Goal: Communication & Community: Share content

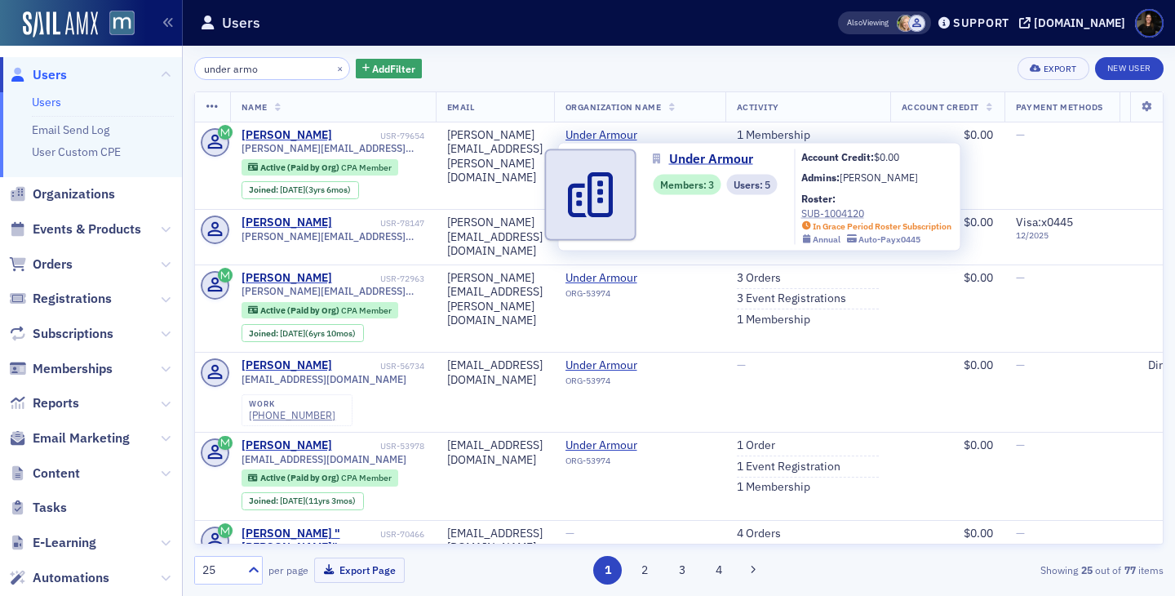
type input "under armo"
click at [817, 213] on div "SUB-1004120" at bounding box center [876, 213] width 151 height 15
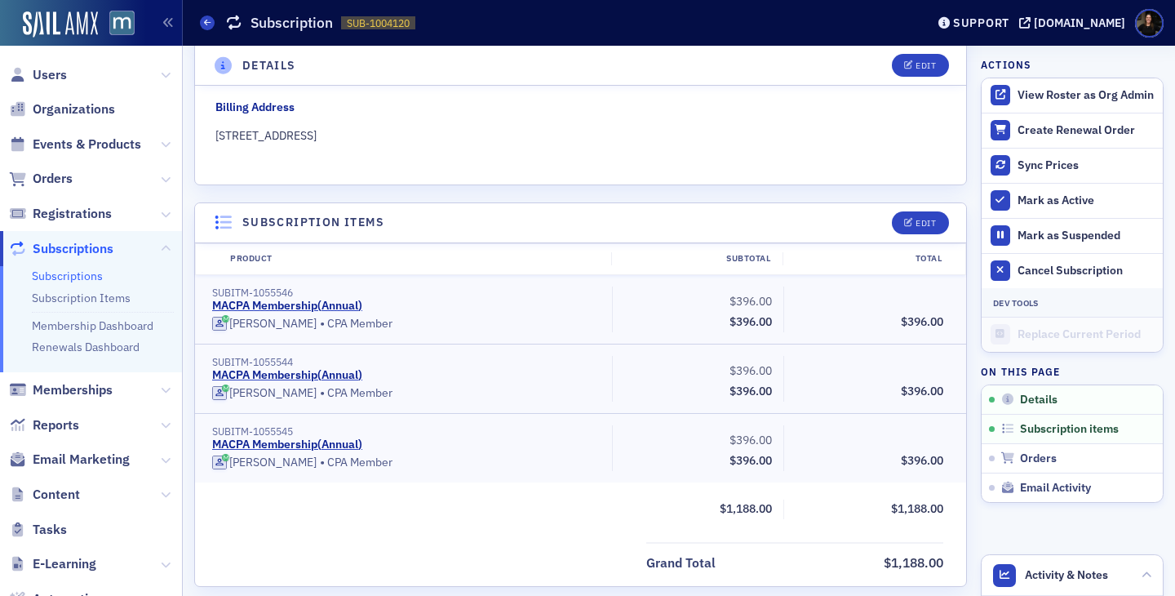
scroll to position [431, 0]
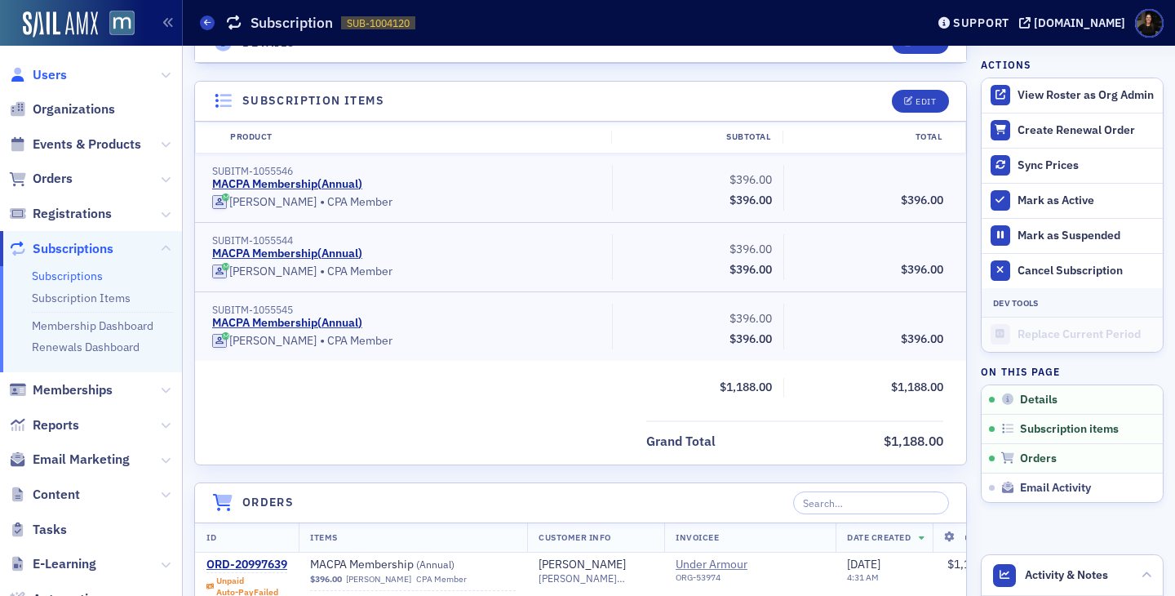
click at [54, 78] on span "Users" at bounding box center [50, 75] width 34 height 18
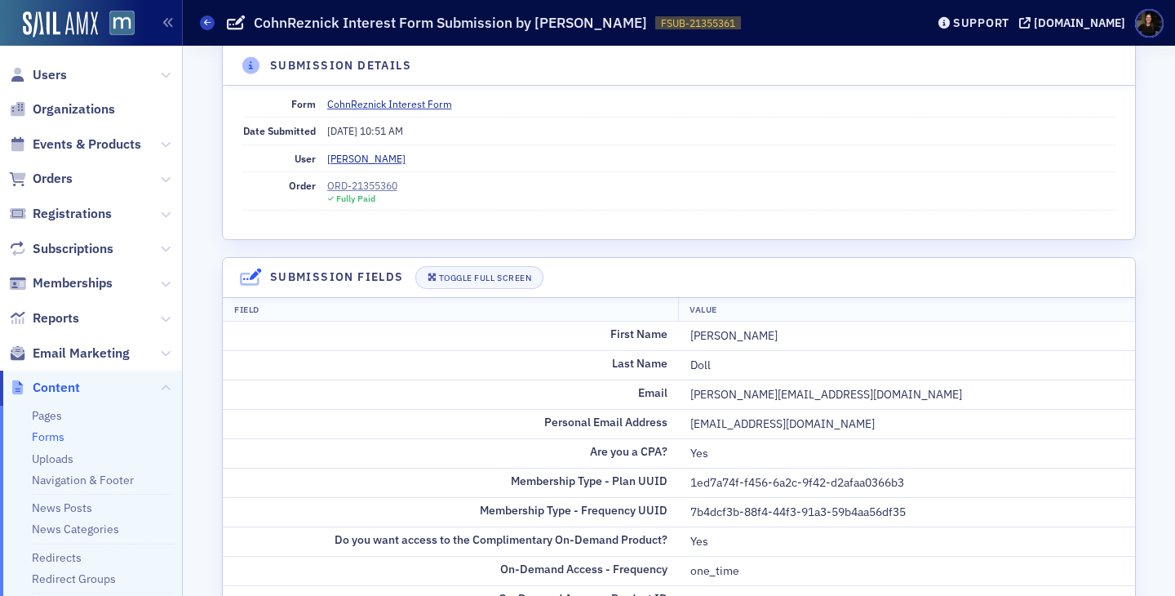
scroll to position [35, 0]
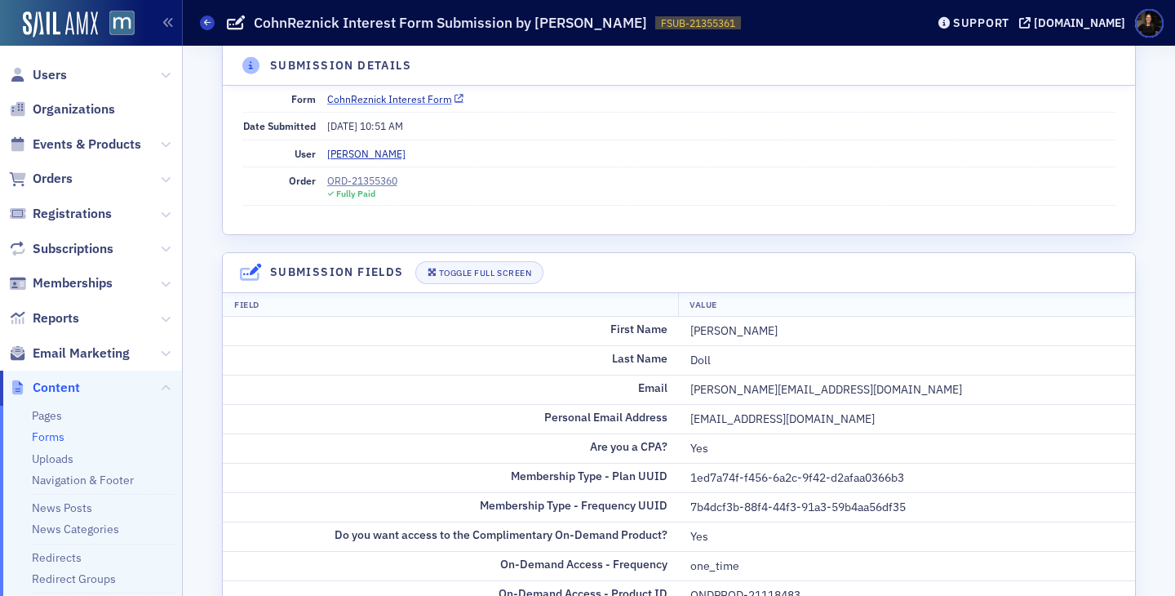
click at [408, 102] on link "CohnReznick Interest Form" at bounding box center [395, 98] width 137 height 15
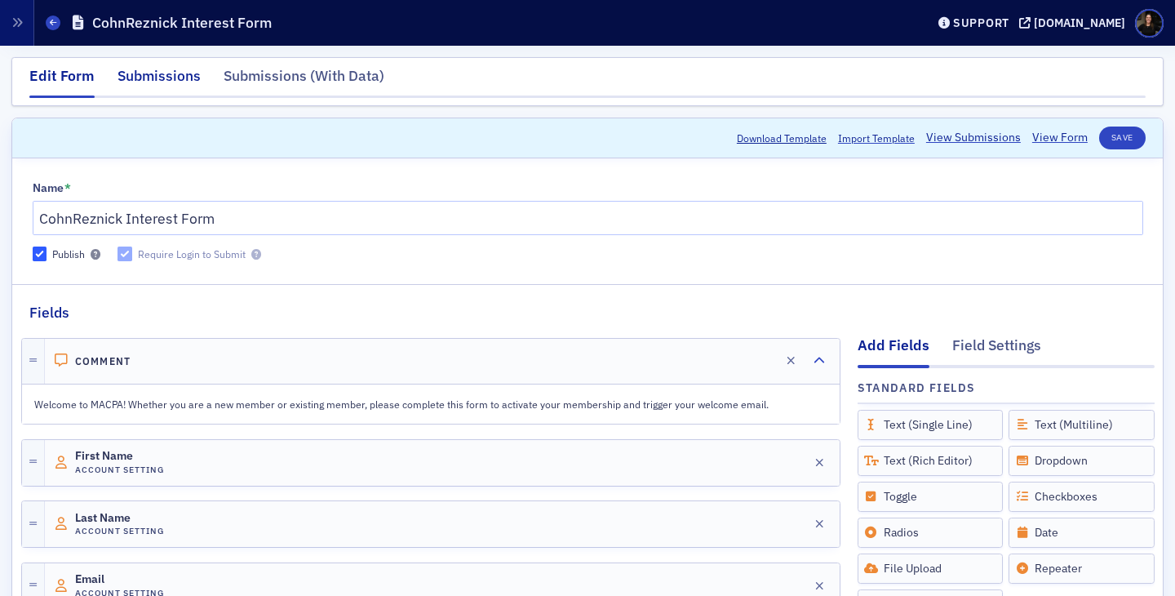
click at [143, 82] on div "Submissions" at bounding box center [158, 80] width 83 height 30
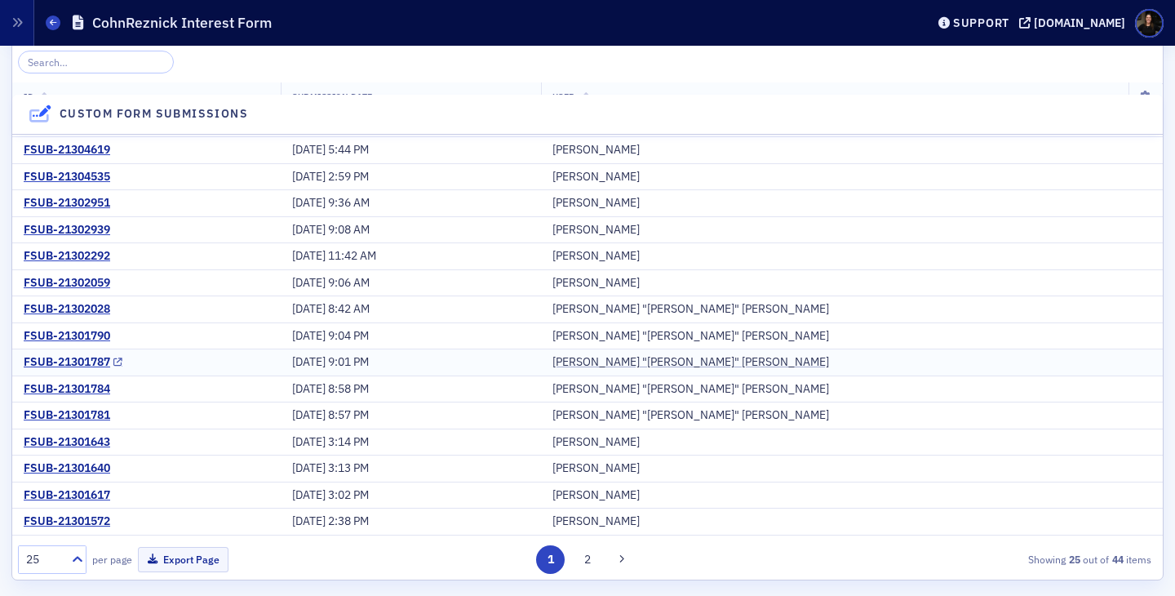
scroll to position [234, 0]
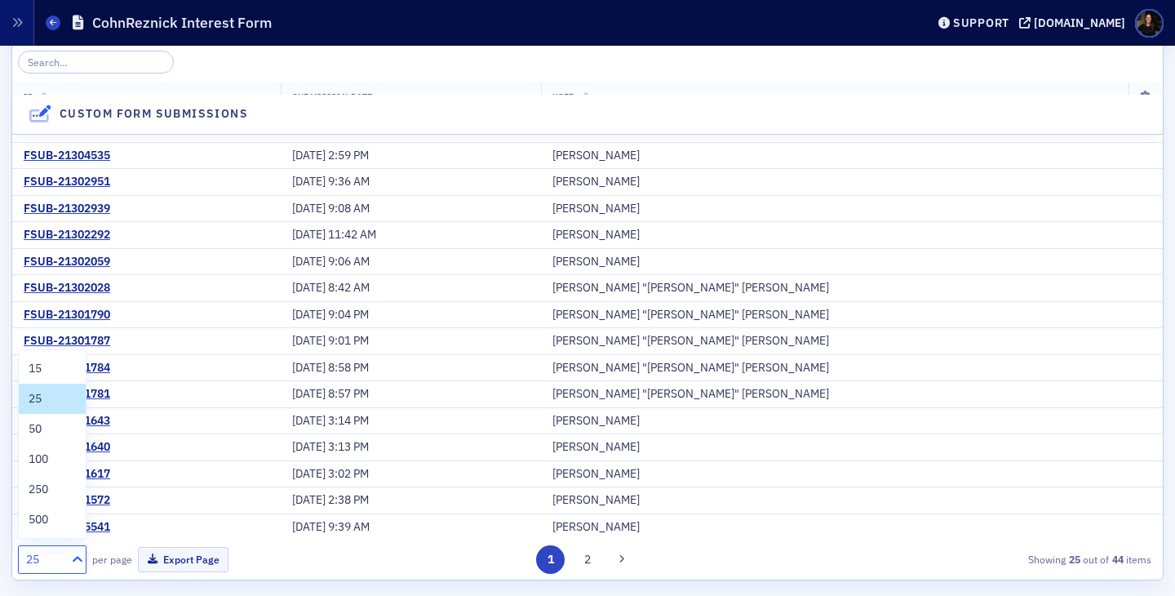
click at [82, 560] on icon at bounding box center [77, 559] width 16 height 16
click at [58, 455] on div "100" at bounding box center [52, 458] width 47 height 17
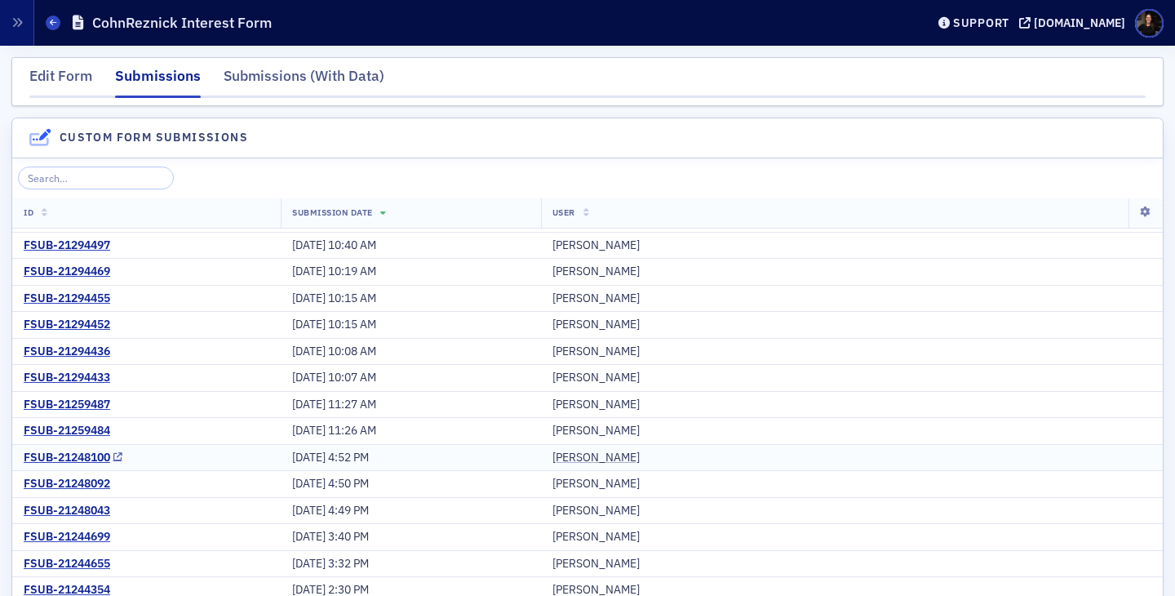
scroll to position [129, 0]
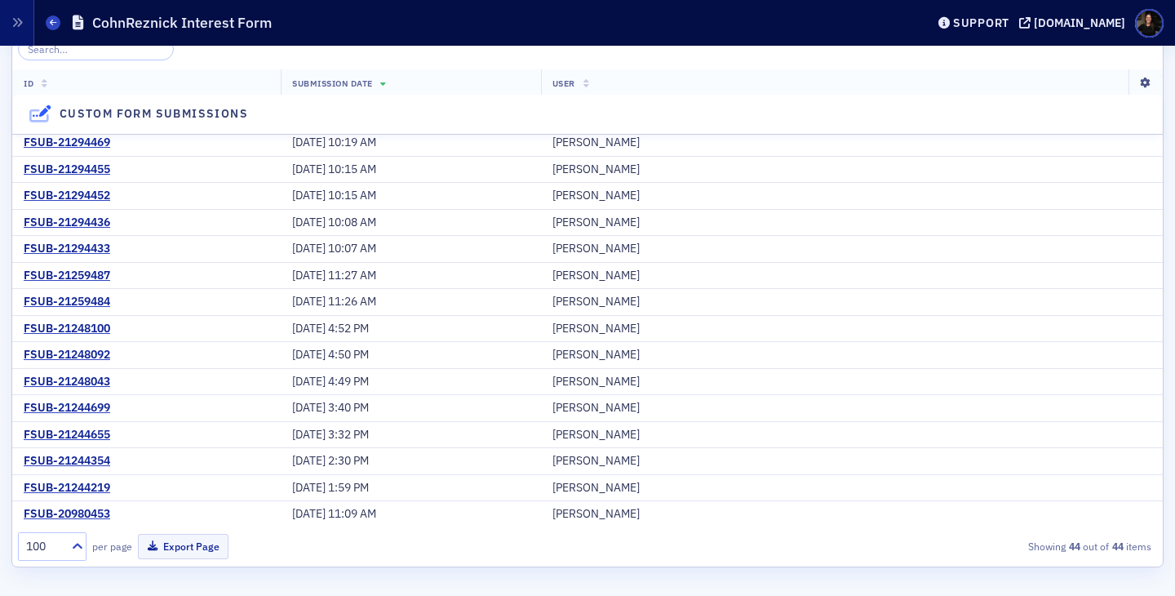
click at [1140, 81] on icon at bounding box center [1144, 83] width 33 height 10
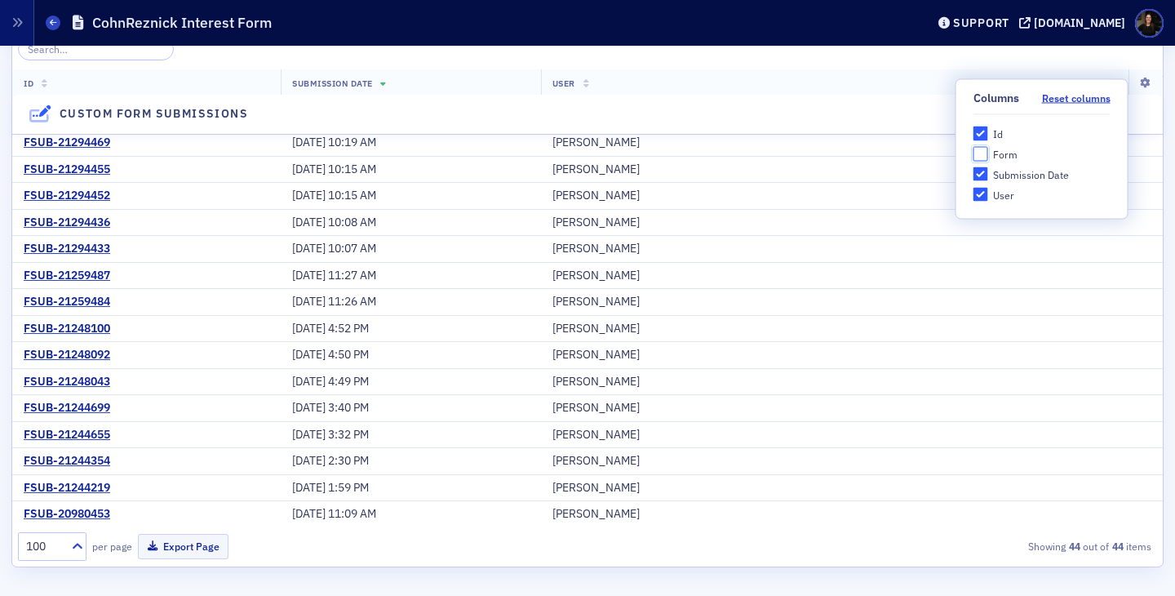
click at [979, 154] on input "Form" at bounding box center [980, 154] width 15 height 15
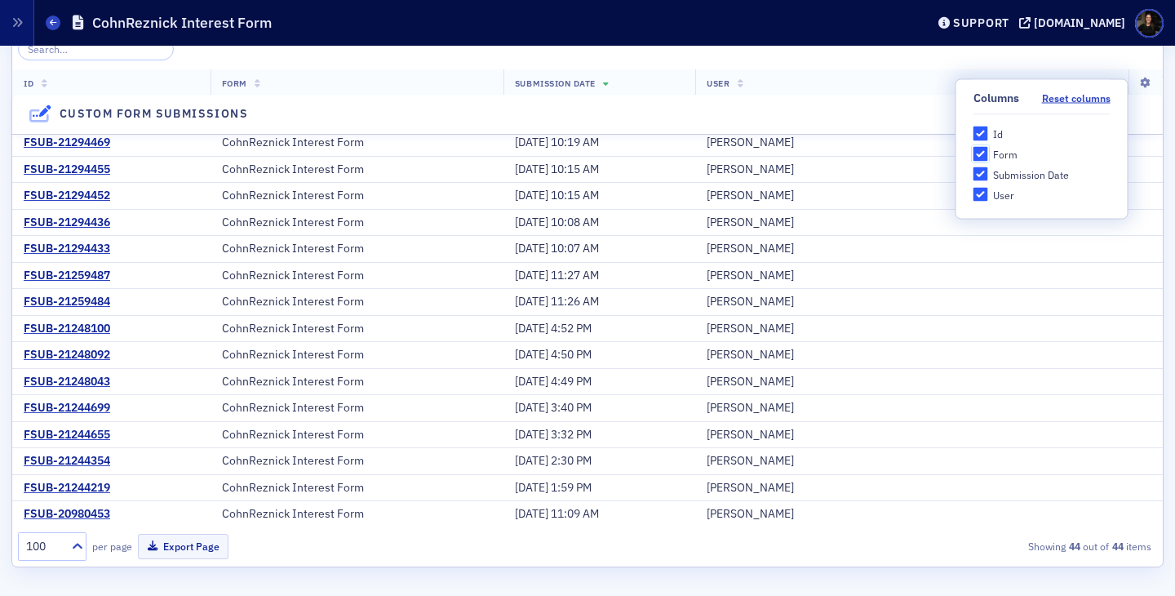
click at [978, 149] on input "Form" at bounding box center [980, 154] width 15 height 15
checkbox input "false"
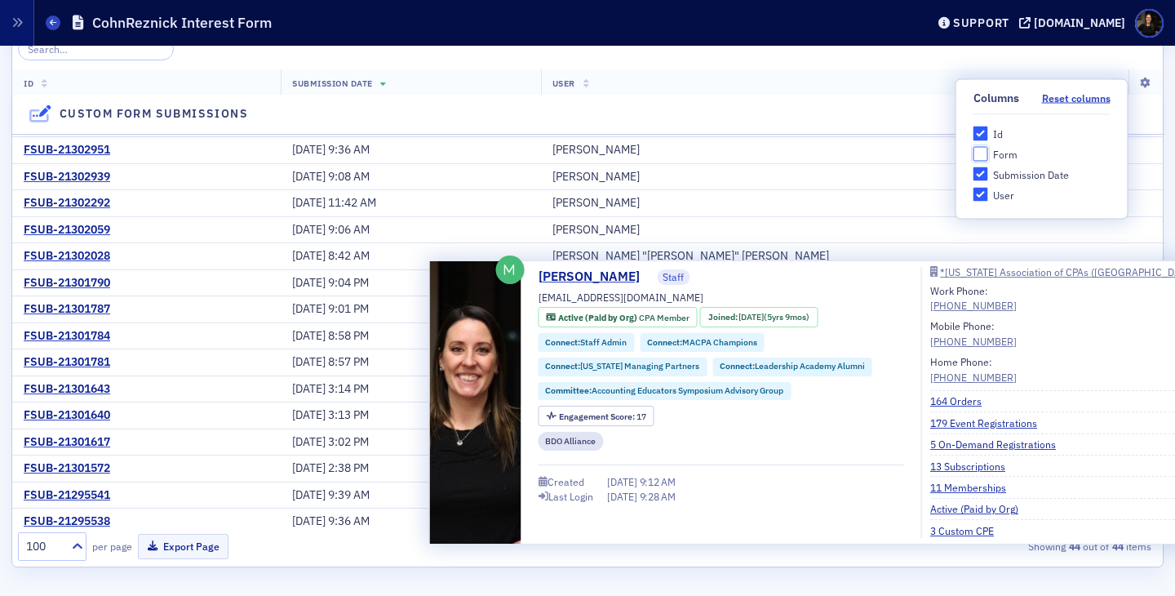
scroll to position [0, 0]
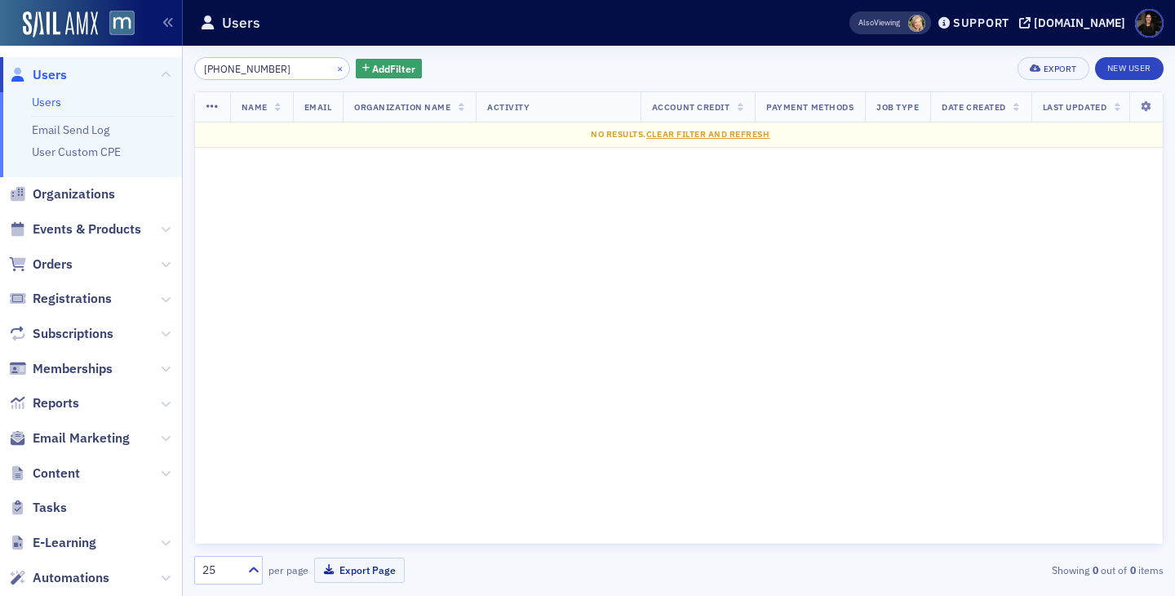
type input "(410) 795-4400"
click at [333, 67] on button "×" at bounding box center [340, 67] width 15 height 15
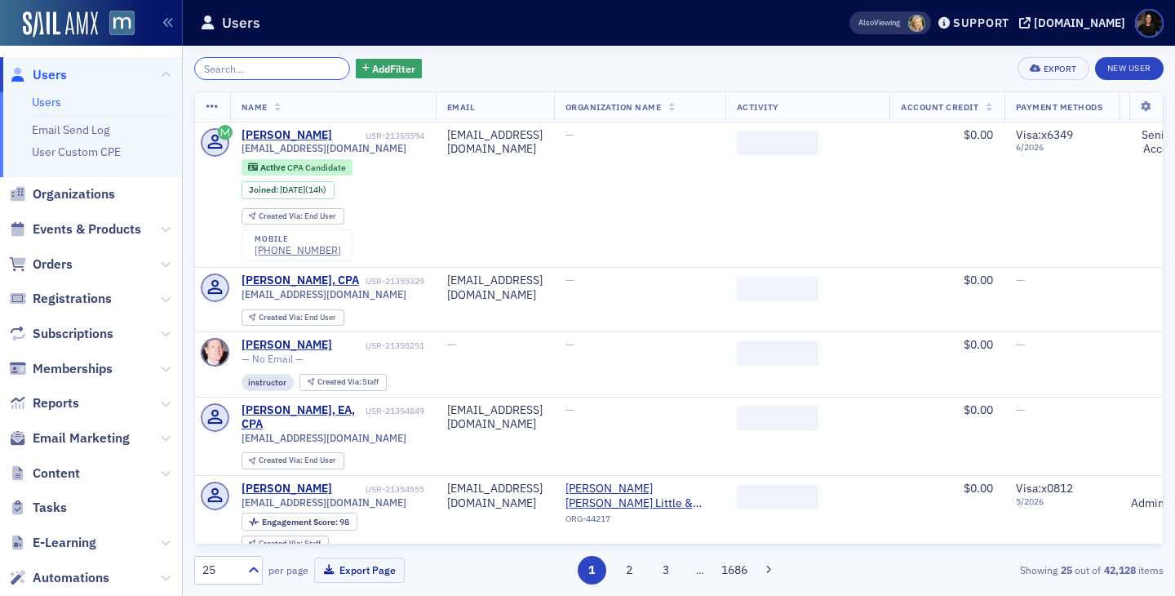
click at [286, 69] on input "search" at bounding box center [272, 68] width 156 height 23
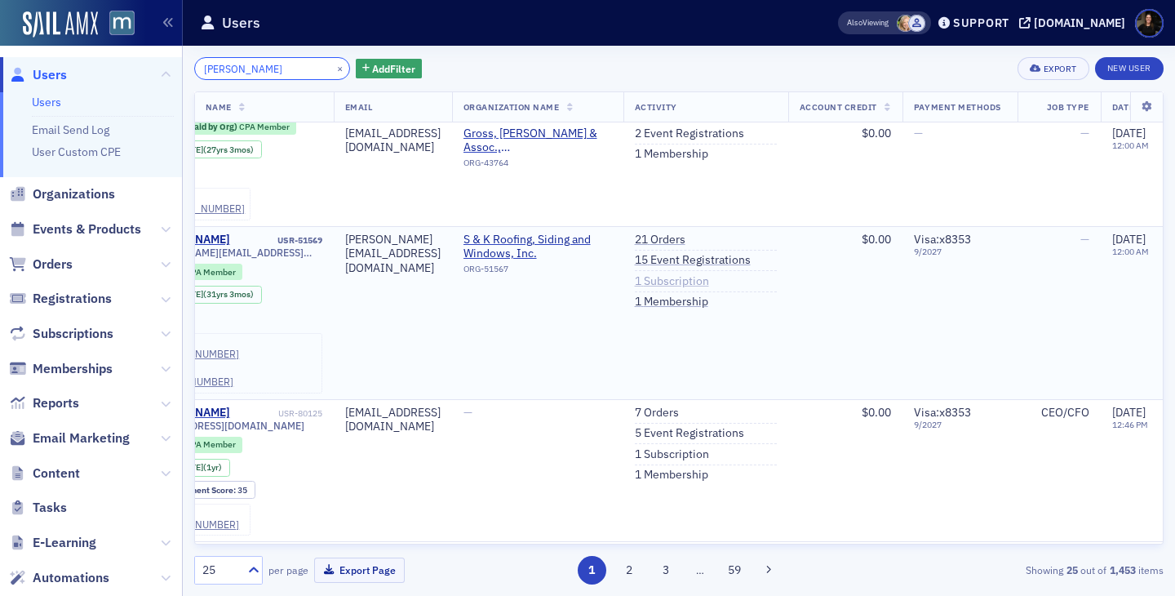
scroll to position [148, 103]
type input "scott han"
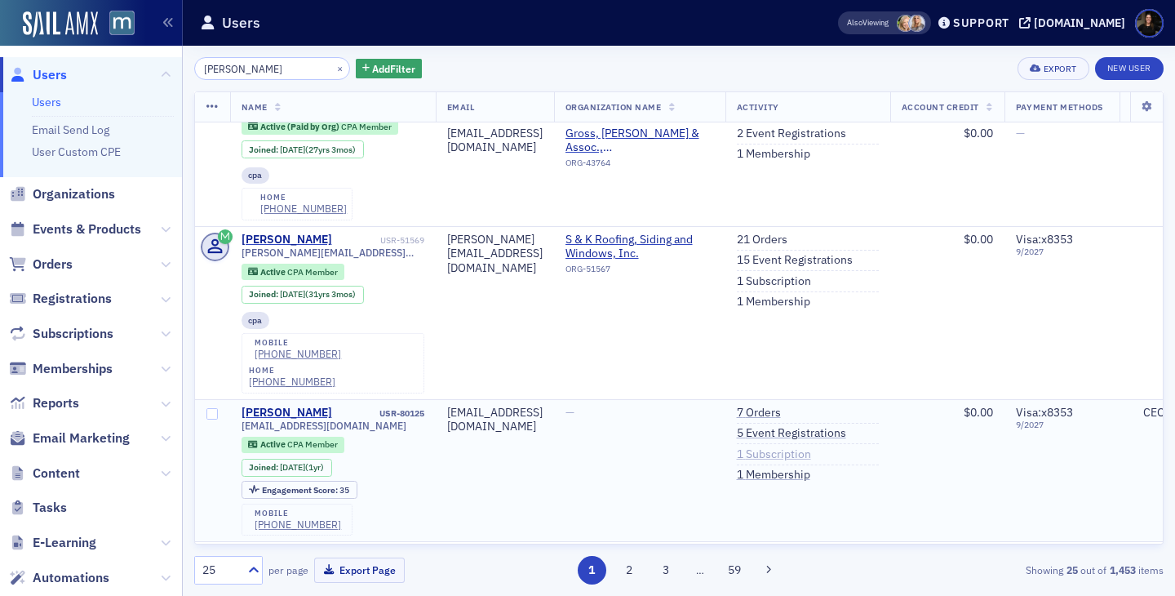
click at [811, 447] on link "1 Subscription" at bounding box center [774, 454] width 74 height 15
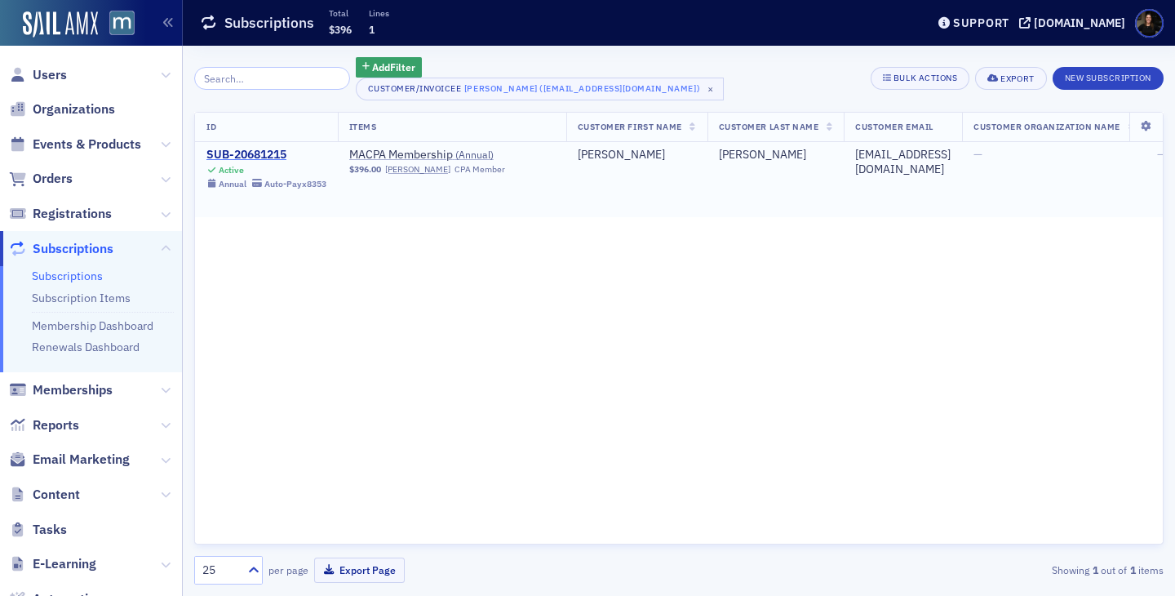
click at [250, 151] on div "SUB-20681215" at bounding box center [266, 155] width 120 height 15
click at [39, 73] on span "Users" at bounding box center [50, 75] width 34 height 18
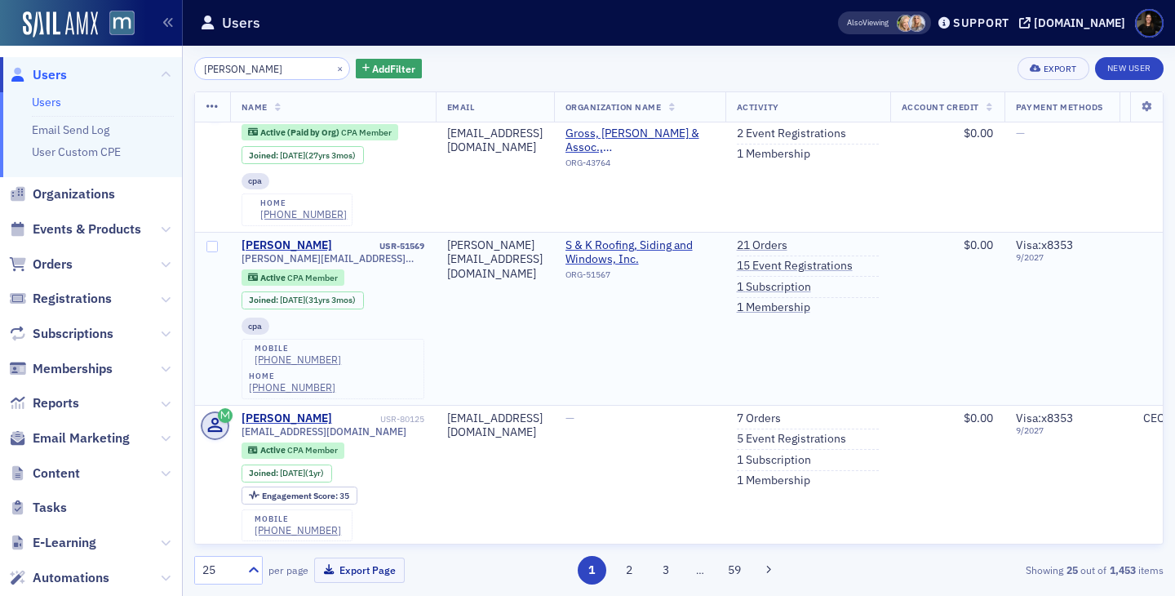
scroll to position [147, 0]
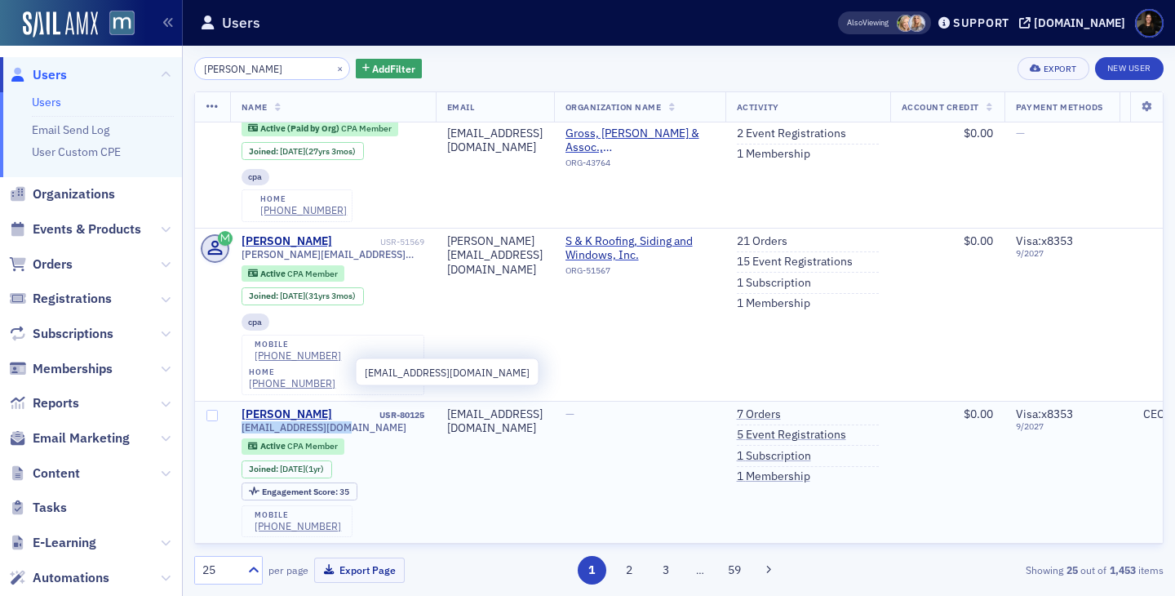
drag, startPoint x: 352, startPoint y: 370, endPoint x: 237, endPoint y: 374, distance: 115.1
click at [237, 401] on td "Scott Hanel USR-80125 sahanel19@gmail.com Active CPA Member Joined : 9/24/2024 …" at bounding box center [333, 472] width 206 height 143
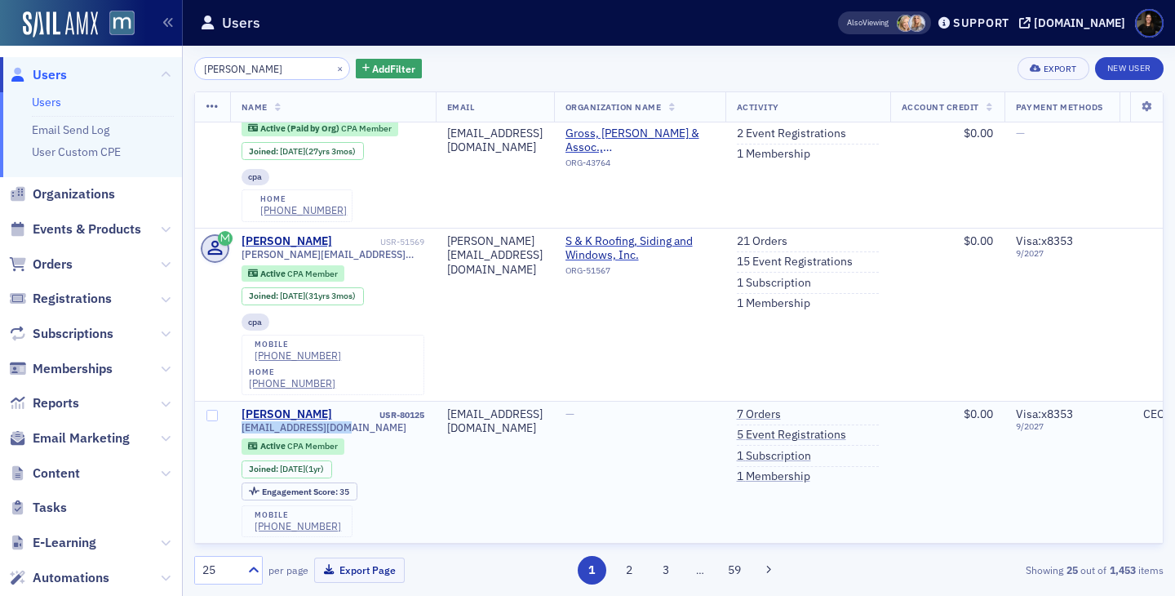
copy span "sahanel19@gmail.com"
click at [811, 449] on link "1 Subscription" at bounding box center [774, 456] width 74 height 15
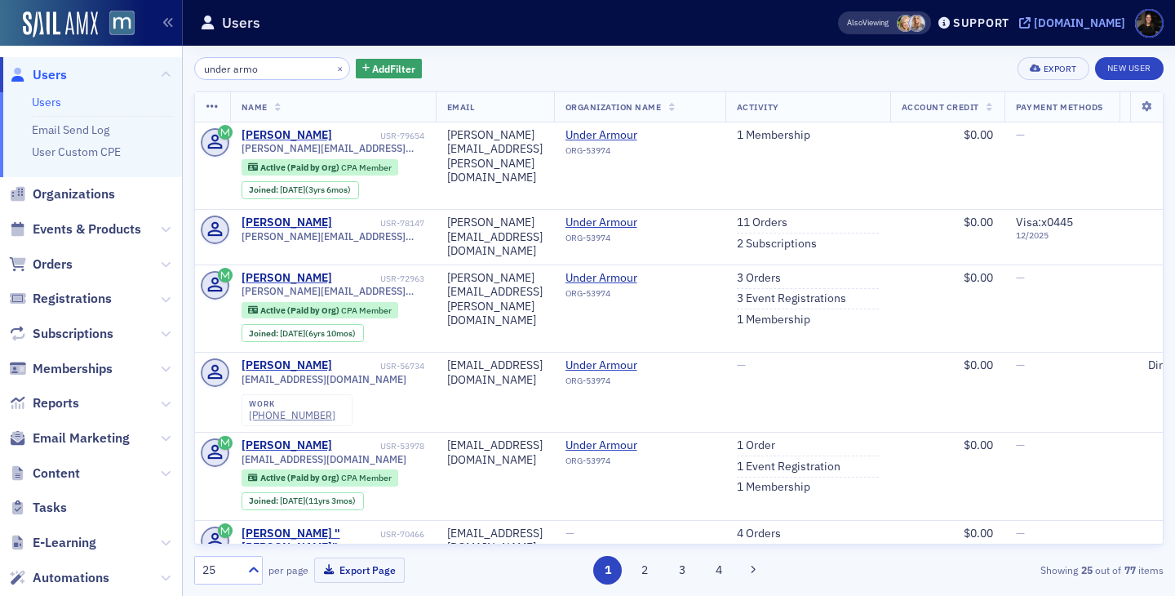
click at [1089, 21] on div "[DOMAIN_NAME]" at bounding box center [1079, 23] width 91 height 15
click at [333, 69] on button "×" at bounding box center [340, 67] width 15 height 15
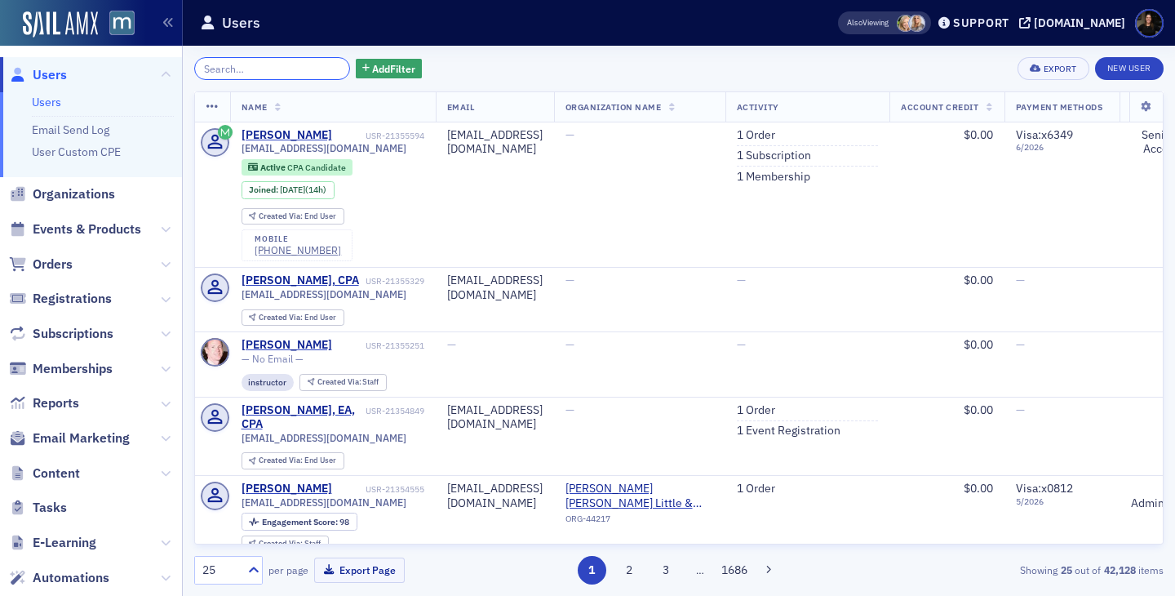
click at [223, 64] on input "search" at bounding box center [272, 68] width 156 height 23
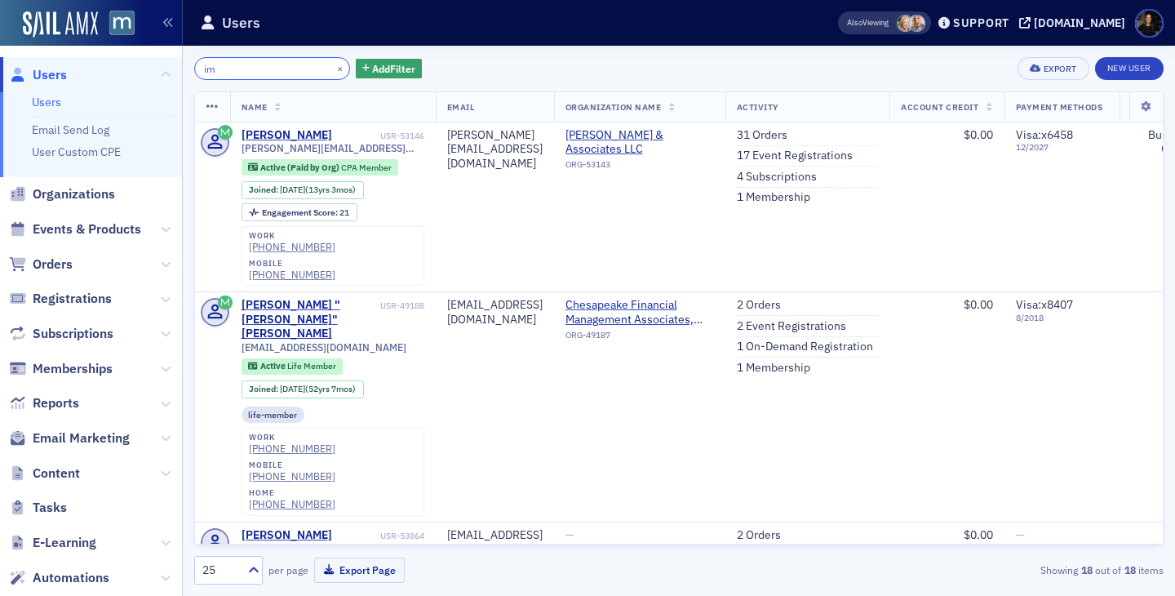
type input "i"
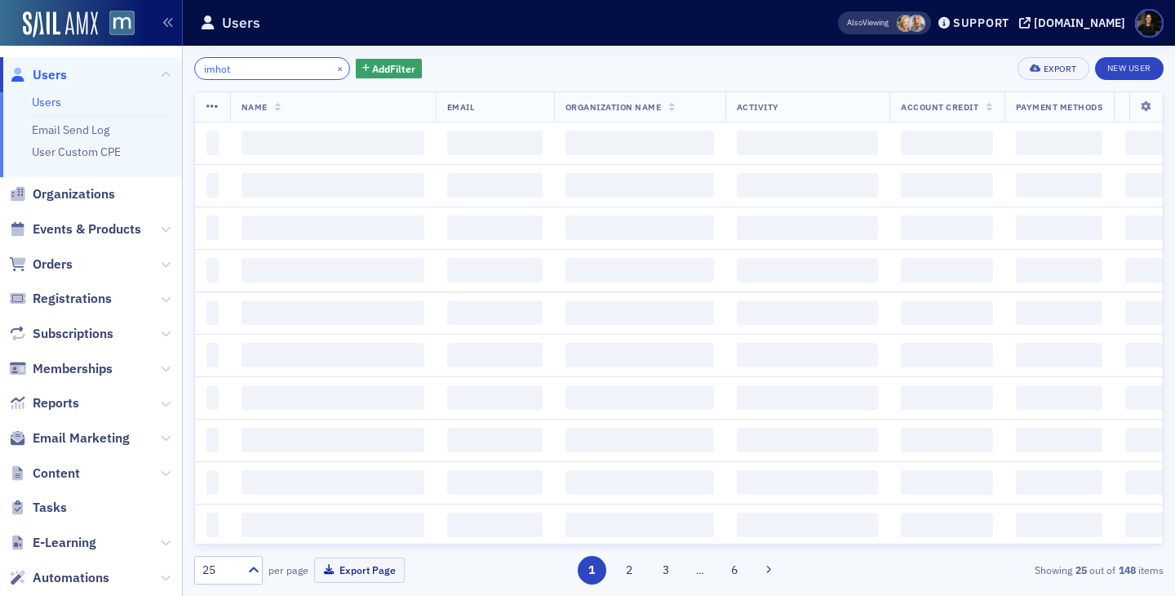
type input "imhot"
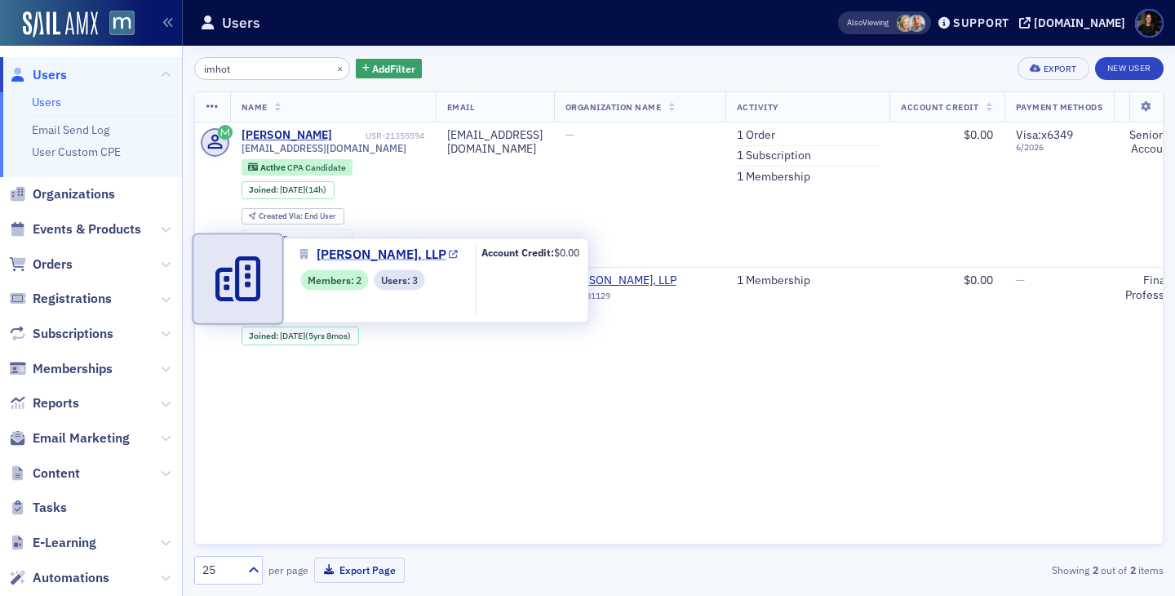
click at [377, 256] on span "PB Mares, LLP" at bounding box center [382, 255] width 130 height 20
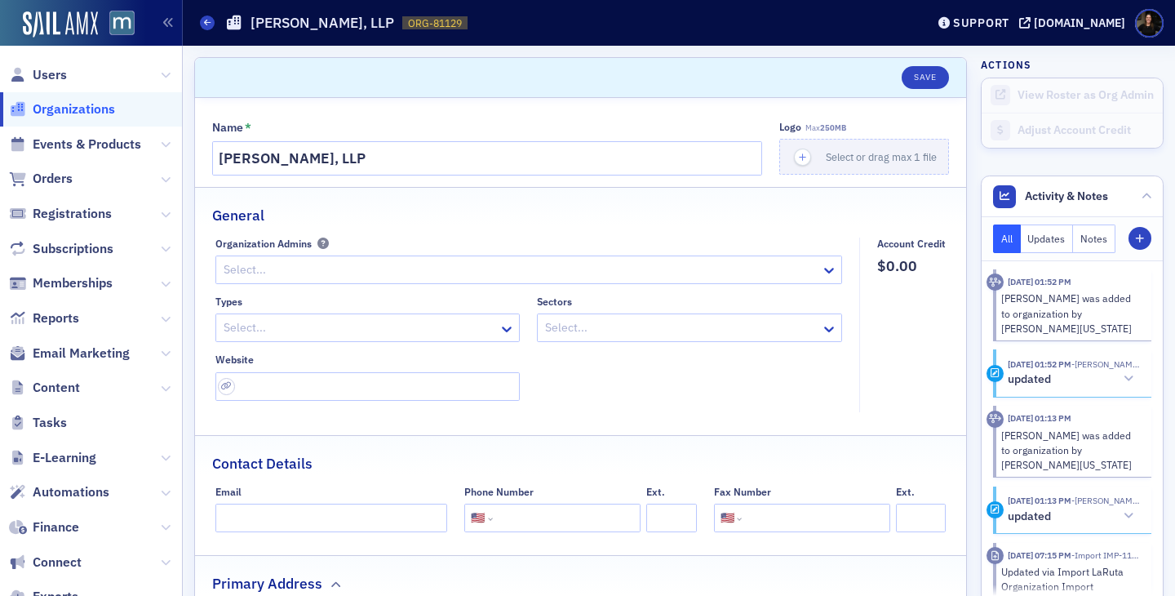
select select "US"
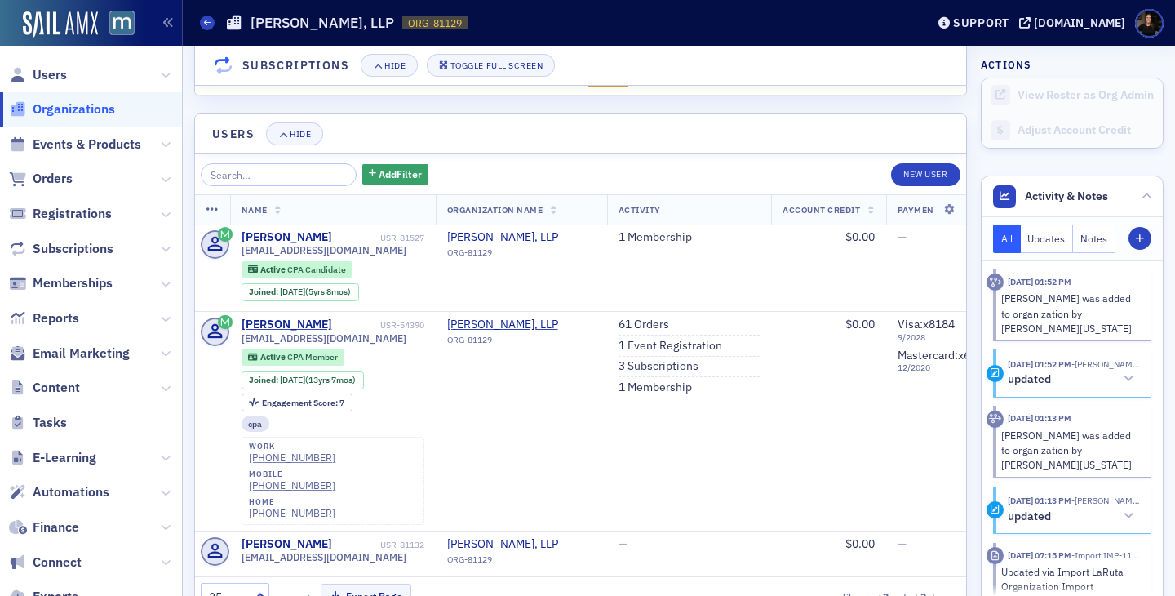
scroll to position [1224, 0]
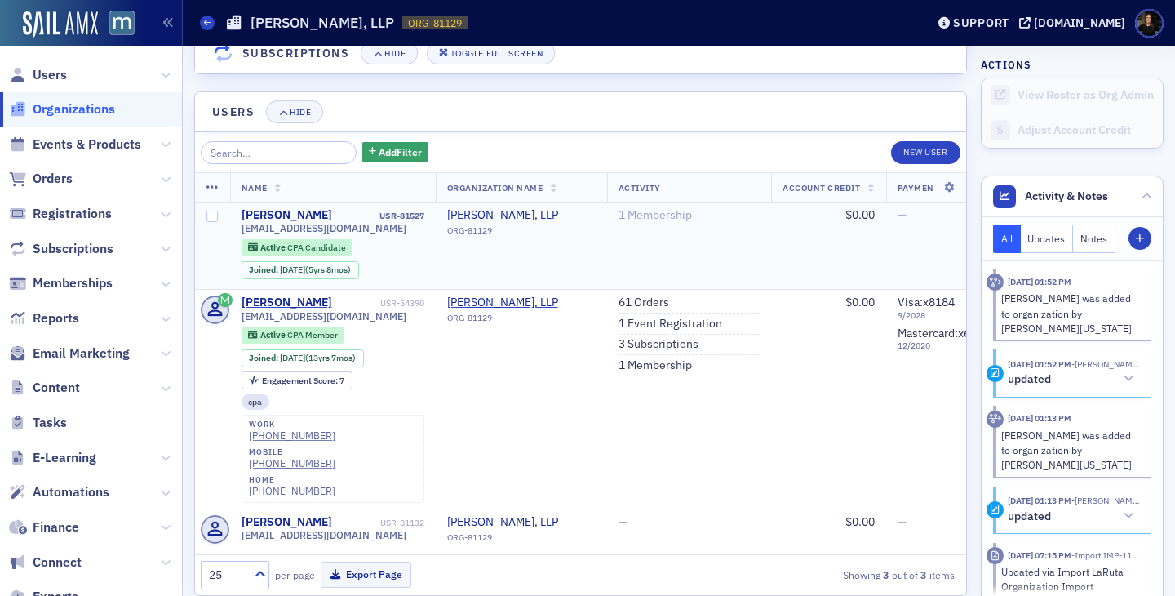
click at [680, 212] on link "1 Membership" at bounding box center [654, 215] width 73 height 15
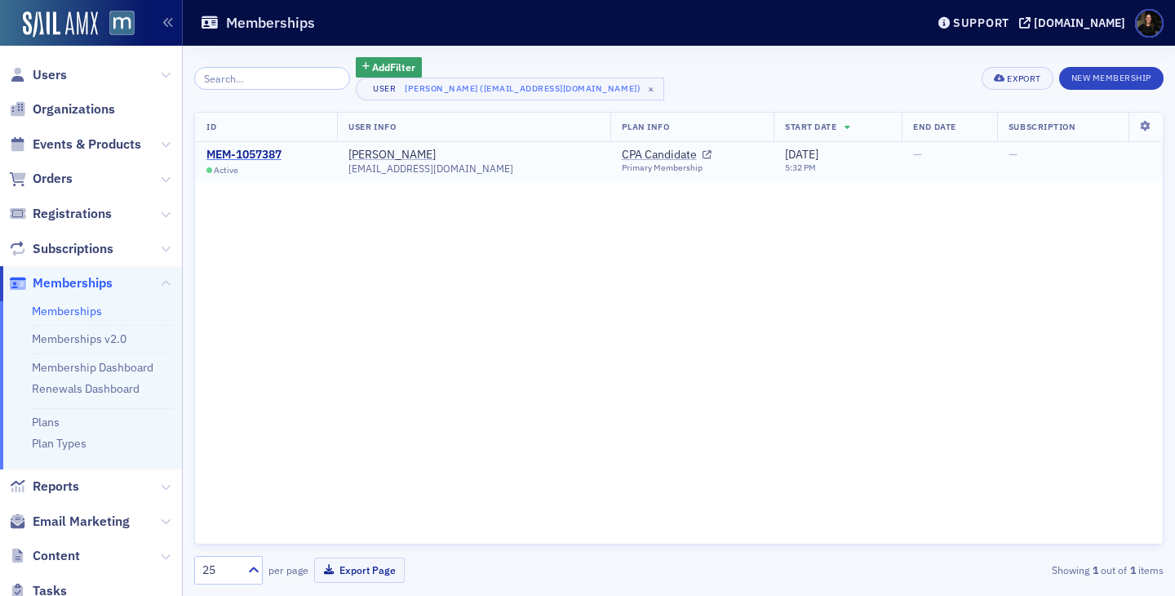
click at [228, 150] on div "MEM-1057387" at bounding box center [243, 155] width 75 height 15
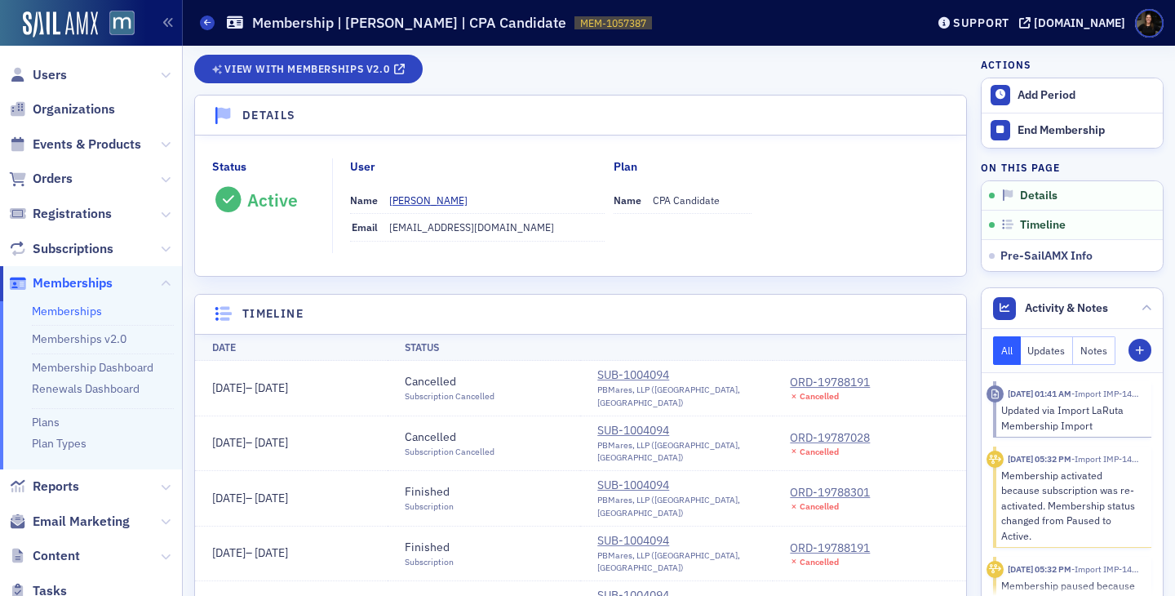
scroll to position [4, 0]
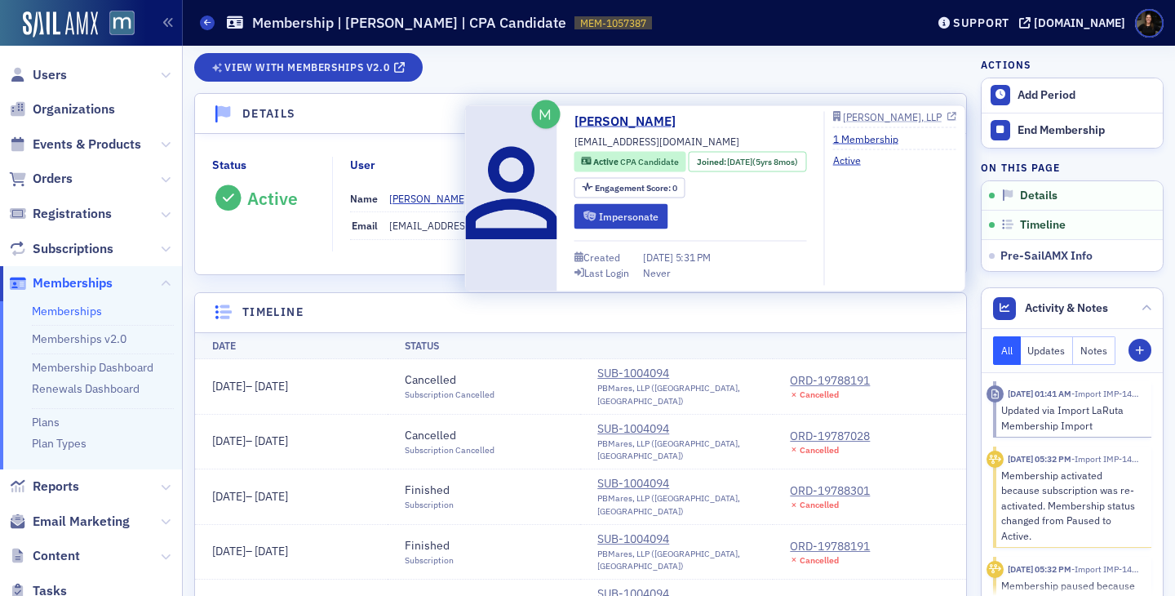
click at [871, 114] on div "[PERSON_NAME], LLP" at bounding box center [892, 116] width 99 height 9
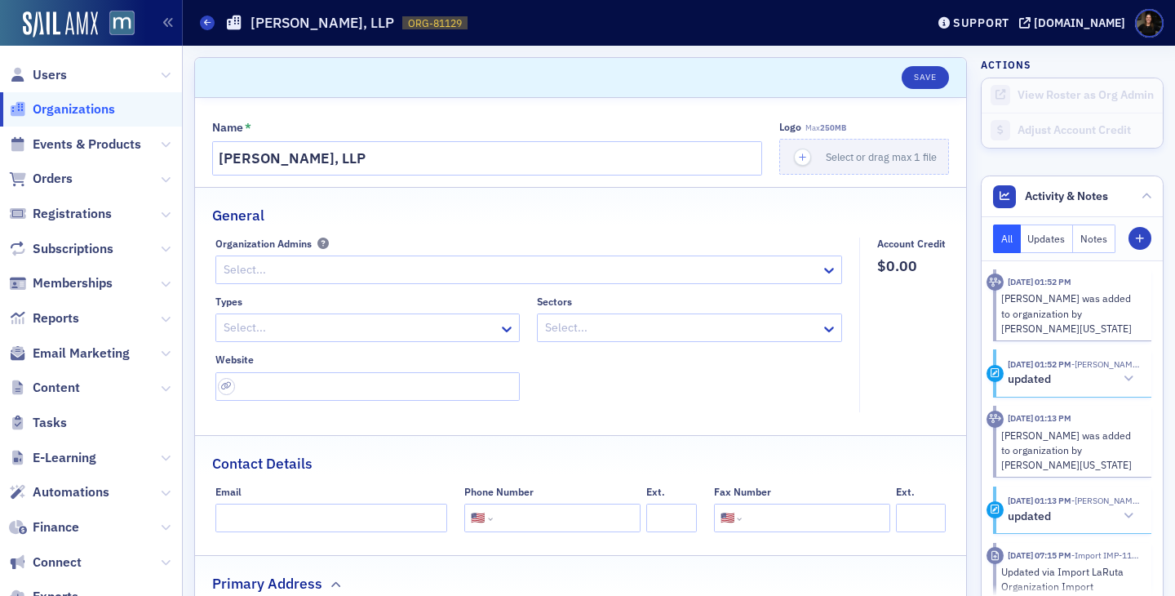
select select "US"
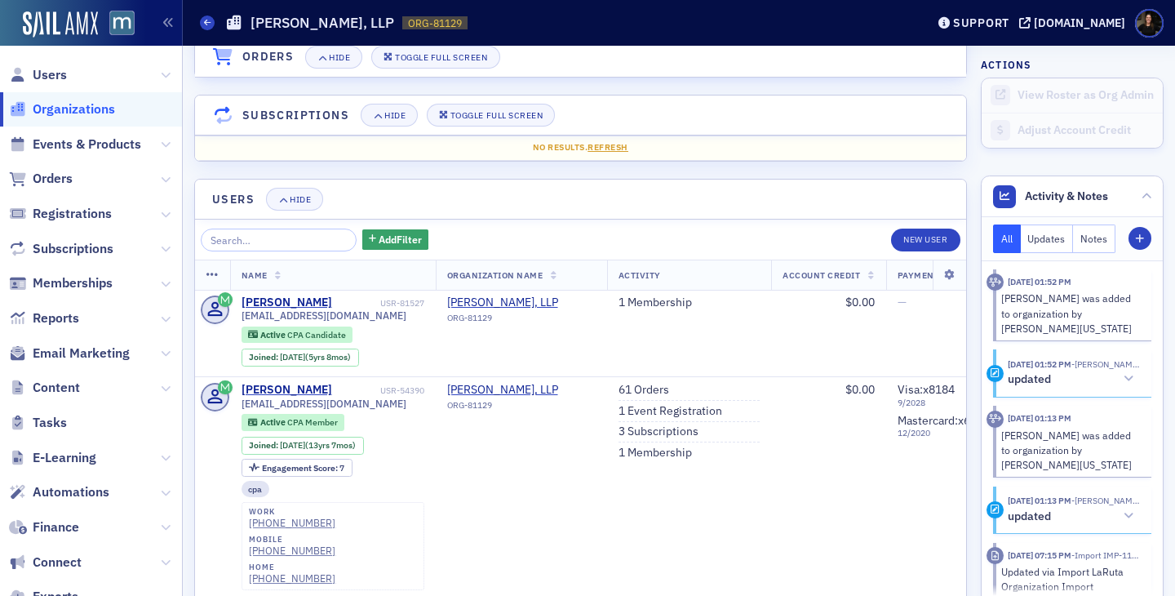
scroll to position [1145, 0]
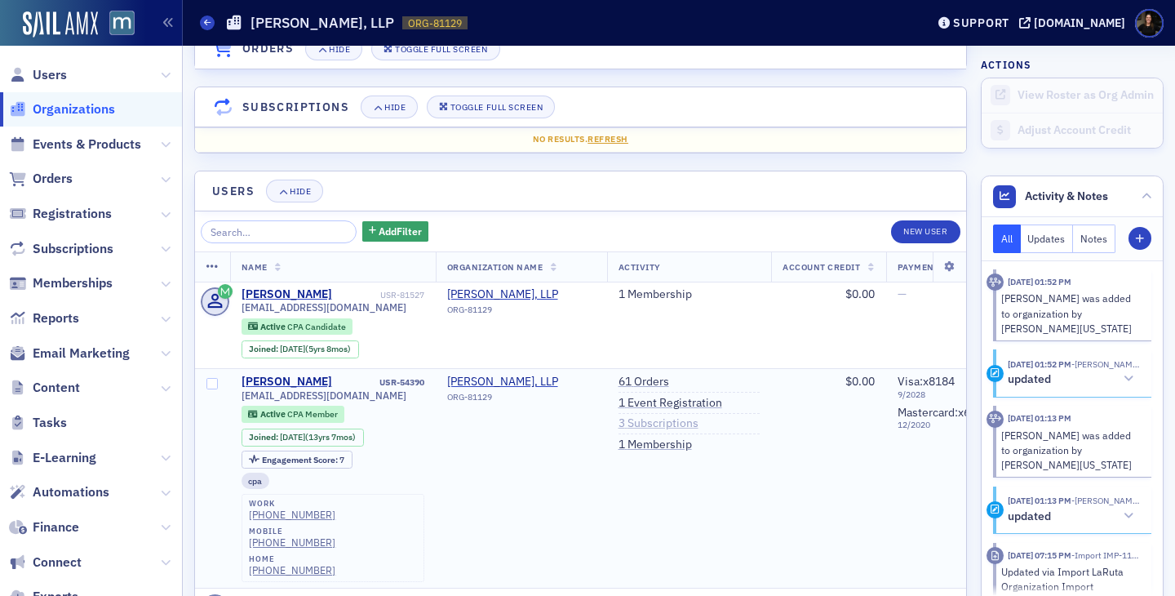
click at [645, 428] on link "3 Subscriptions" at bounding box center [658, 423] width 80 height 15
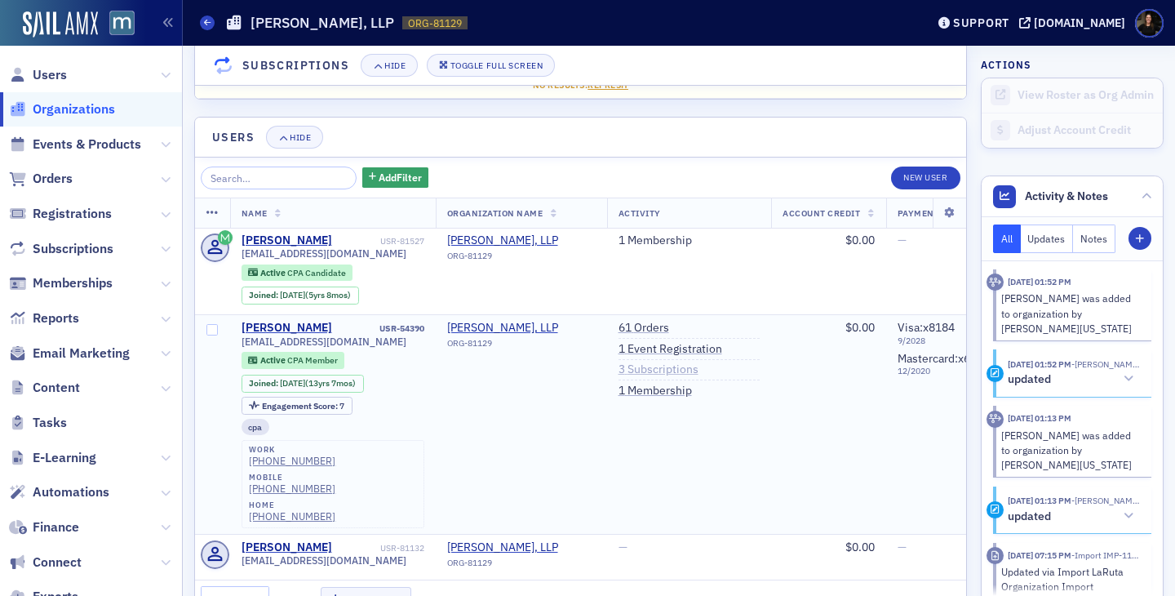
scroll to position [1224, 0]
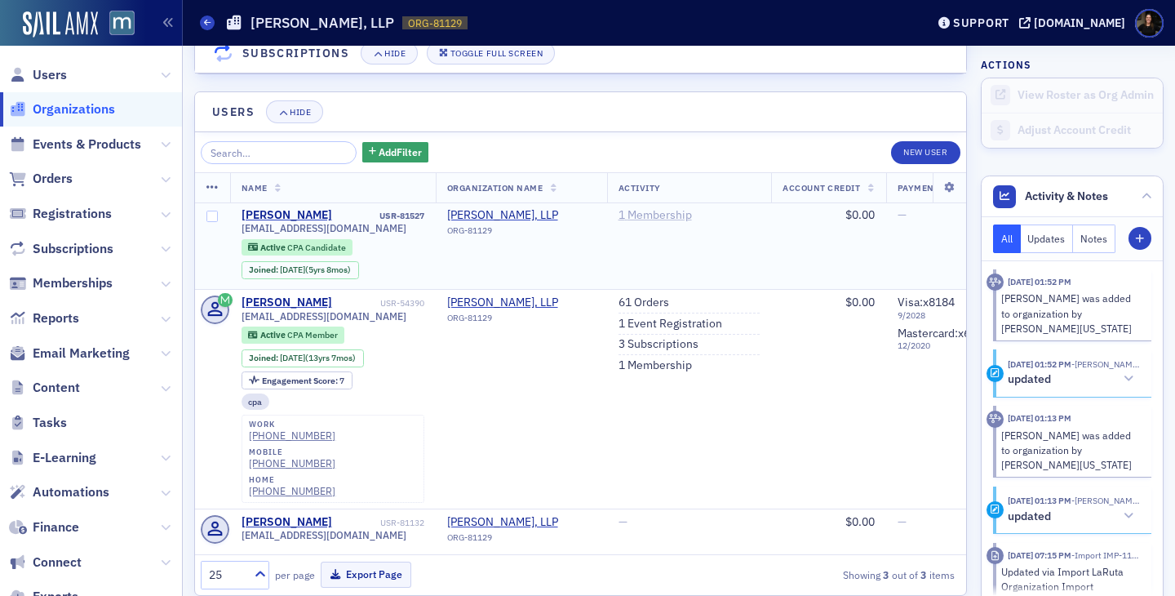
click at [632, 216] on link "1 Membership" at bounding box center [654, 215] width 73 height 15
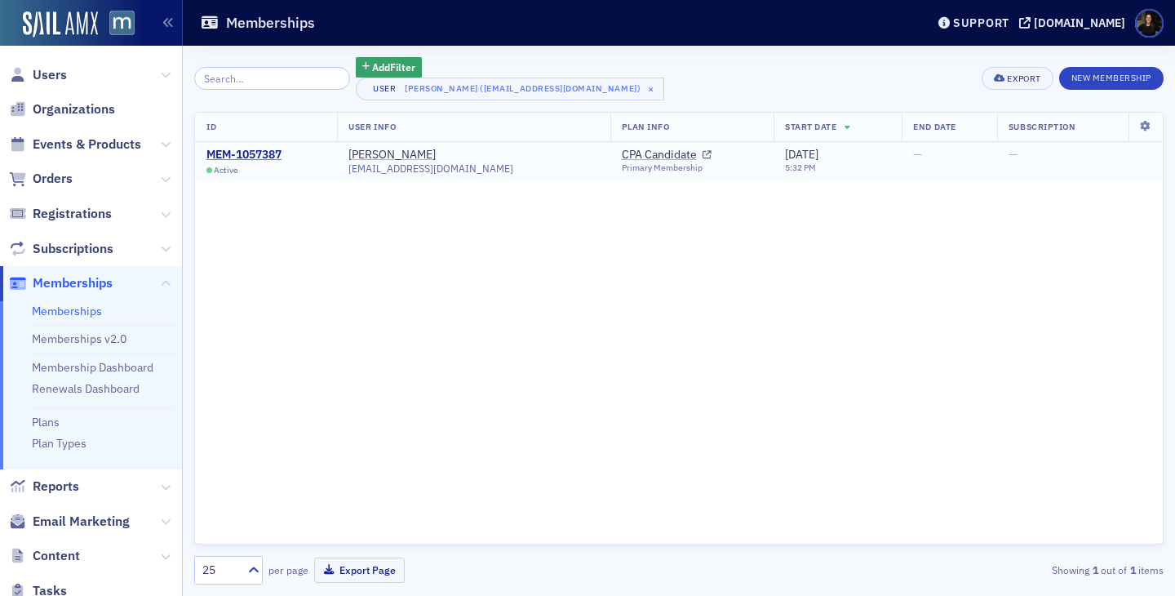
click at [271, 154] on div "MEM-1057387" at bounding box center [243, 155] width 75 height 15
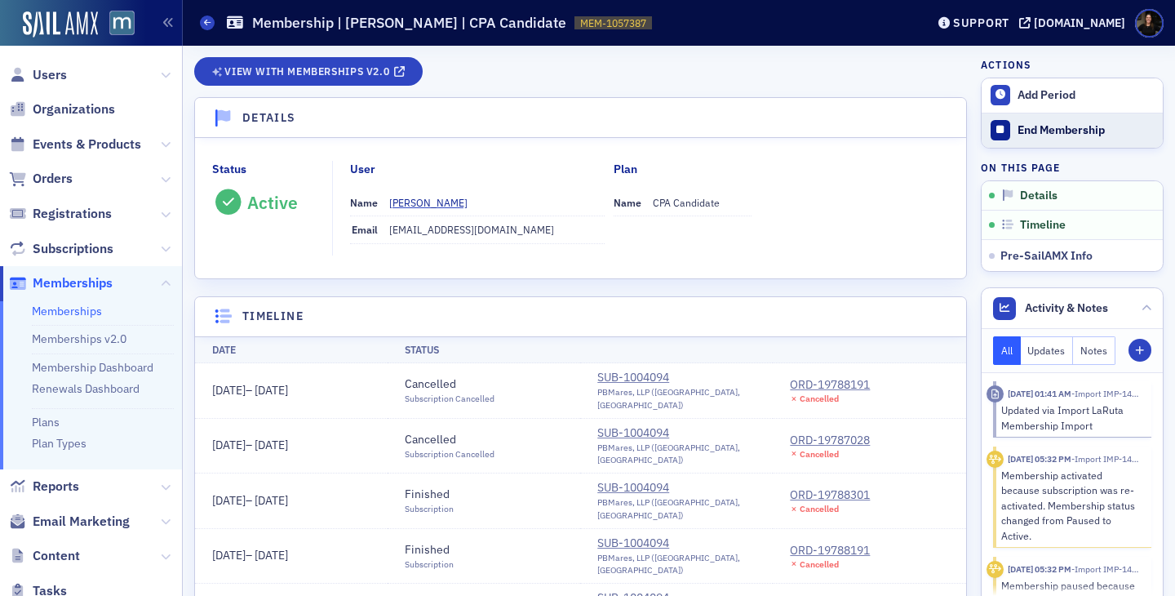
click at [1013, 139] on button "End Membership" at bounding box center [1072, 130] width 181 height 35
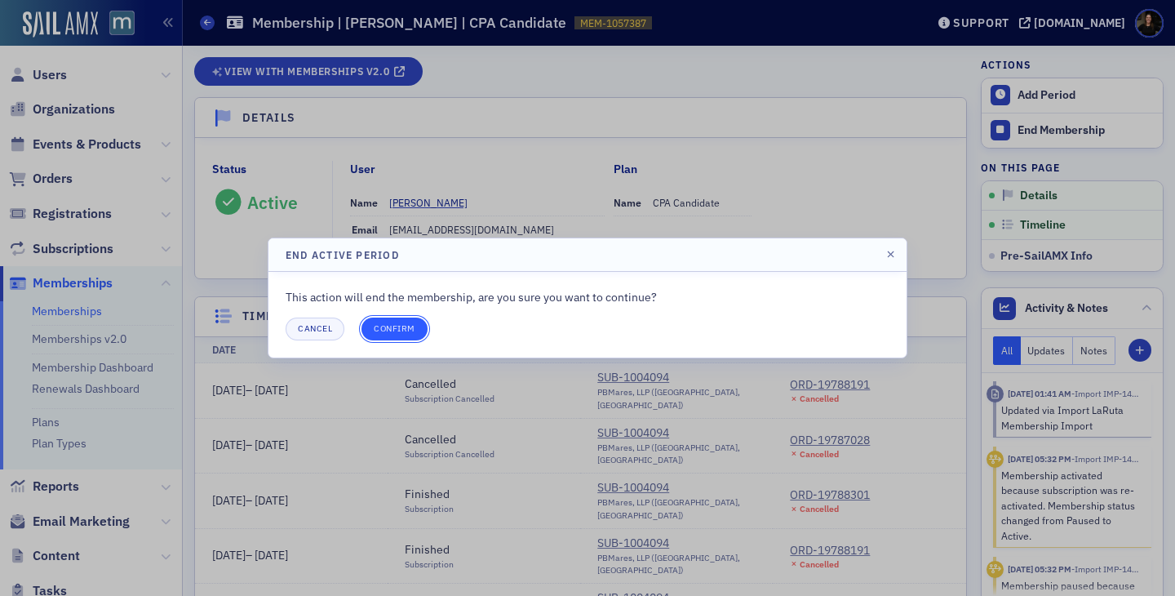
click at [393, 330] on button "Confirm" at bounding box center [394, 328] width 66 height 23
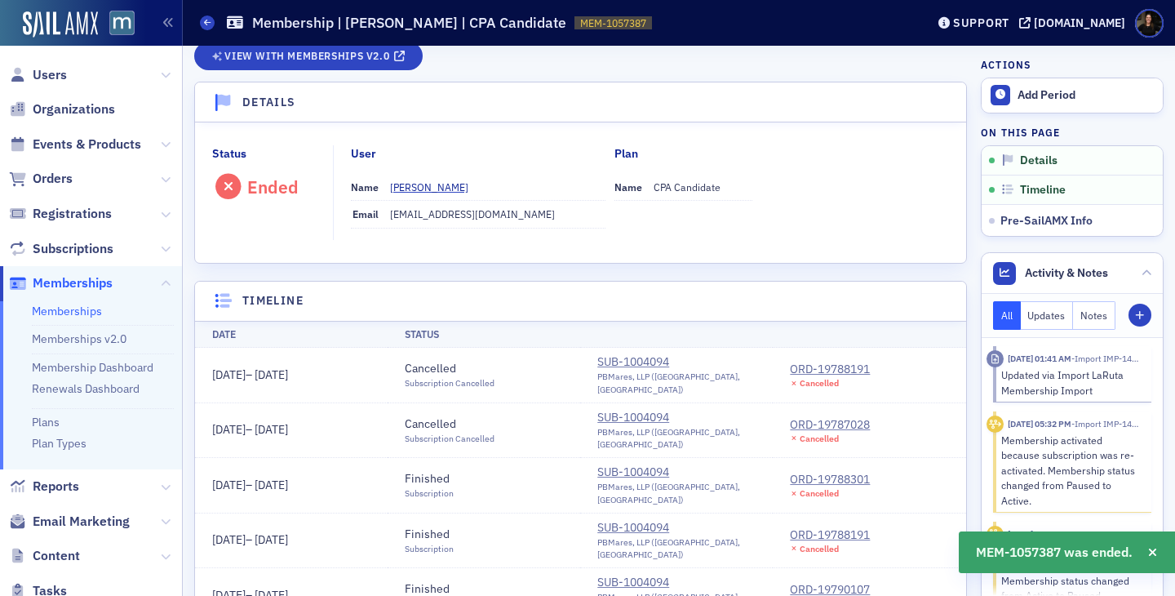
scroll to position [20, 0]
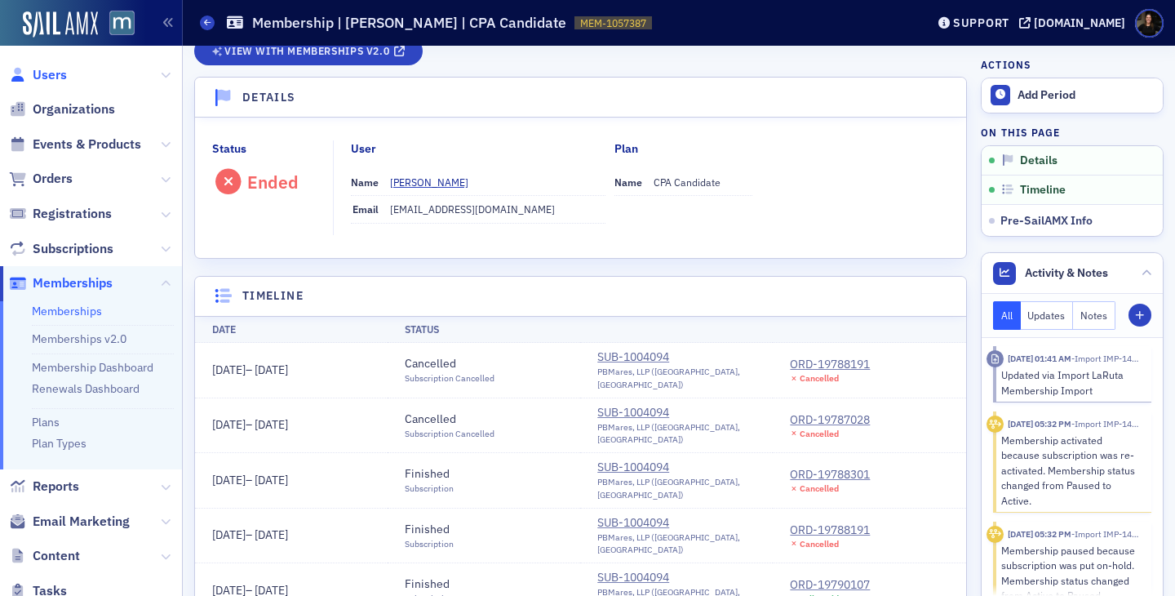
click at [55, 74] on span "Users" at bounding box center [50, 75] width 34 height 18
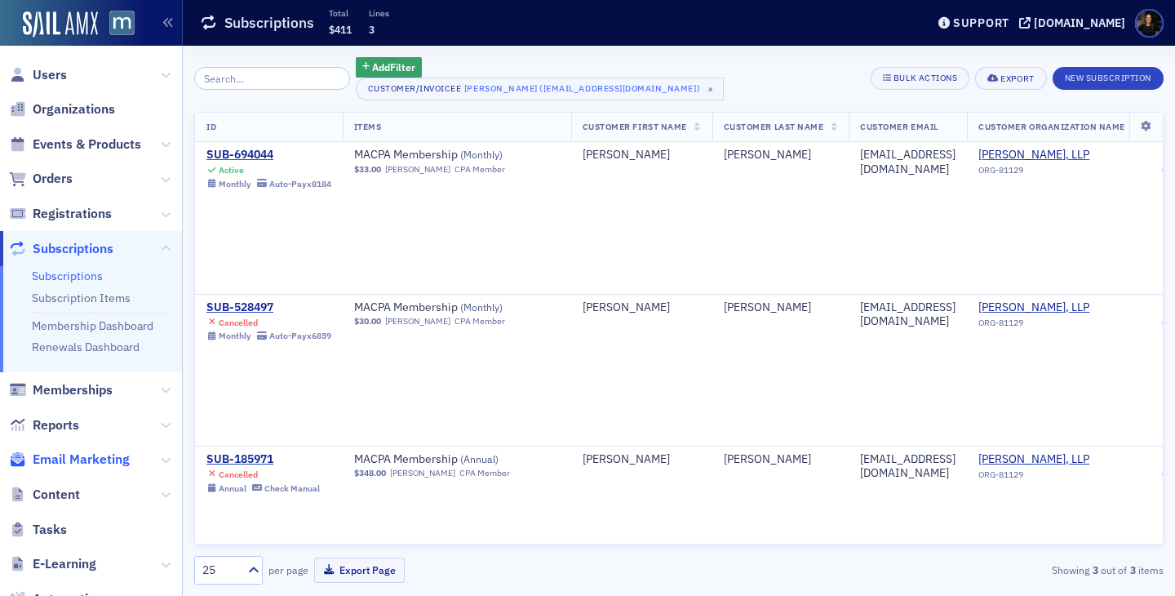
click at [78, 458] on span "Email Marketing" at bounding box center [81, 459] width 97 height 18
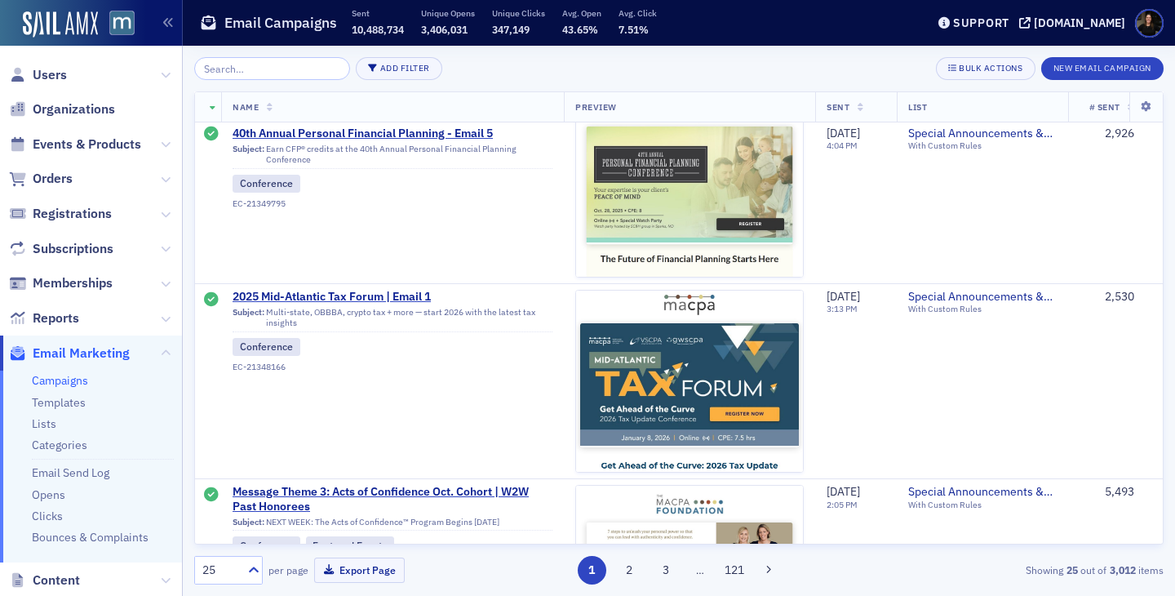
scroll to position [2268, 0]
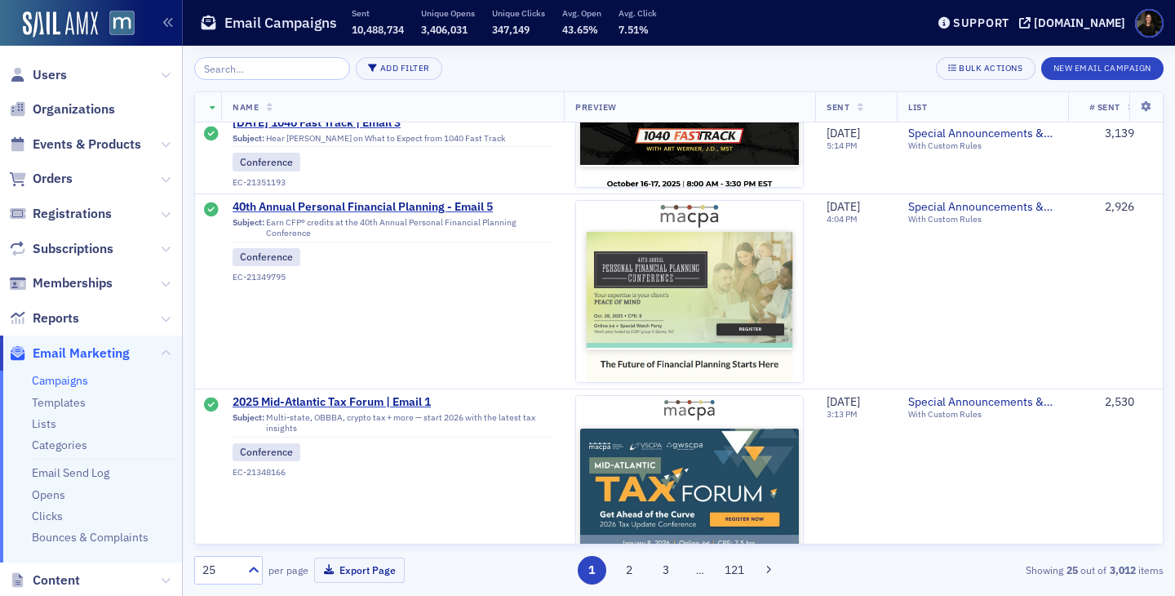
click at [219, 76] on input "search" at bounding box center [272, 68] width 156 height 23
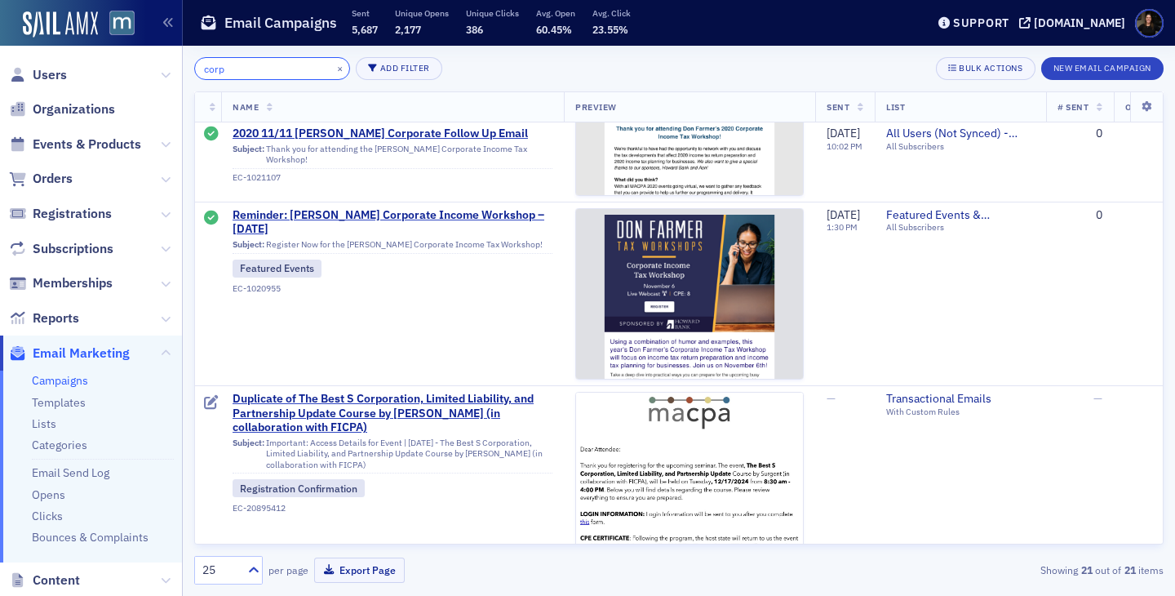
scroll to position [3618, 0]
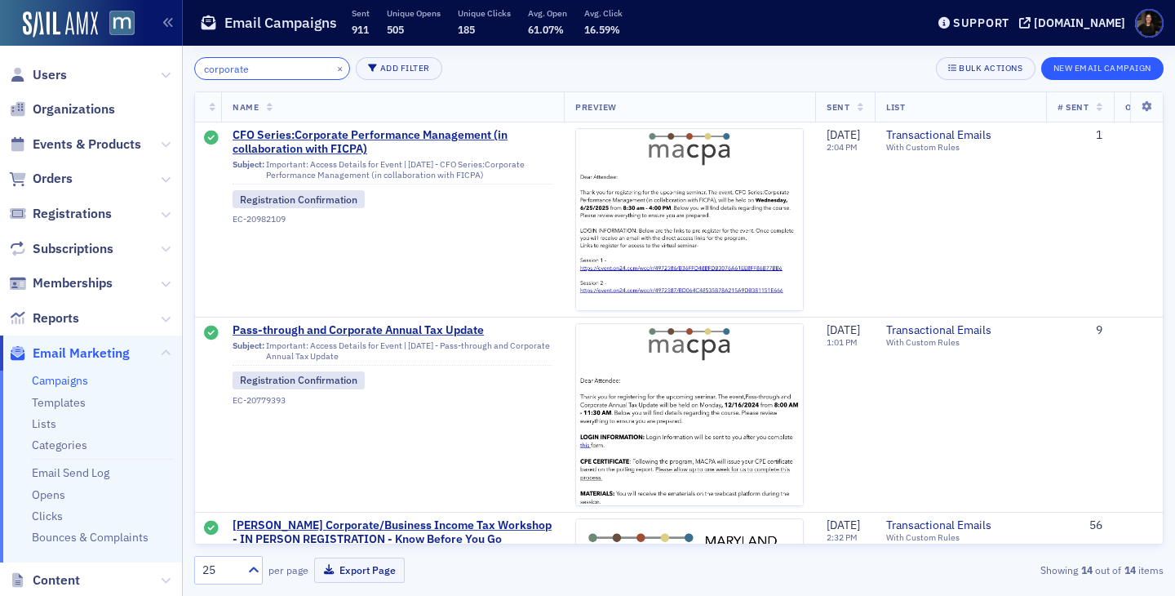
type input "corporate"
click at [1097, 75] on button "New Email Campaign" at bounding box center [1102, 68] width 122 height 23
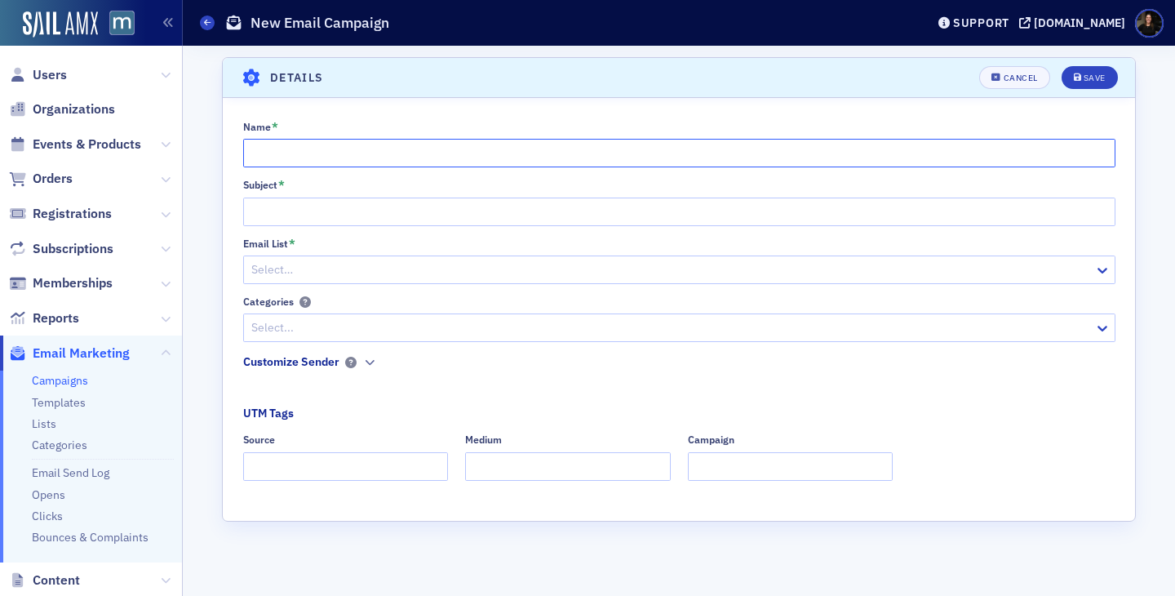
click at [326, 155] on input "Name *" at bounding box center [679, 153] width 872 height 29
type input "Corporate Member Newsletter"
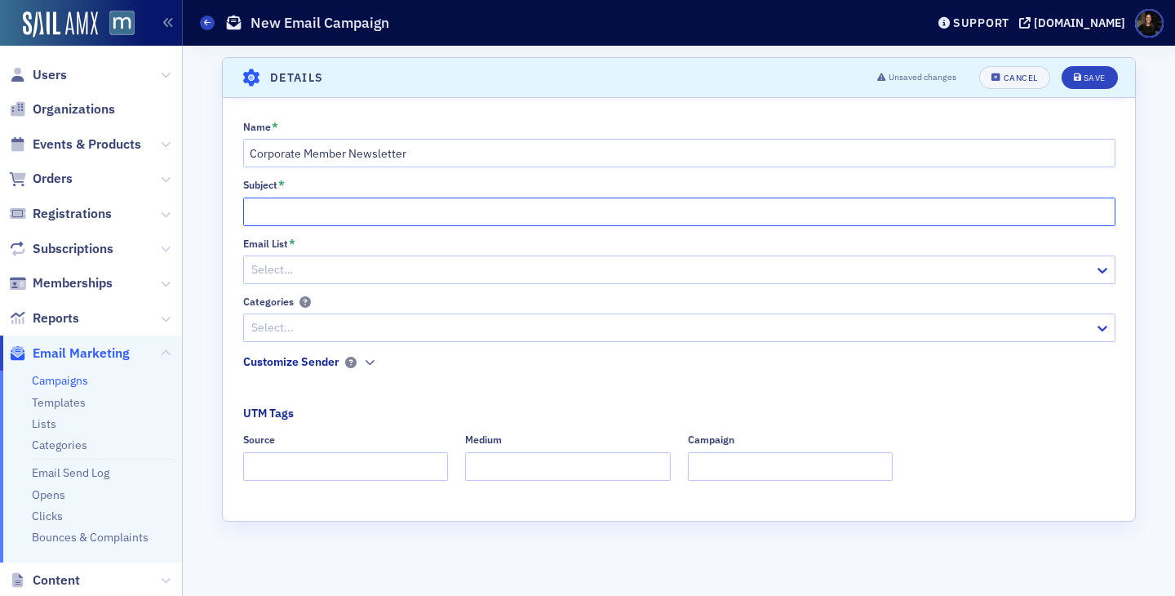
click at [266, 208] on input "Subject *" at bounding box center [679, 211] width 872 height 29
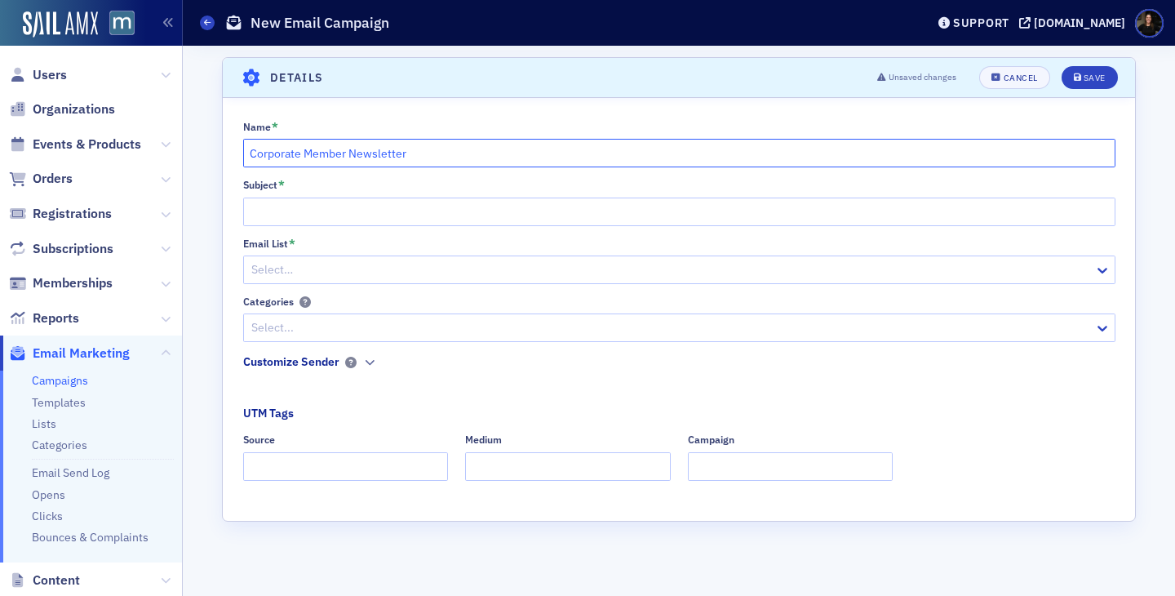
drag, startPoint x: 250, startPoint y: 153, endPoint x: 554, endPoint y: 156, distance: 303.5
click at [554, 156] on input "Corporate Member Newsletter" at bounding box center [679, 153] width 872 height 29
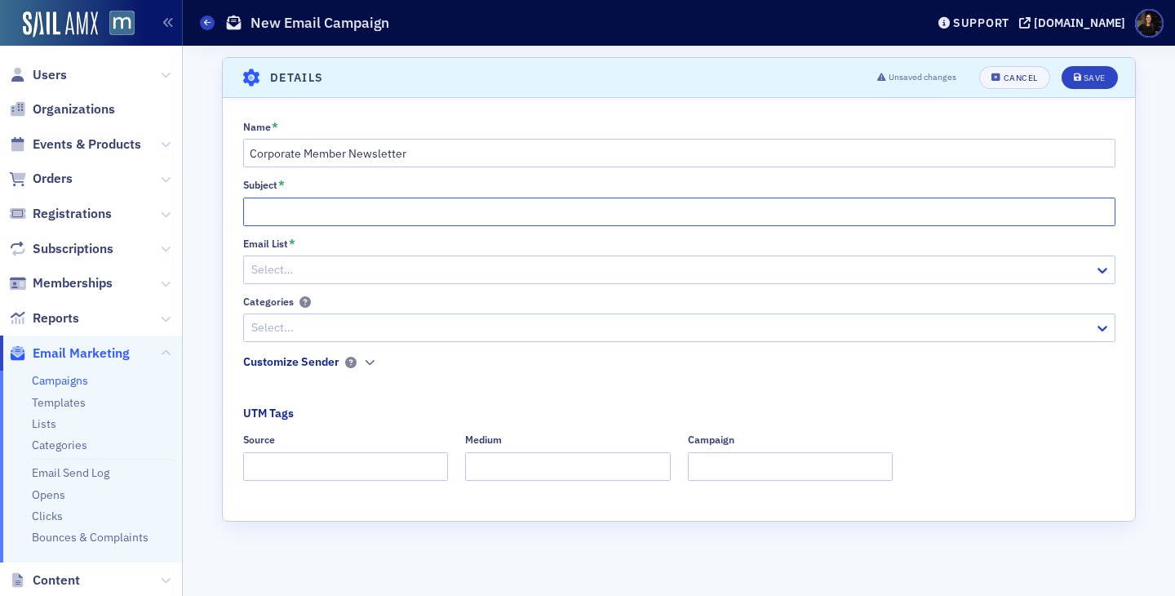
click at [356, 210] on input "Subject *" at bounding box center [679, 211] width 872 height 29
paste input "Corporate Member Newsletter"
type input "Corporate Member Newsletter"
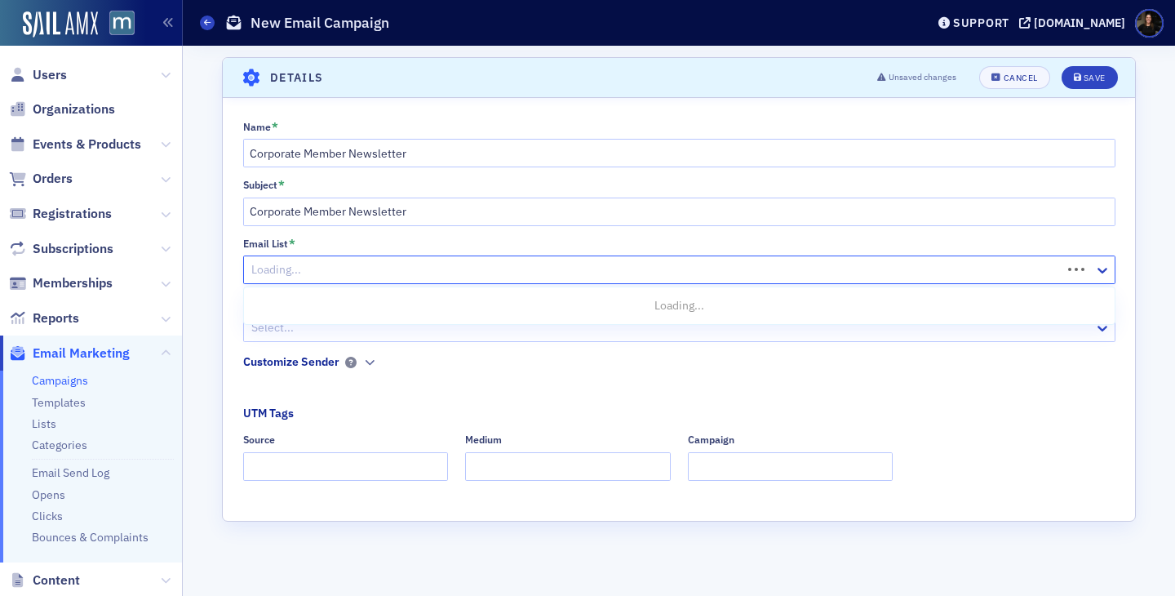
click at [299, 276] on div at bounding box center [655, 269] width 810 height 20
type input "corporate"
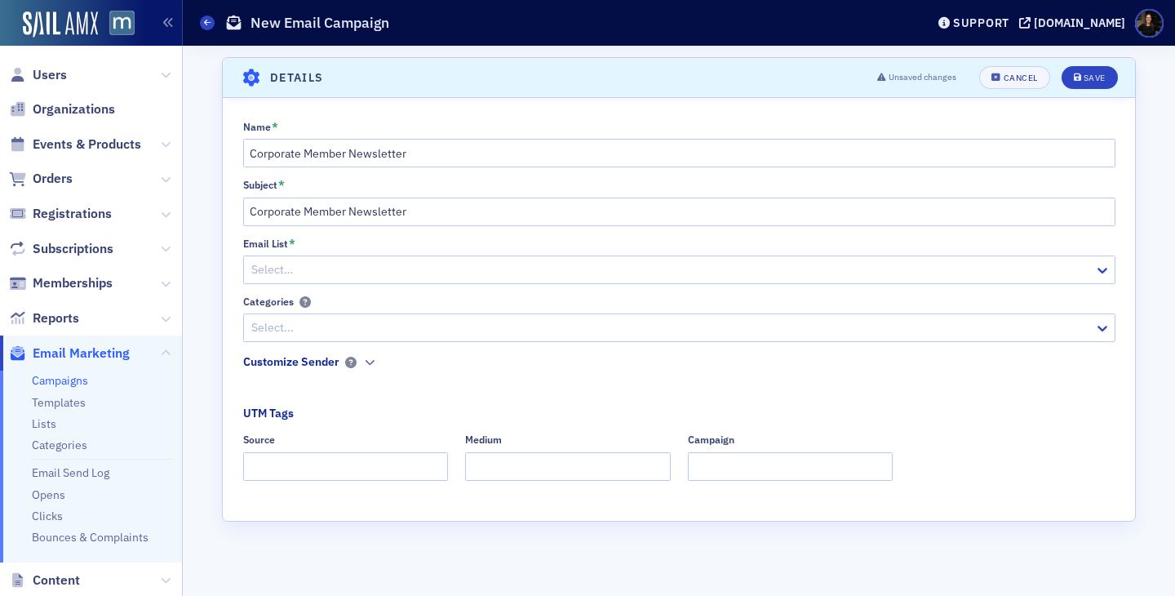
click at [194, 406] on div "Scroll to Details Details Unsaved changes Cancel Save Name * Corporate Member N…" at bounding box center [678, 321] width 969 height 550
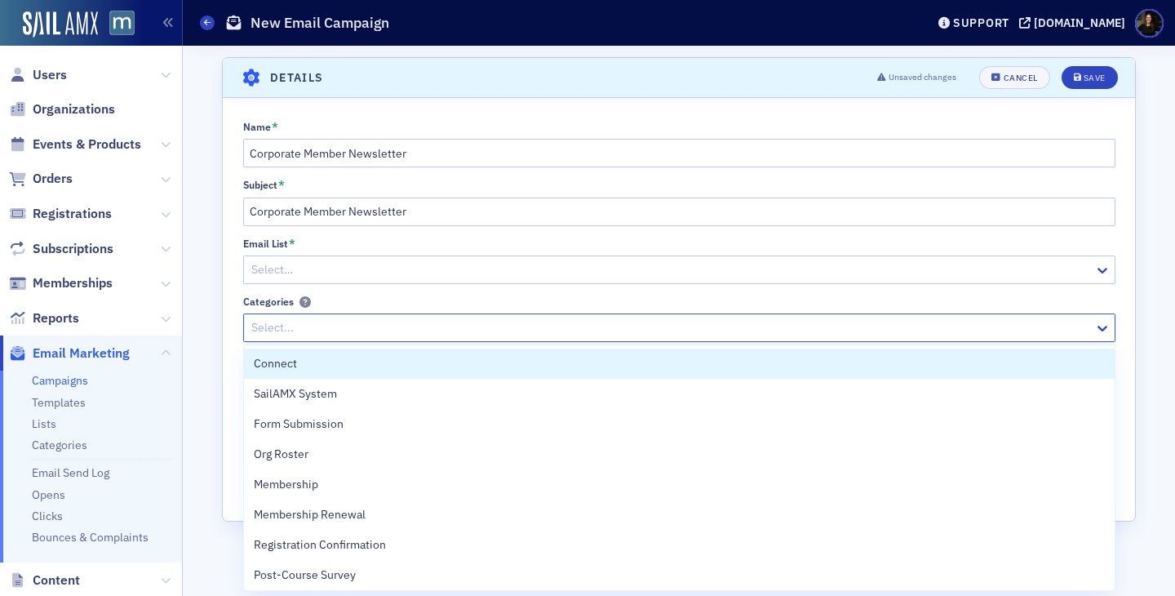
click at [277, 330] on div at bounding box center [671, 327] width 843 height 20
click at [286, 280] on div "Select…" at bounding box center [679, 269] width 872 height 29
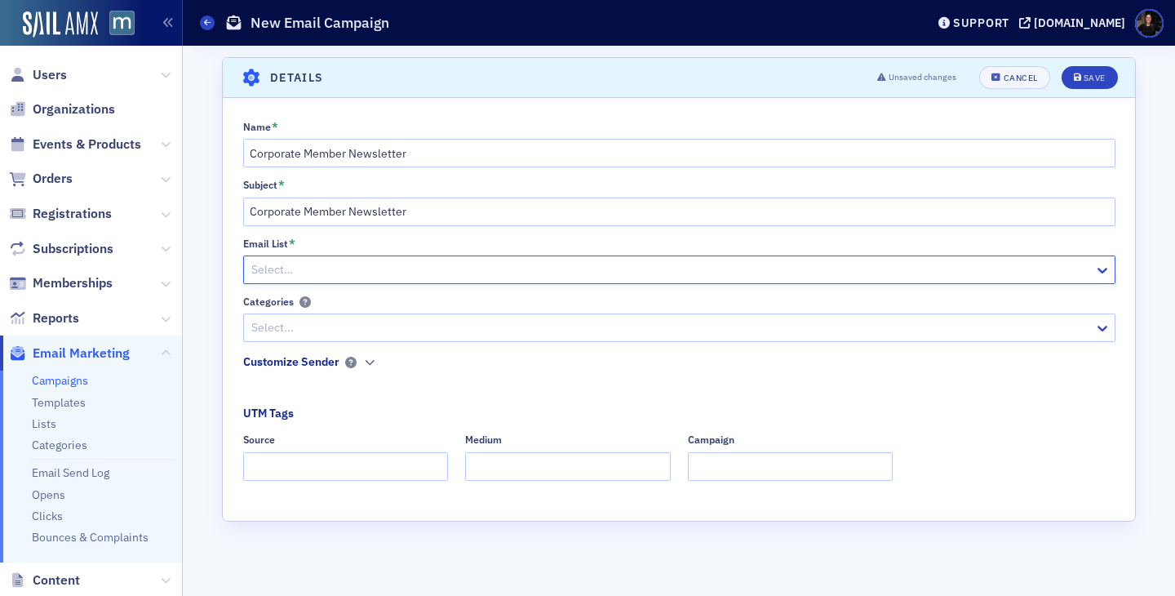
click at [286, 276] on div at bounding box center [671, 269] width 843 height 20
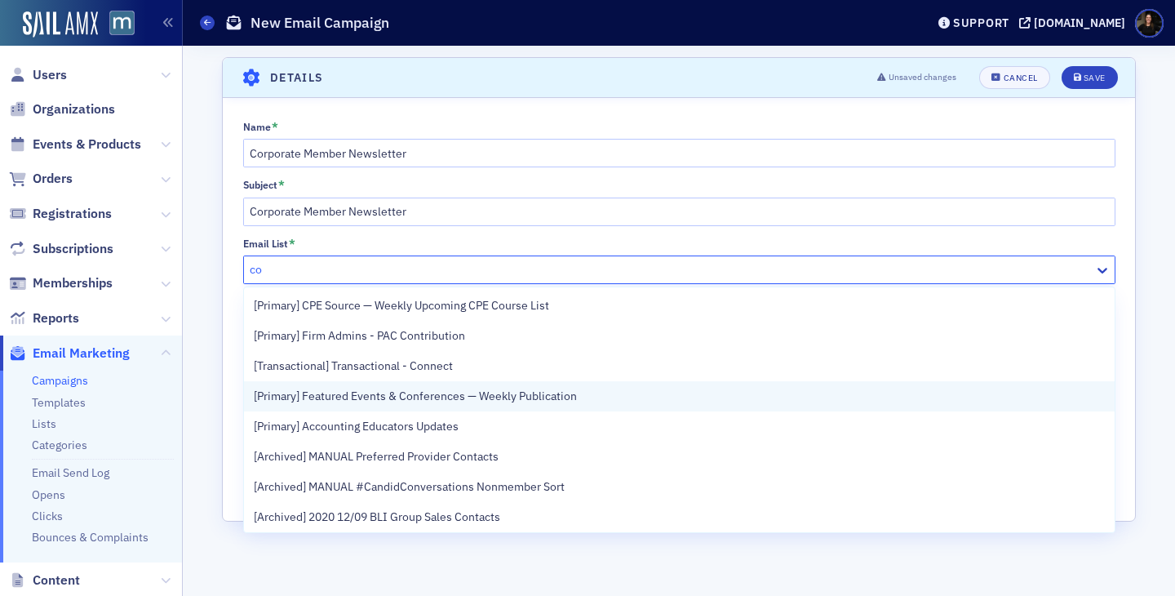
type input "c"
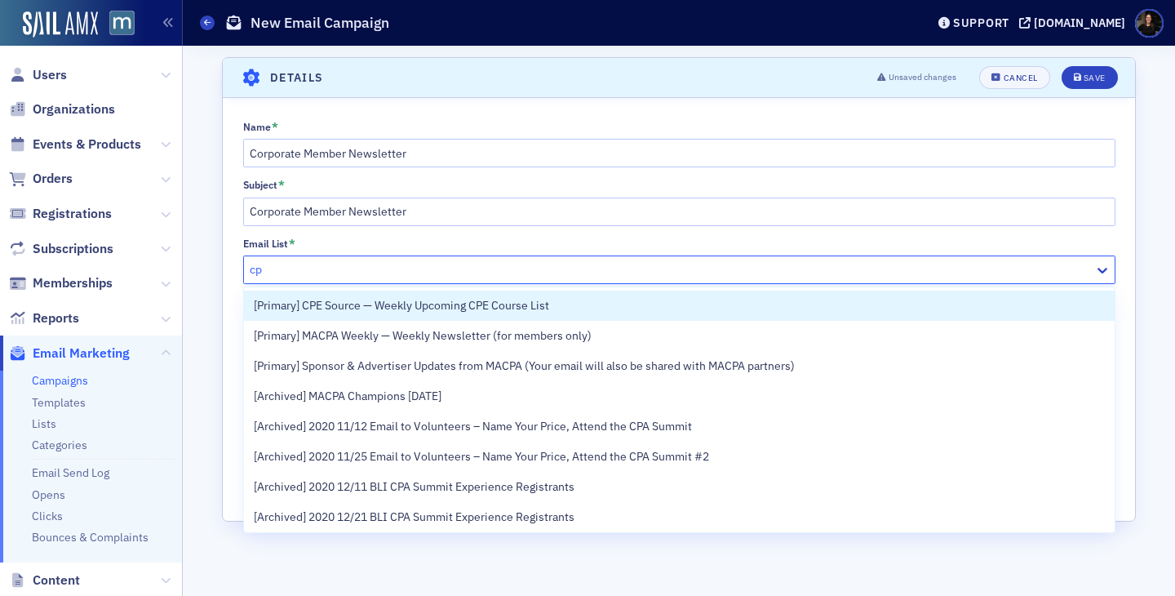
type input "cpa"
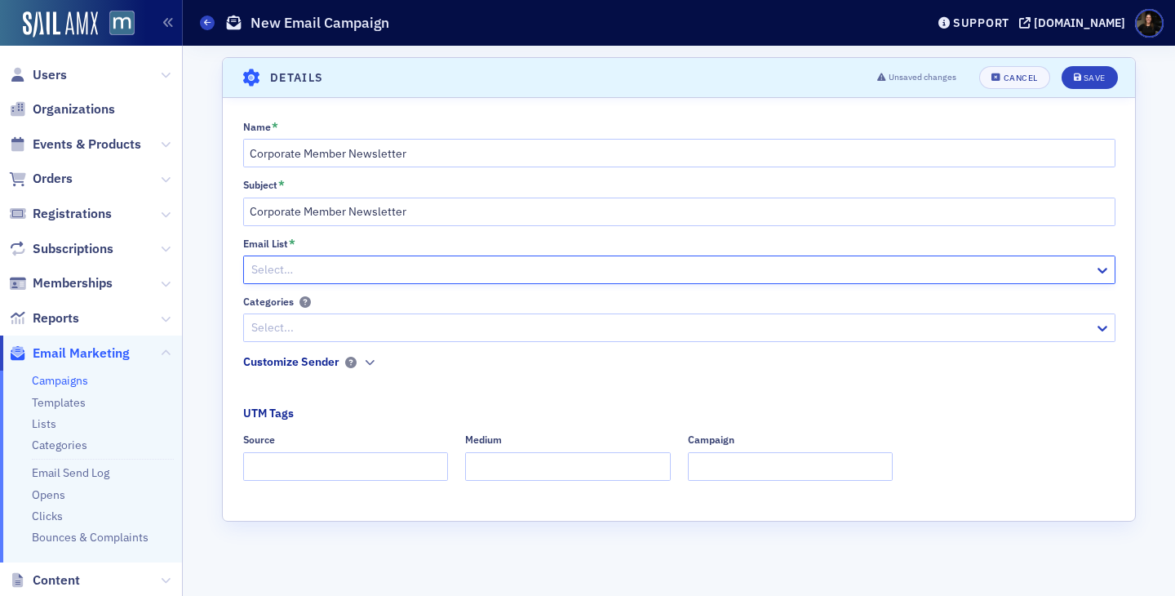
click at [293, 274] on div at bounding box center [671, 269] width 843 height 20
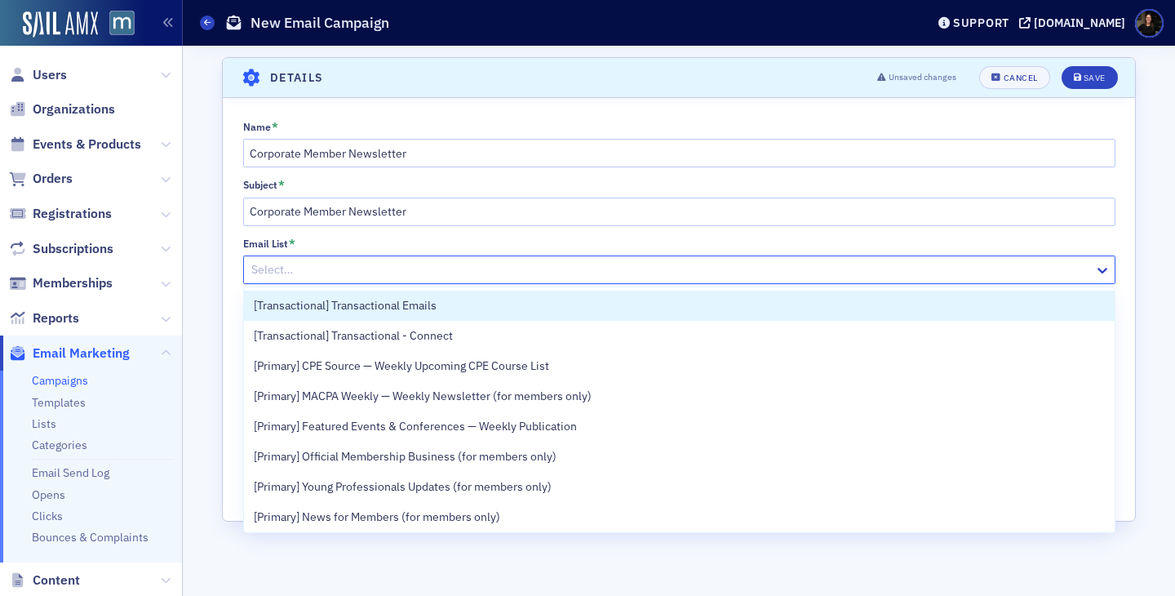
click at [293, 274] on div at bounding box center [671, 269] width 843 height 20
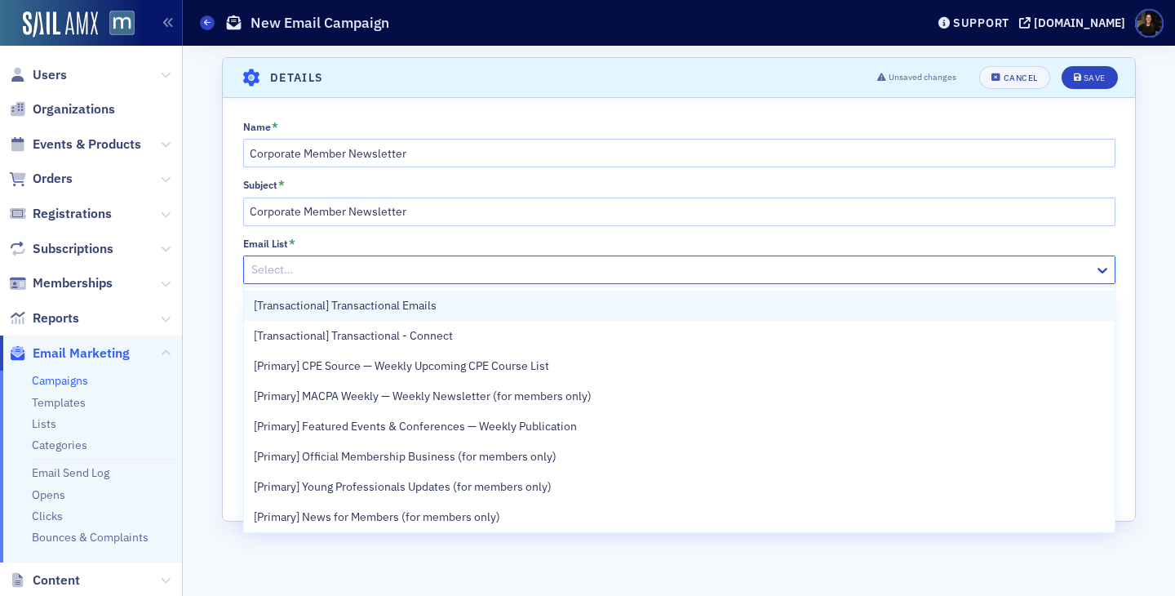
click at [388, 297] on span "[Transactional] Transactional Emails" at bounding box center [345, 305] width 183 height 17
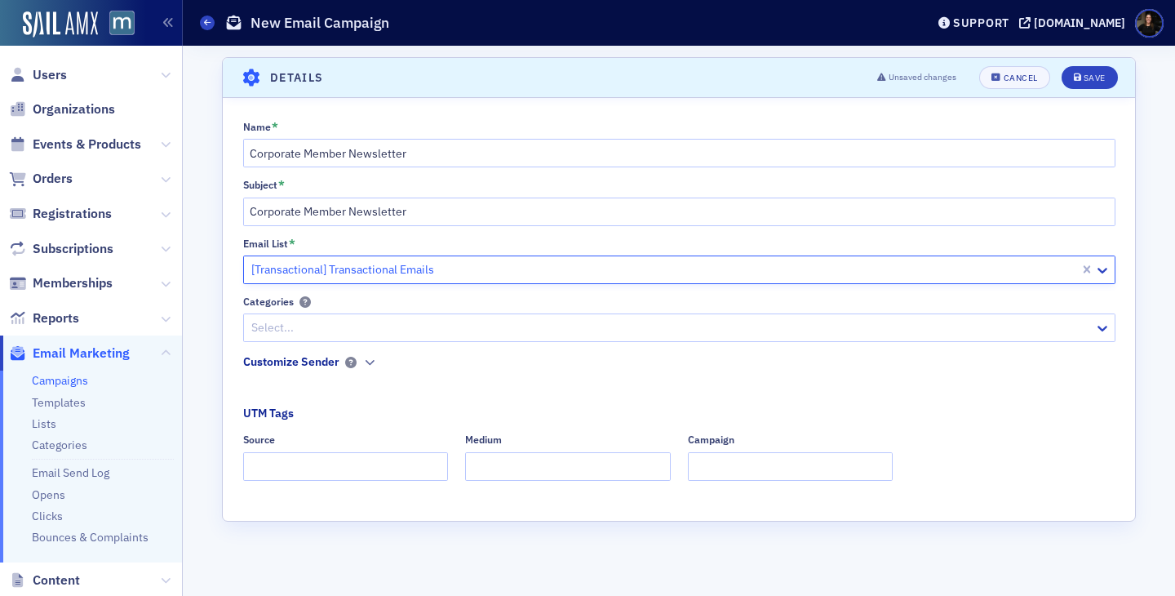
click at [283, 326] on div at bounding box center [671, 327] width 843 height 20
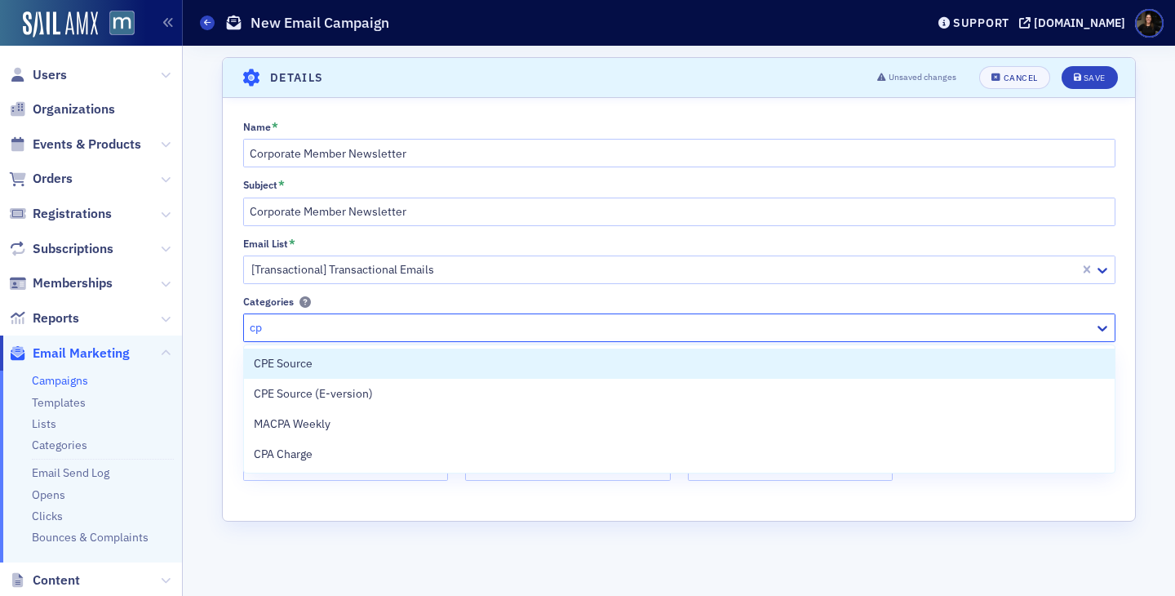
type input "c"
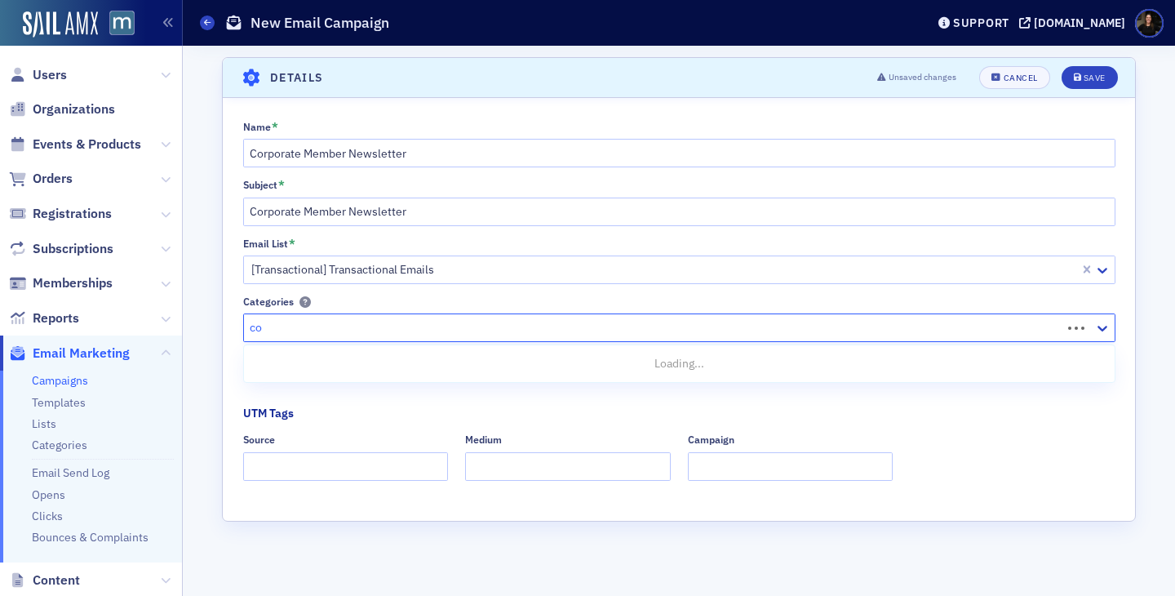
type input "c"
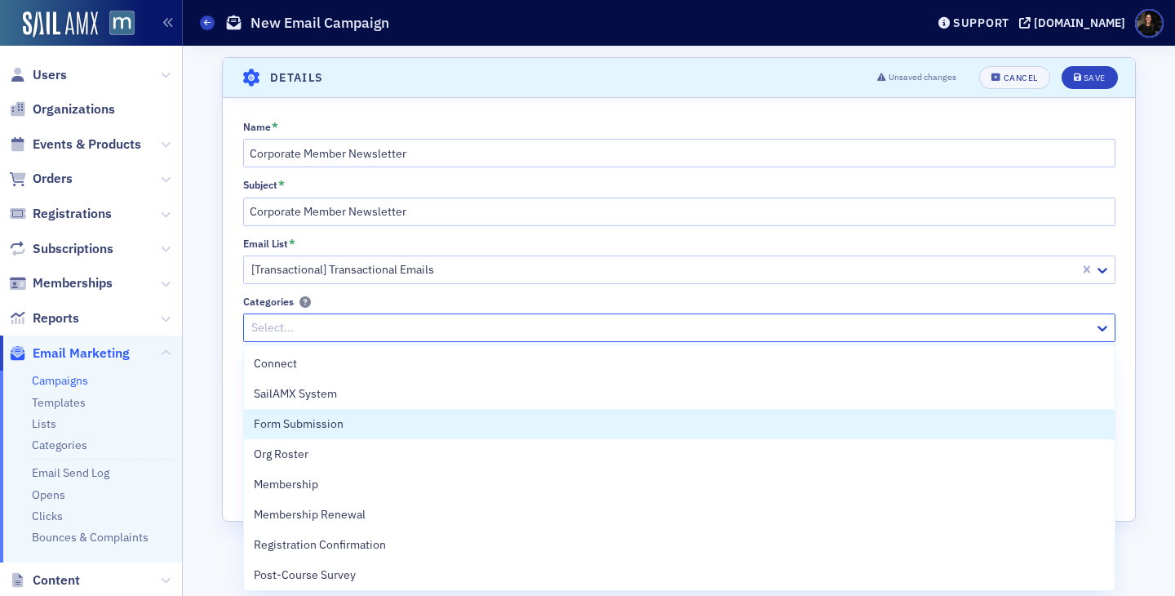
click at [215, 437] on div "Scroll to Details Details Unsaved changes Cancel Save Name * Corporate Member N…" at bounding box center [678, 321] width 969 height 550
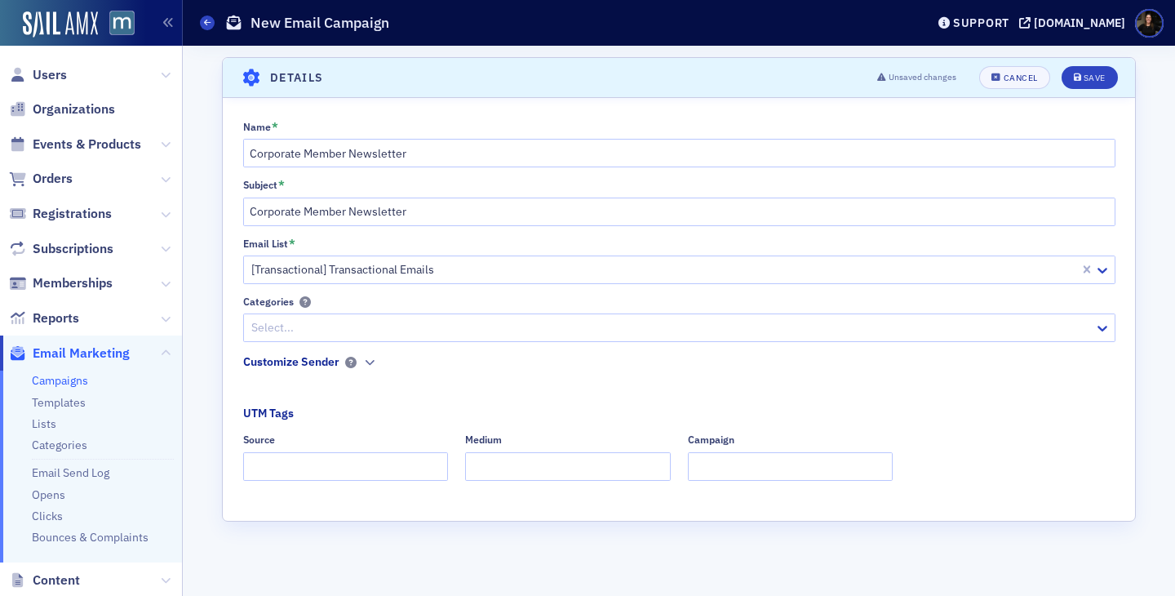
click at [302, 366] on div "Customize Sender" at bounding box center [291, 361] width 96 height 17
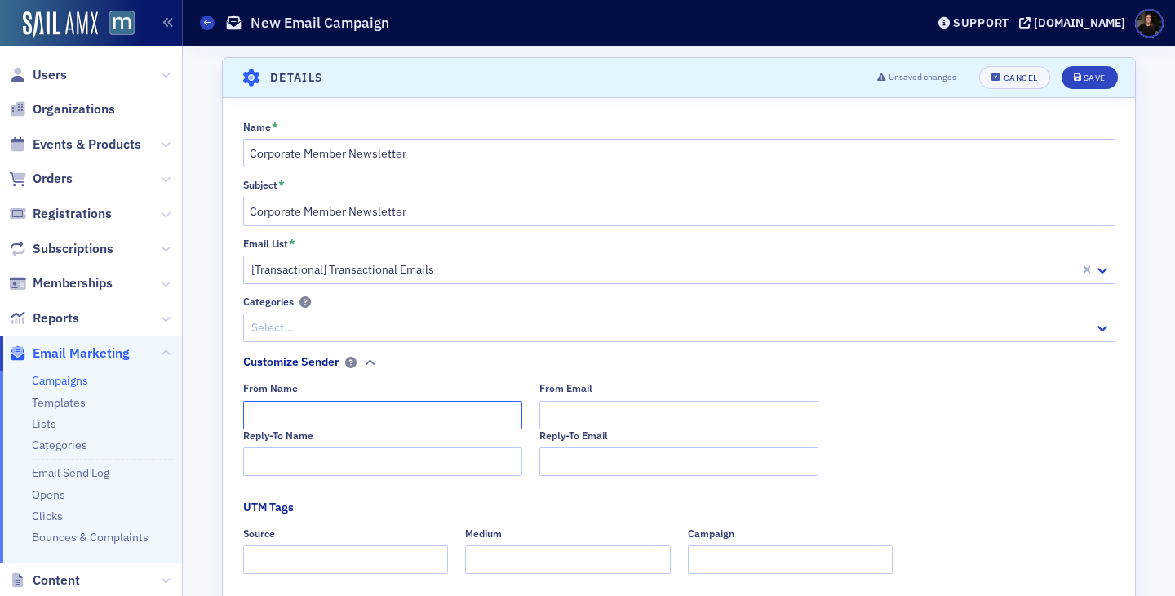
click at [300, 405] on input "From Name" at bounding box center [382, 415] width 279 height 29
type input "[PERSON_NAME]"
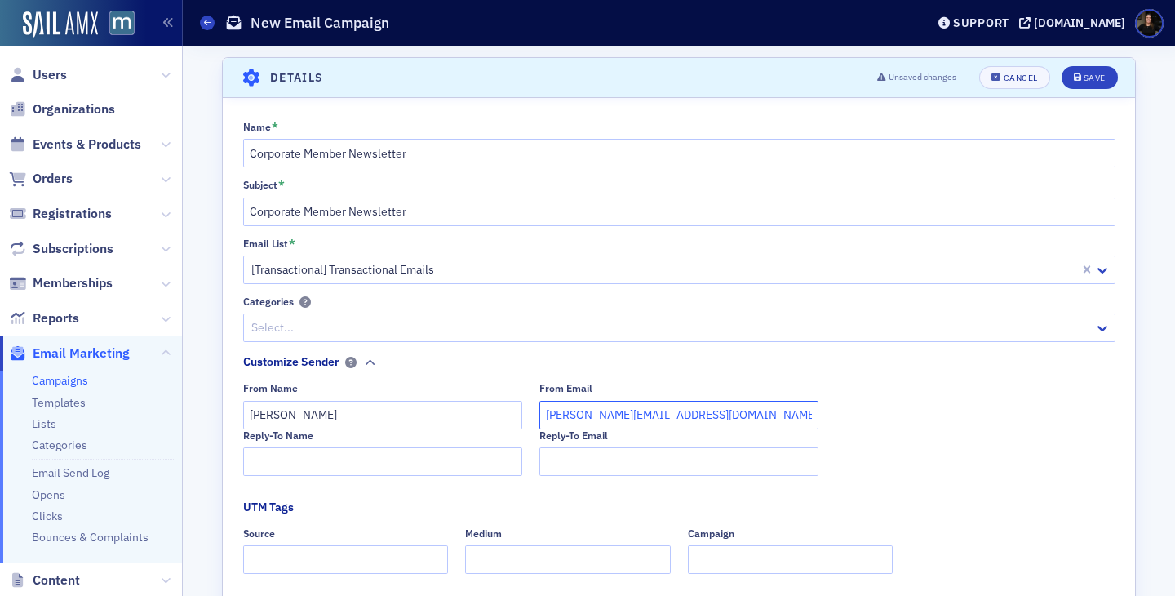
type input "[PERSON_NAME][EMAIL_ADDRESS][DOMAIN_NAME]"
click at [563, 445] on div "Reply-To Email" at bounding box center [678, 452] width 279 height 47
click at [564, 455] on input "Reply-To Email" at bounding box center [678, 461] width 279 height 29
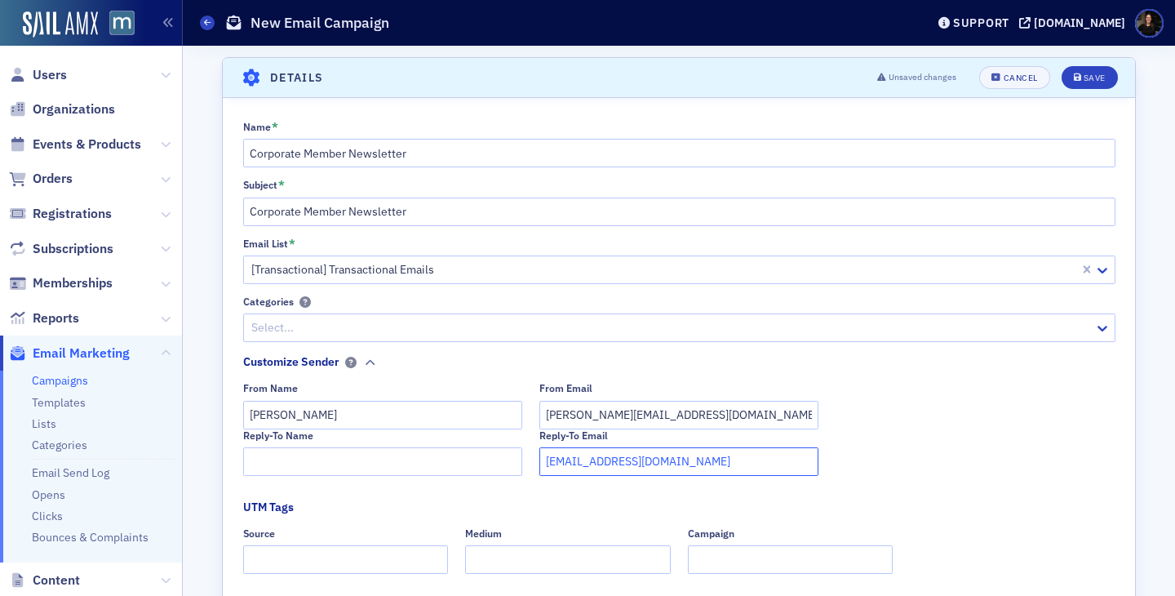
type input "[EMAIL_ADDRESS][DOMAIN_NAME]"
click at [307, 470] on input "Reply-To Name" at bounding box center [382, 461] width 279 height 29
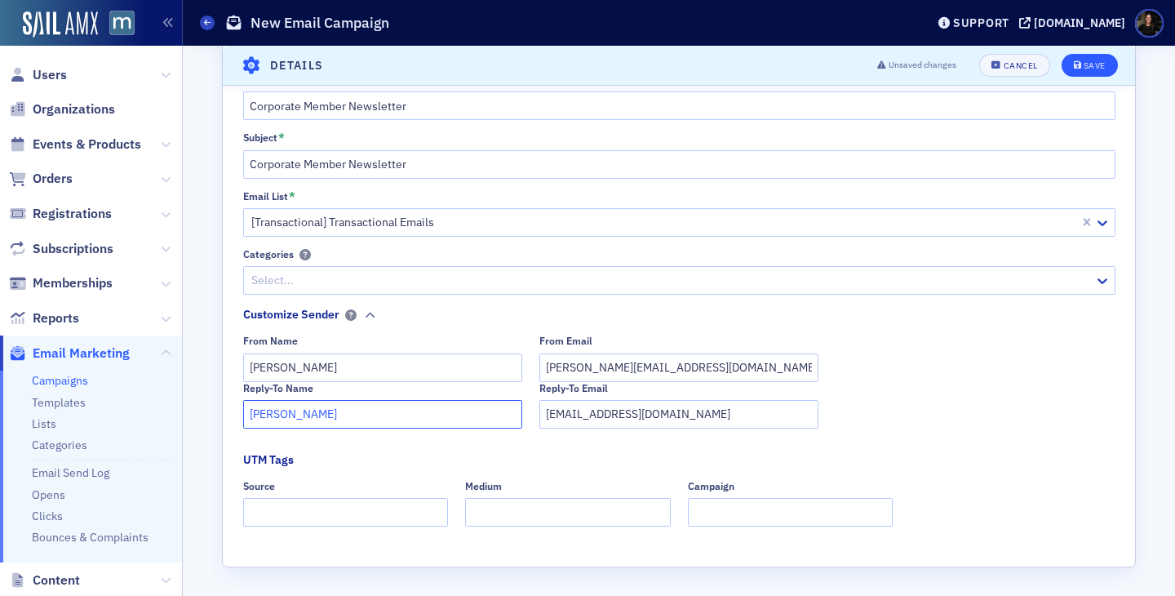
type input "[PERSON_NAME]"
click at [1079, 64] on icon "submit" at bounding box center [1078, 65] width 8 height 9
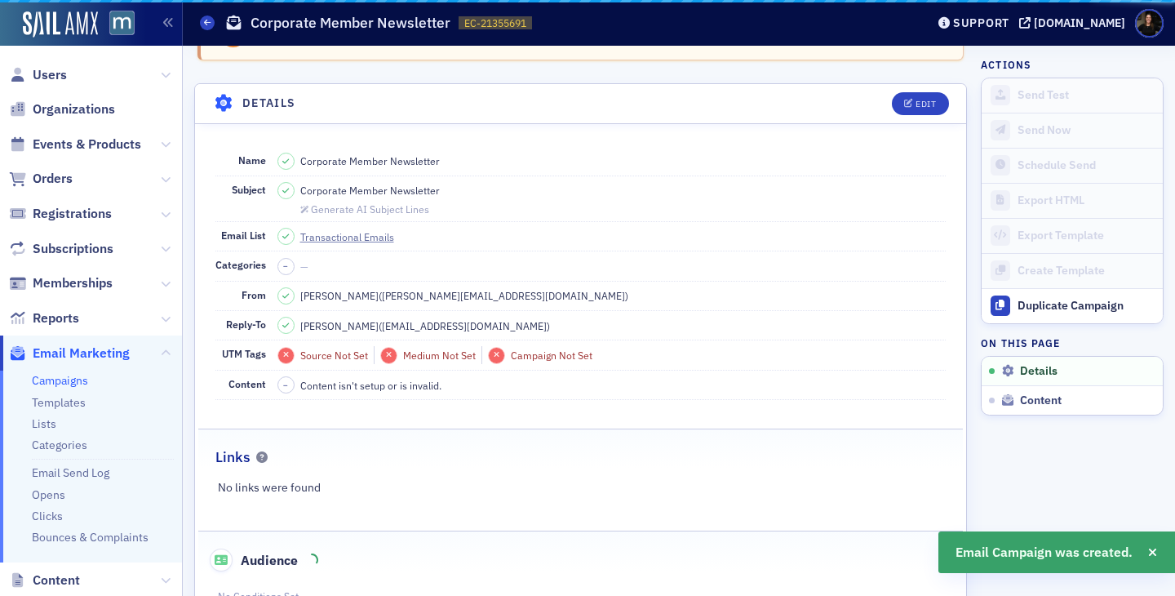
scroll to position [76, 0]
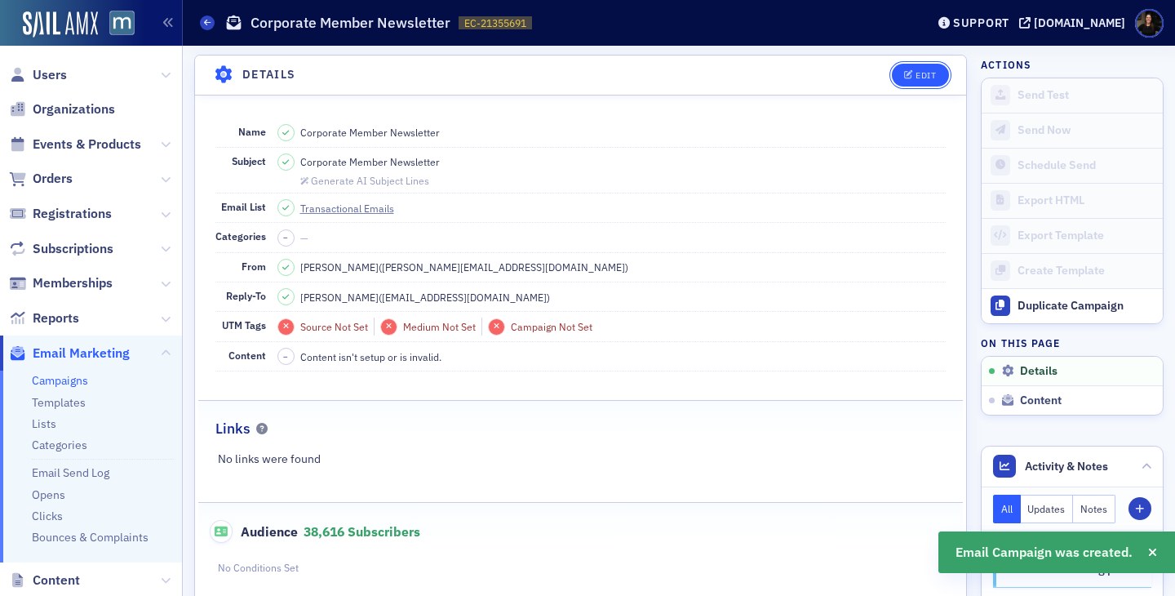
click at [927, 73] on div "Edit" at bounding box center [925, 75] width 20 height 9
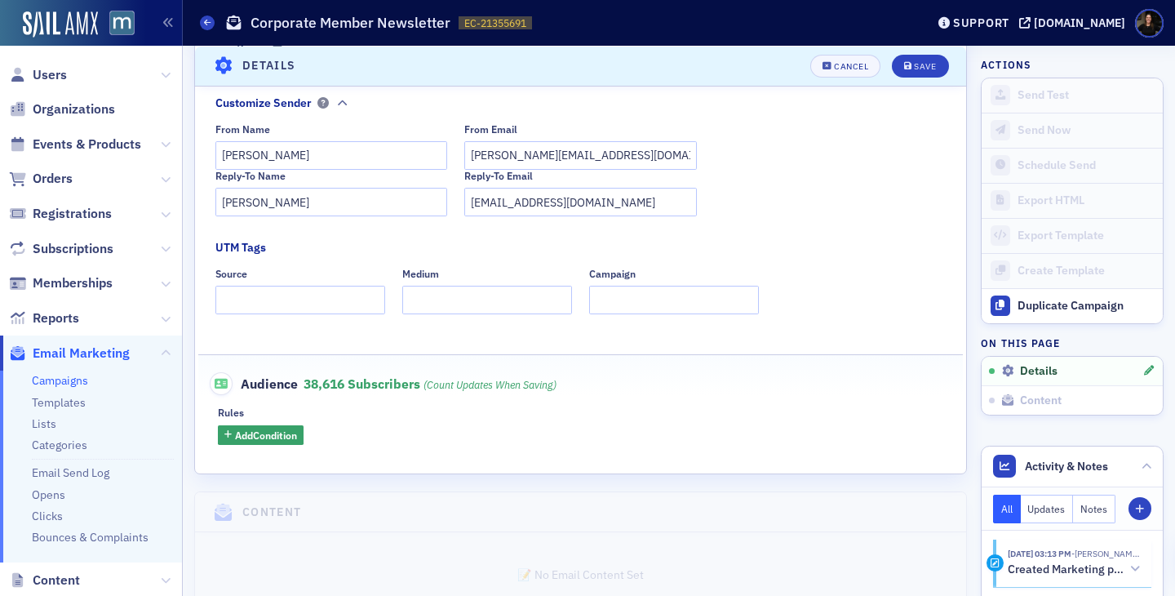
scroll to position [394, 0]
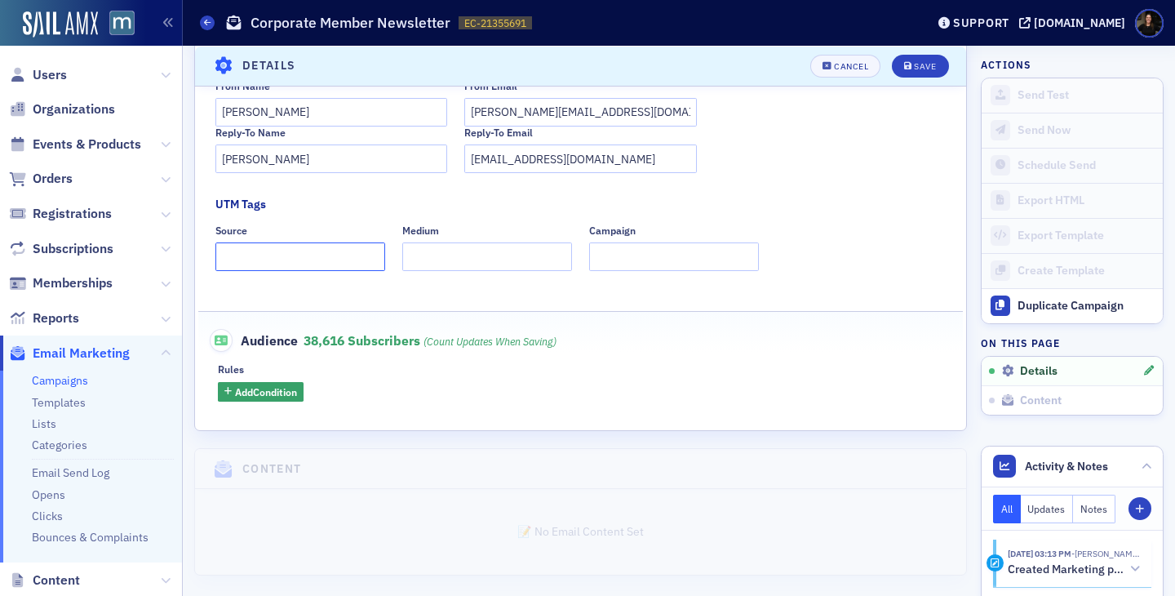
click at [292, 247] on input "Source" at bounding box center [300, 256] width 170 height 29
click at [266, 396] on span "Add Condition" at bounding box center [266, 391] width 62 height 15
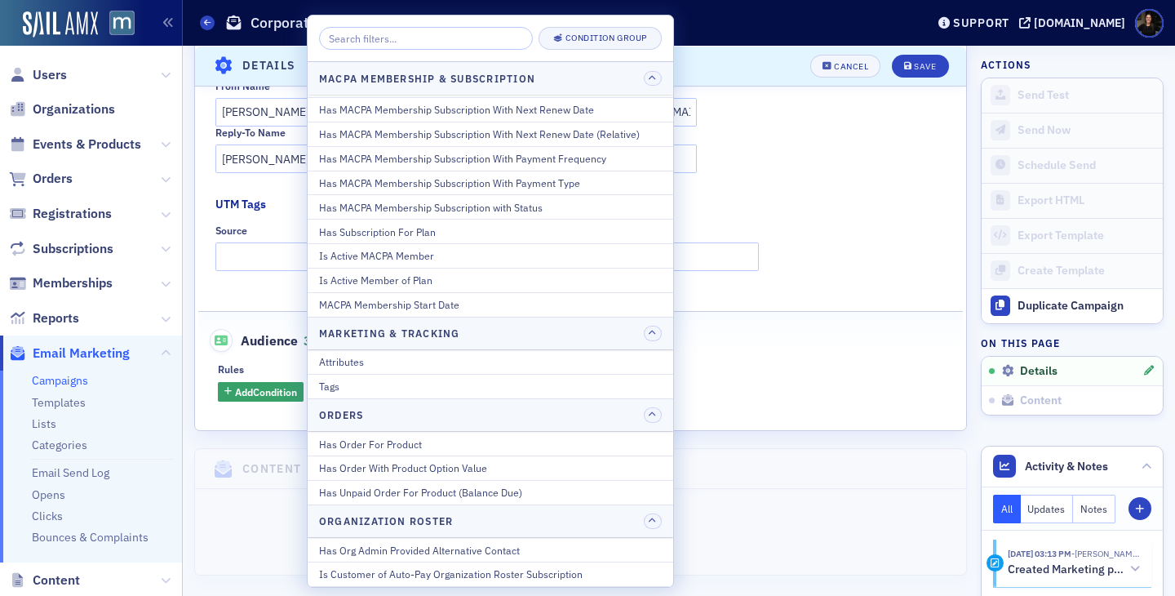
scroll to position [1012, 0]
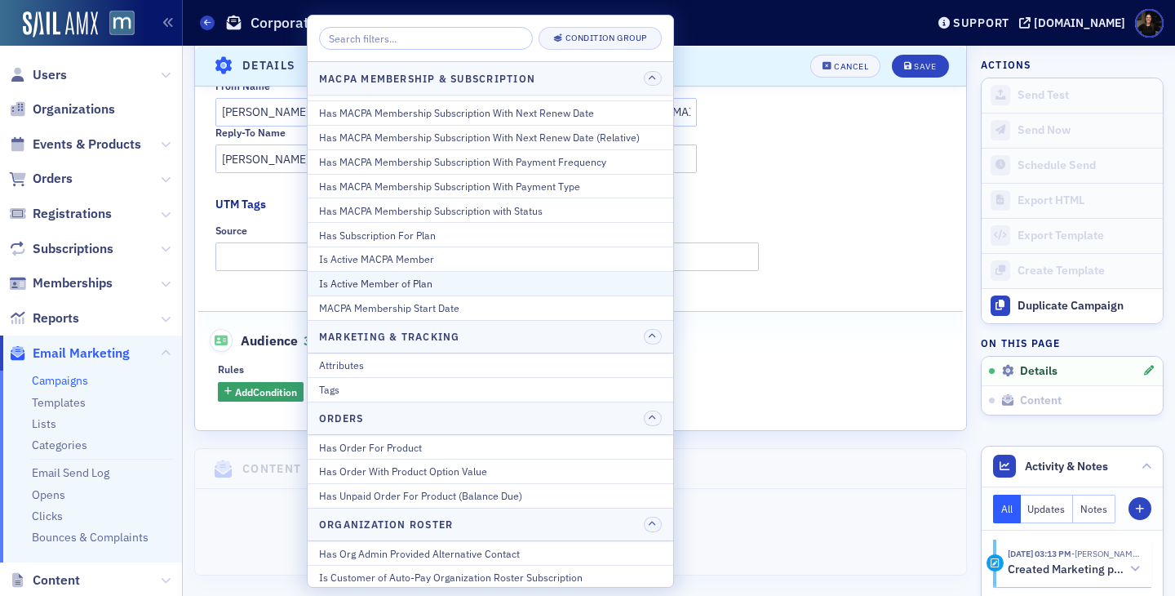
click at [393, 286] on div "Is Active Member of Plan" at bounding box center [490, 283] width 343 height 15
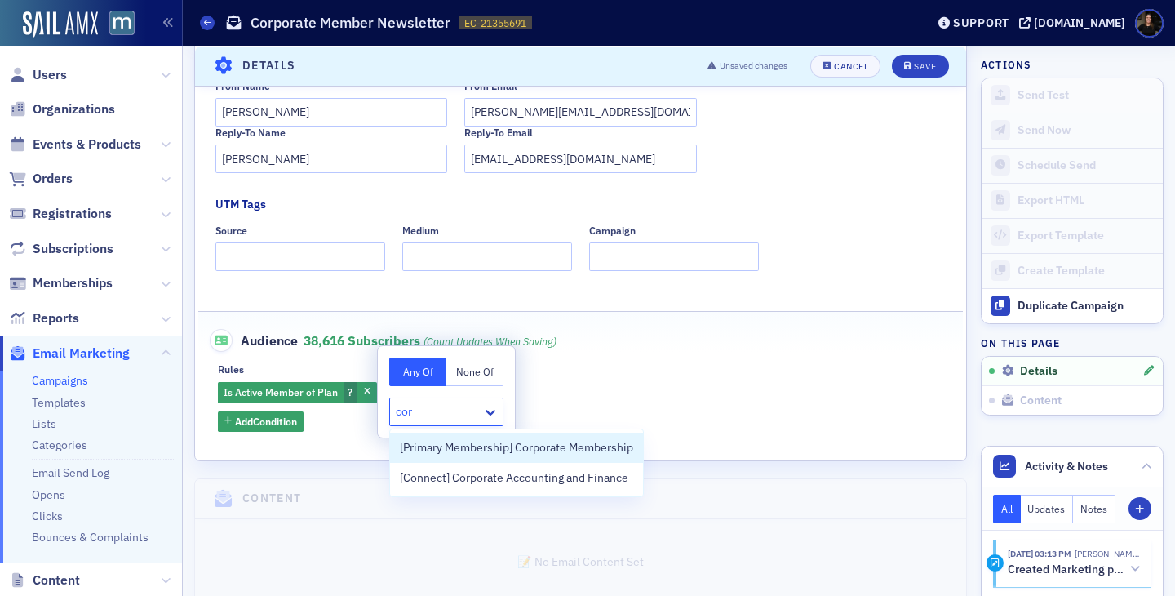
type input "corp"
click at [511, 449] on span "[Primary Membership] Corporate Membership" at bounding box center [516, 447] width 233 height 17
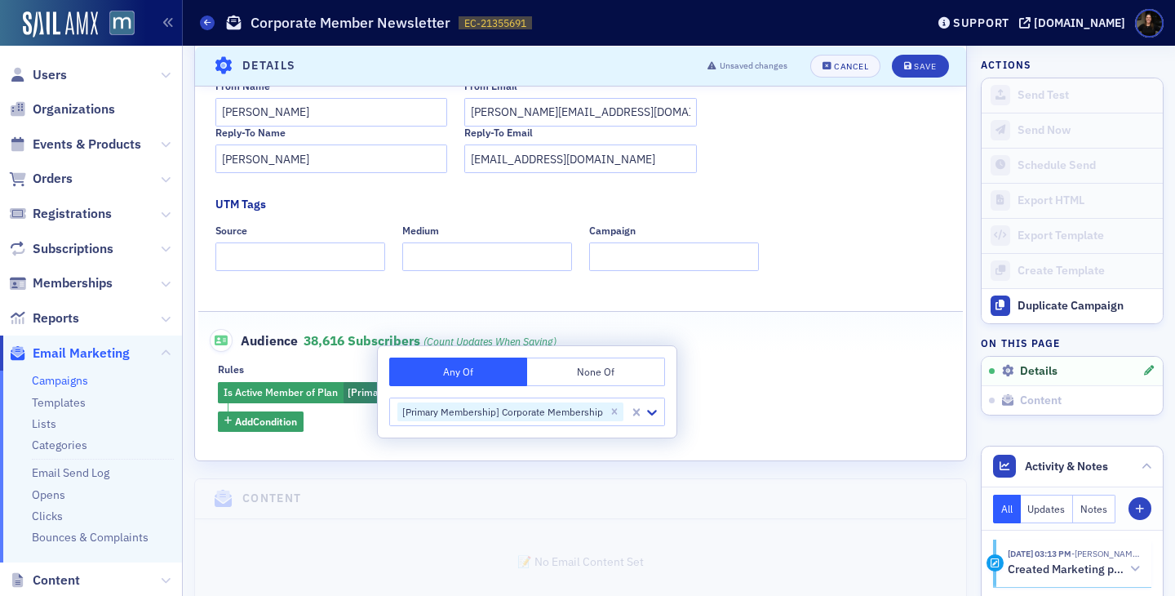
click at [378, 482] on header "Content" at bounding box center [580, 499] width 771 height 40
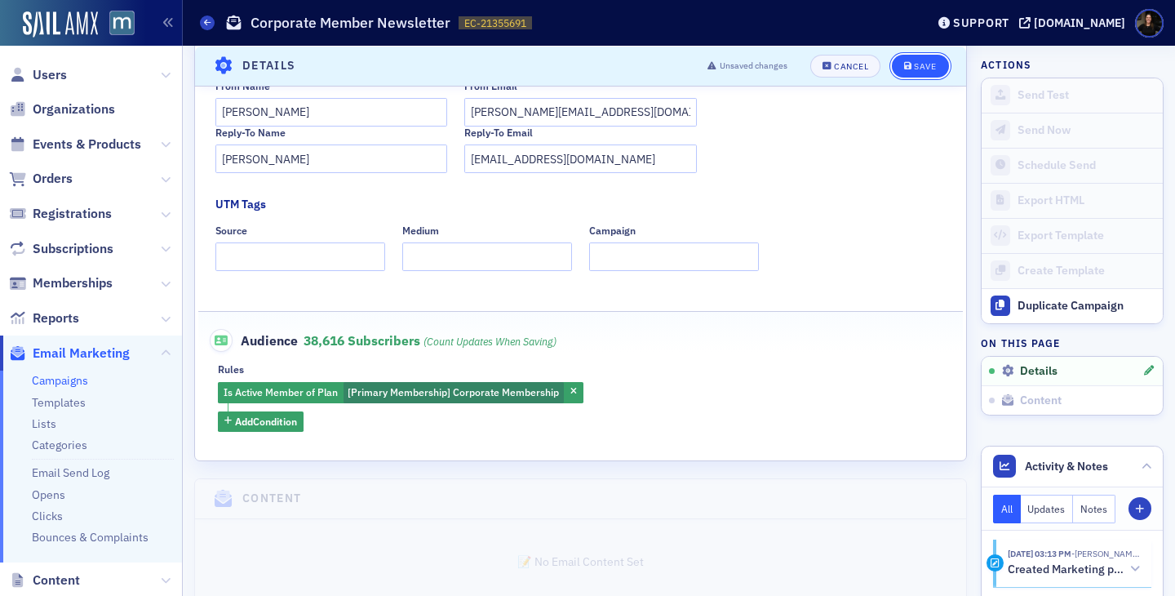
click at [924, 72] on button "Save" at bounding box center [920, 65] width 56 height 23
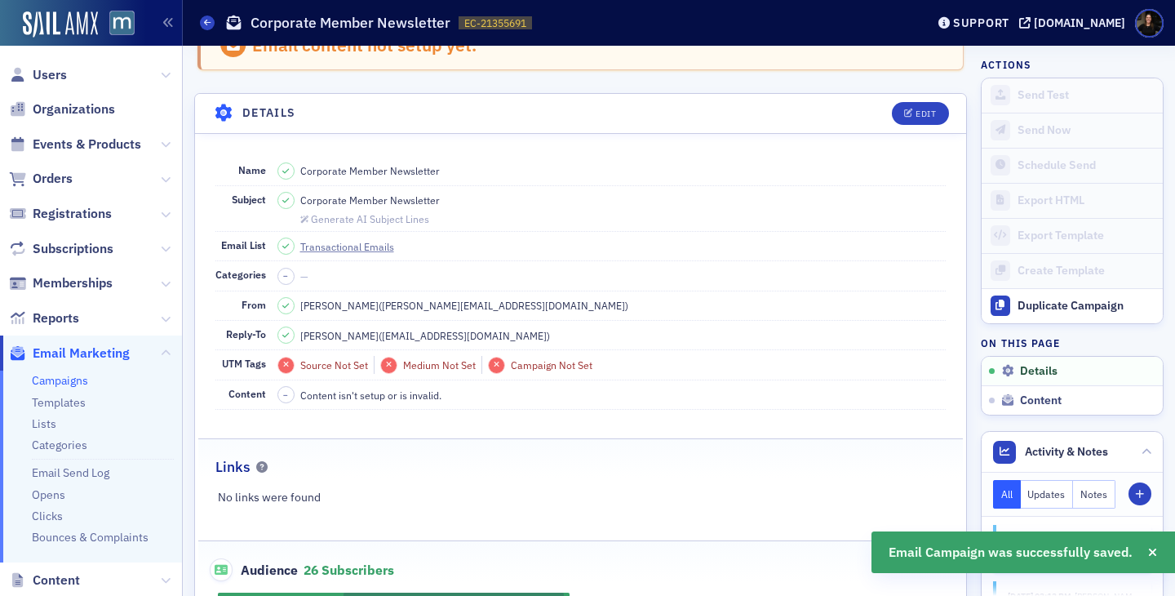
scroll to position [0, 0]
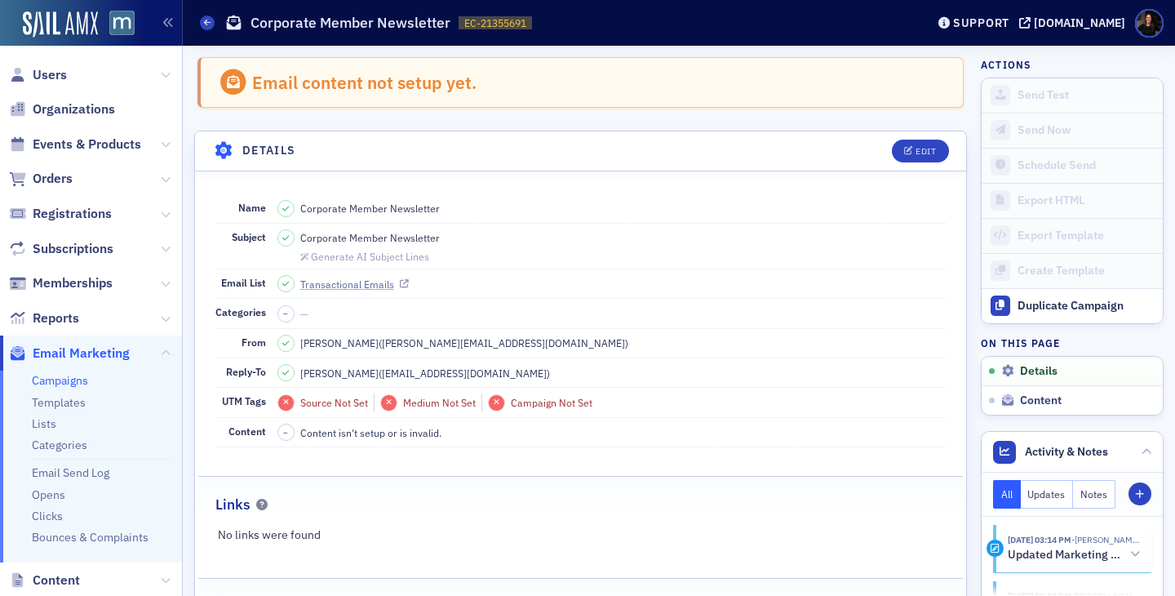
click at [361, 282] on link "Transactional Emails" at bounding box center [354, 284] width 109 height 15
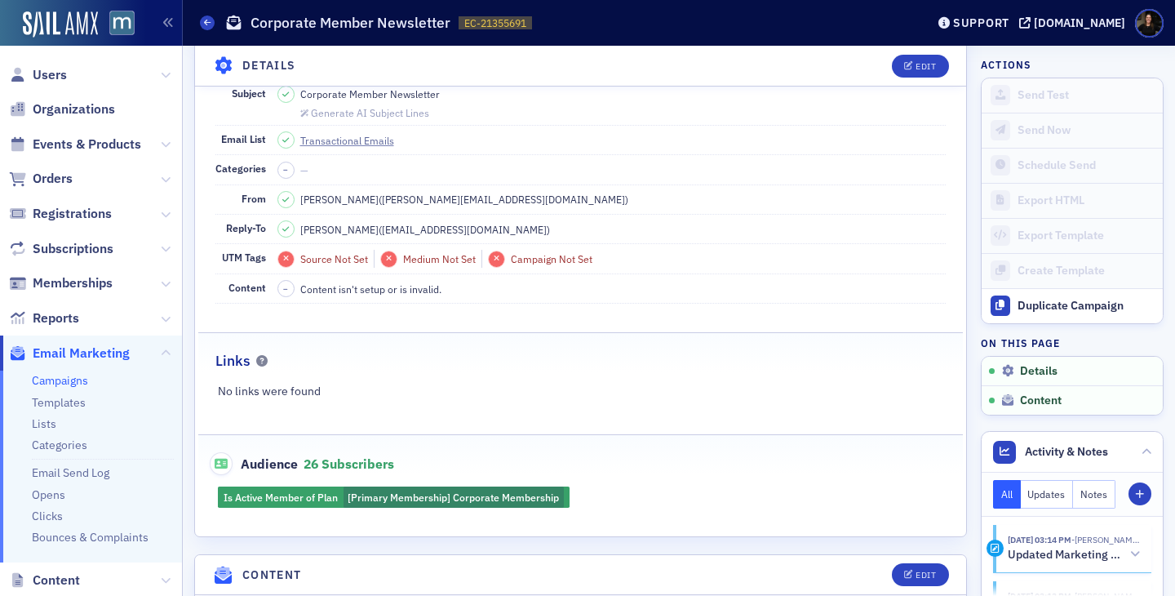
scroll to position [255, 0]
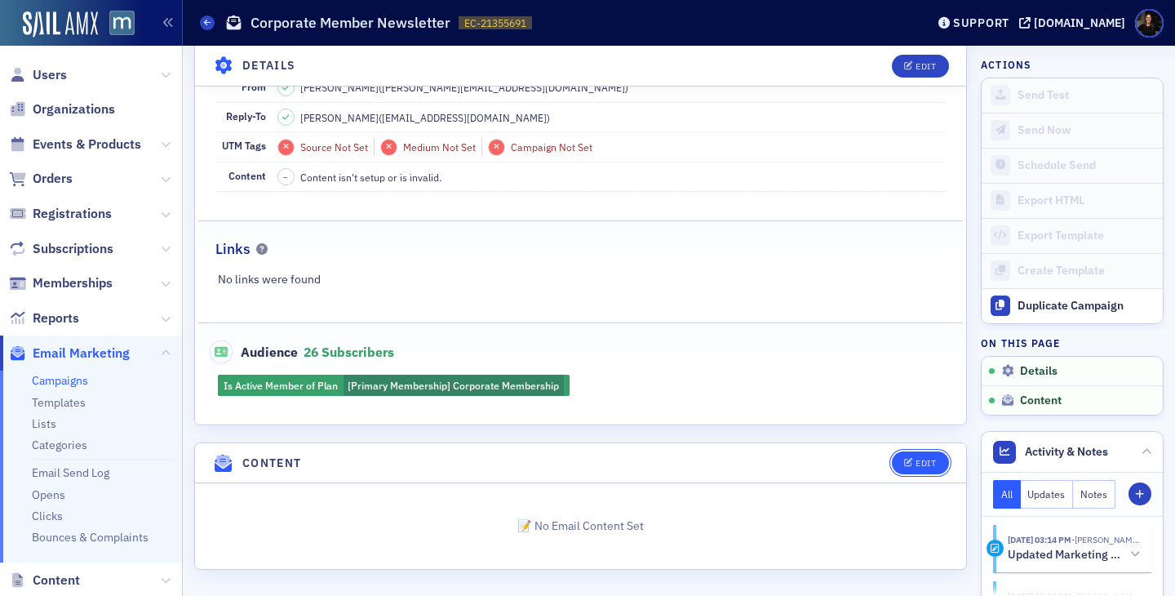
click at [931, 462] on div "Edit" at bounding box center [925, 463] width 20 height 9
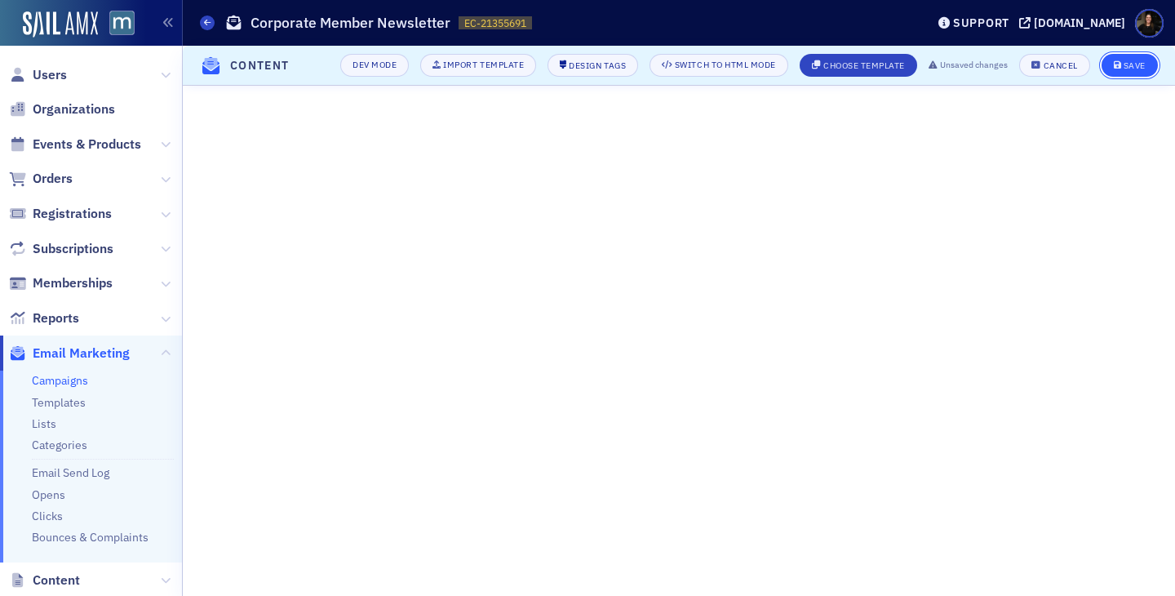
click at [1134, 69] on div "Save" at bounding box center [1134, 65] width 22 height 9
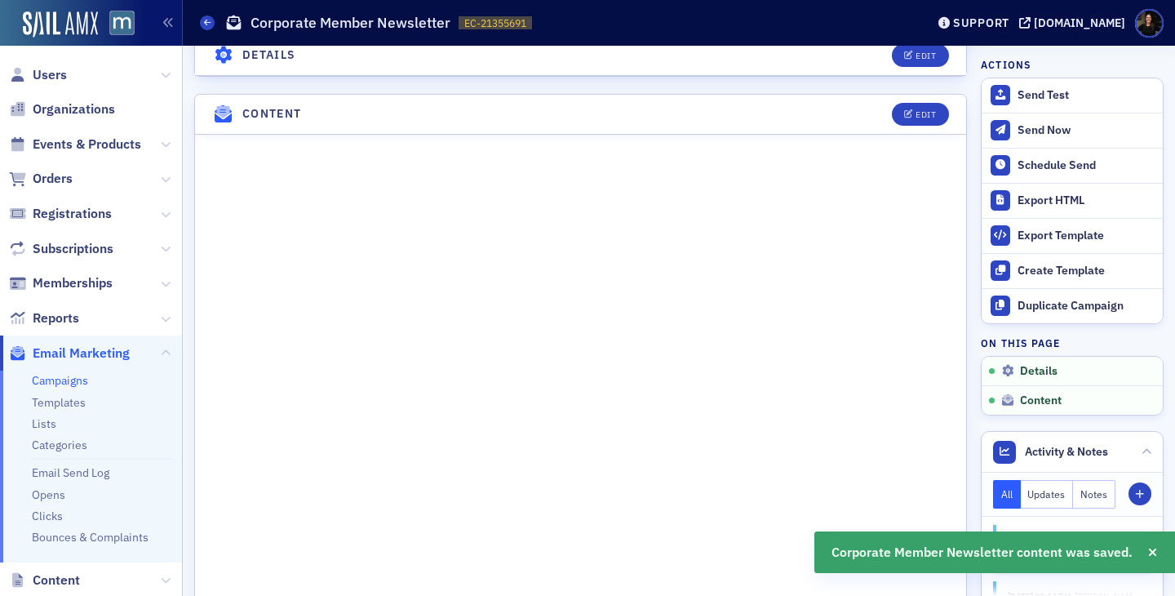
scroll to position [804, 0]
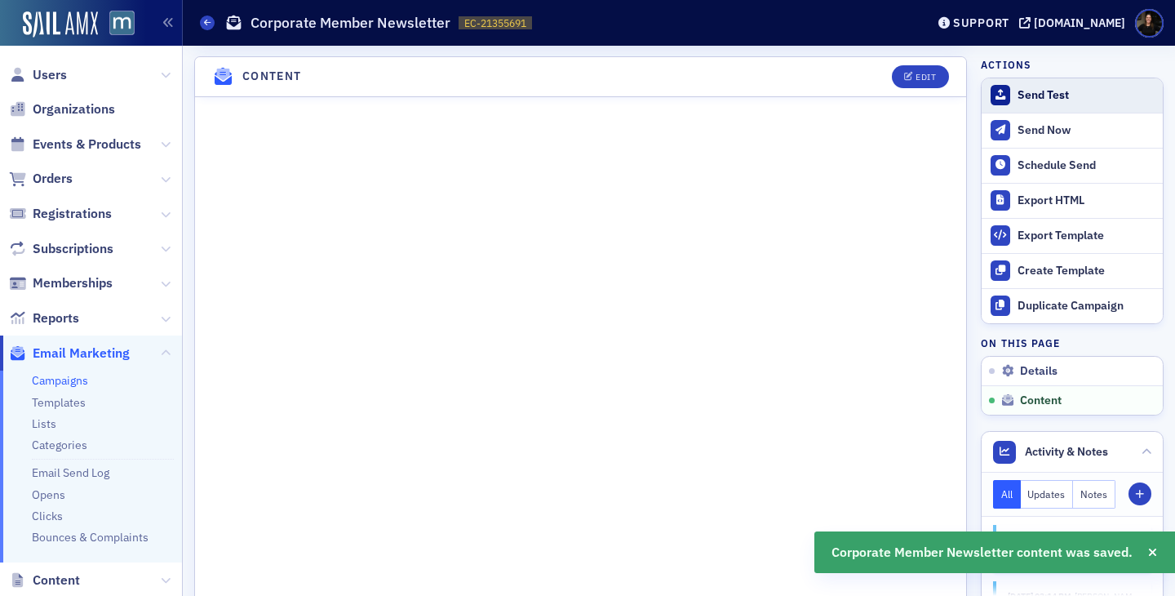
click at [1056, 92] on div "Send Test" at bounding box center [1085, 95] width 137 height 15
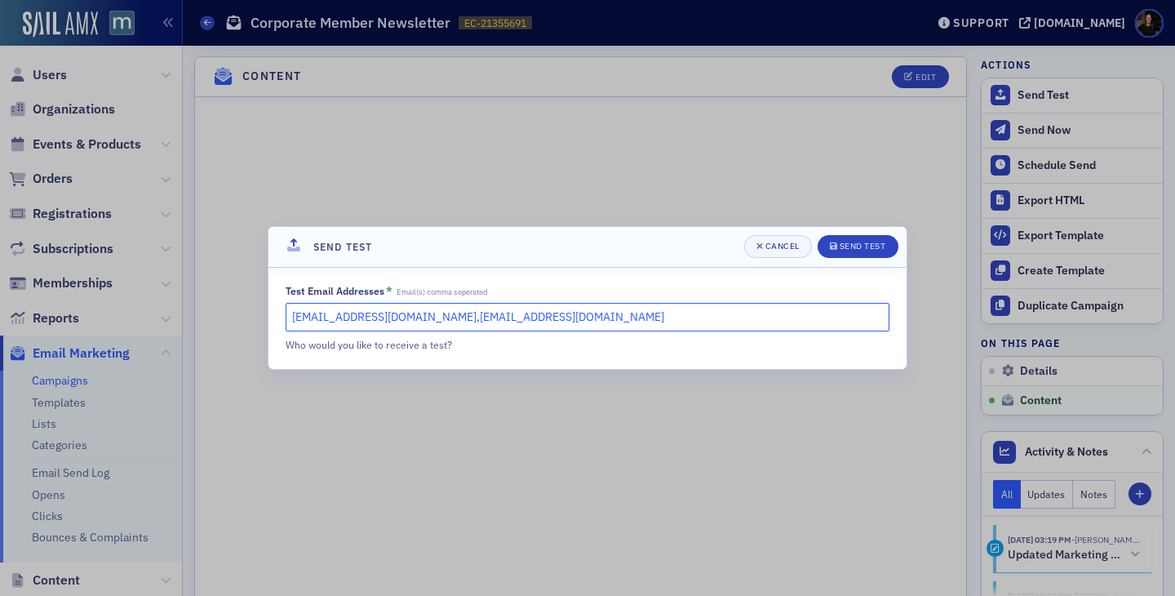
drag, startPoint x: 393, startPoint y: 317, endPoint x: 423, endPoint y: 321, distance: 30.6
click at [423, 321] on input "lauren@macpa.org,aiyana@blueoceanideas.com" at bounding box center [588, 317] width 604 height 29
click at [423, 320] on input "lauren@macpa.org,aiyana@blueoceanideas.com" at bounding box center [588, 317] width 604 height 29
drag, startPoint x: 393, startPoint y: 318, endPoint x: 737, endPoint y: 321, distance: 343.5
click at [737, 322] on input "lauren@macpa.org,aiyana@blueoceanideas.com" at bounding box center [588, 317] width 604 height 29
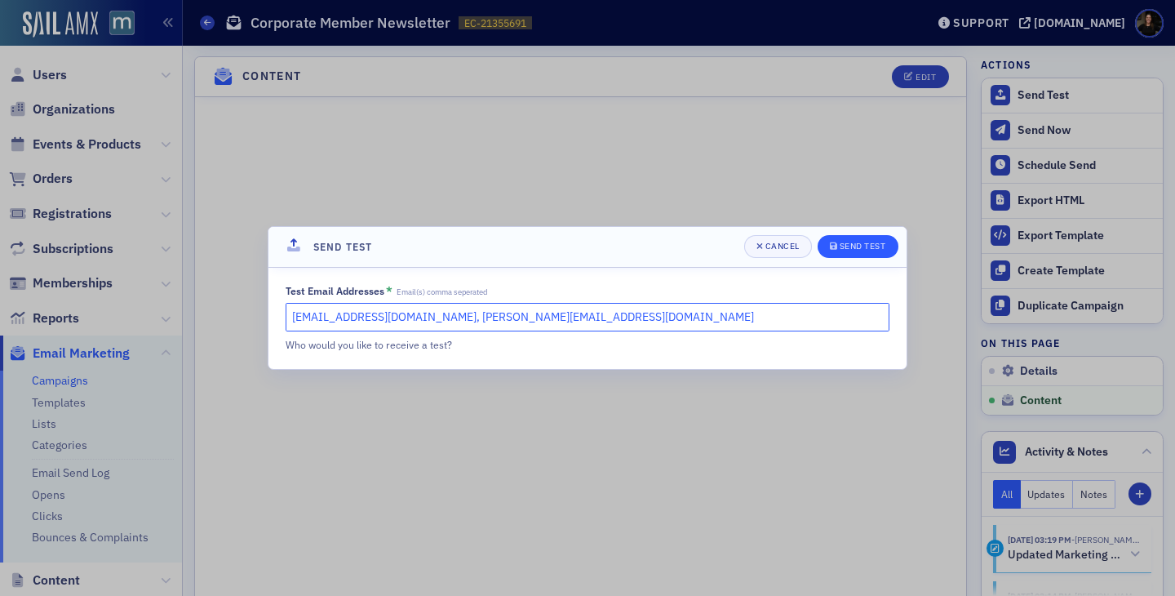
type input "lauren@macpa.org, emily@macpa.org"
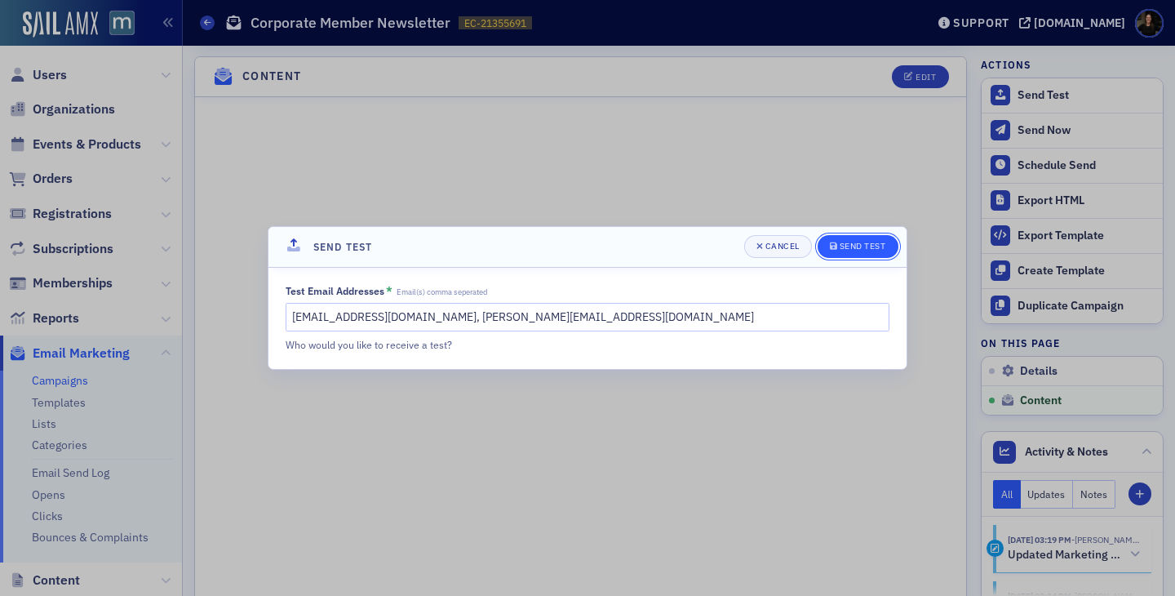
click at [859, 244] on div "Send Test" at bounding box center [863, 246] width 47 height 9
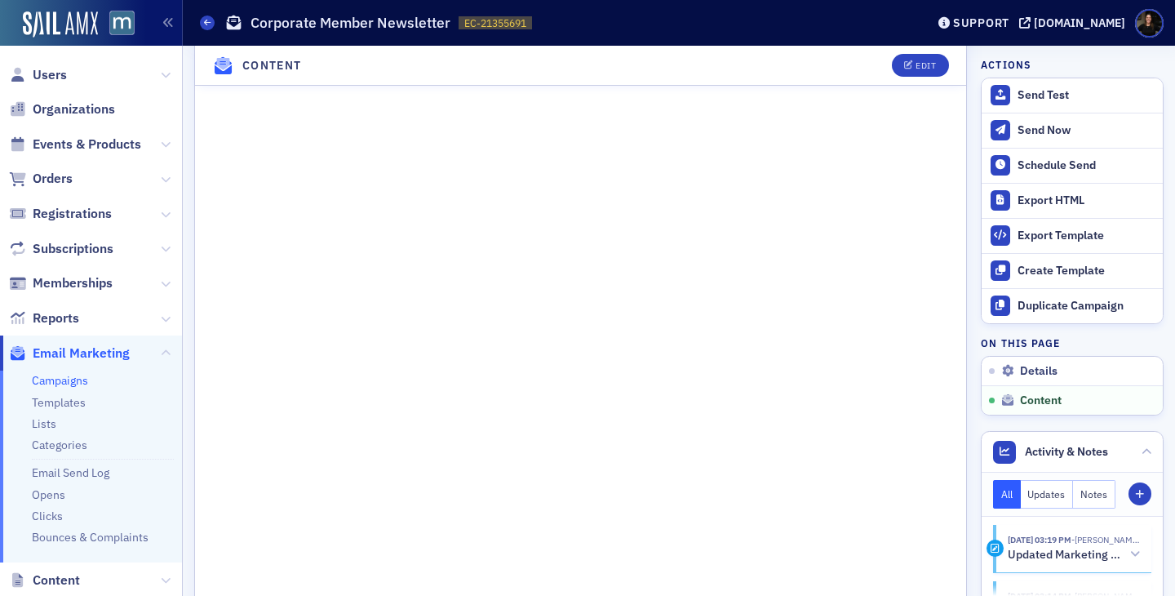
scroll to position [1178, 0]
click at [914, 66] on span "Edit" at bounding box center [920, 65] width 32 height 9
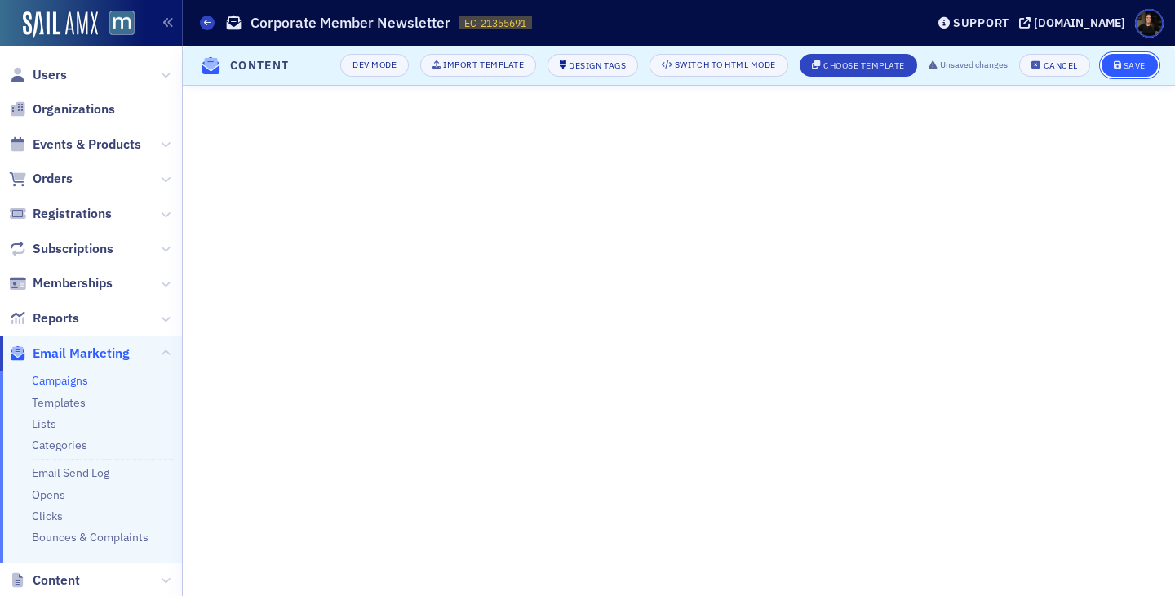
click at [1132, 65] on div "Save" at bounding box center [1134, 65] width 22 height 9
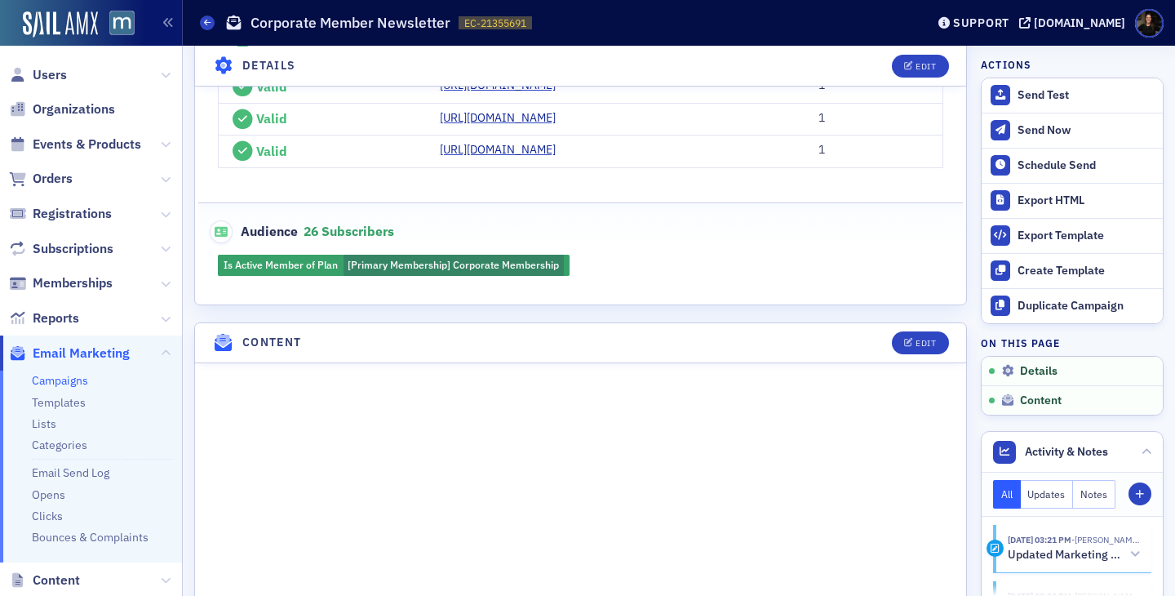
scroll to position [488, 0]
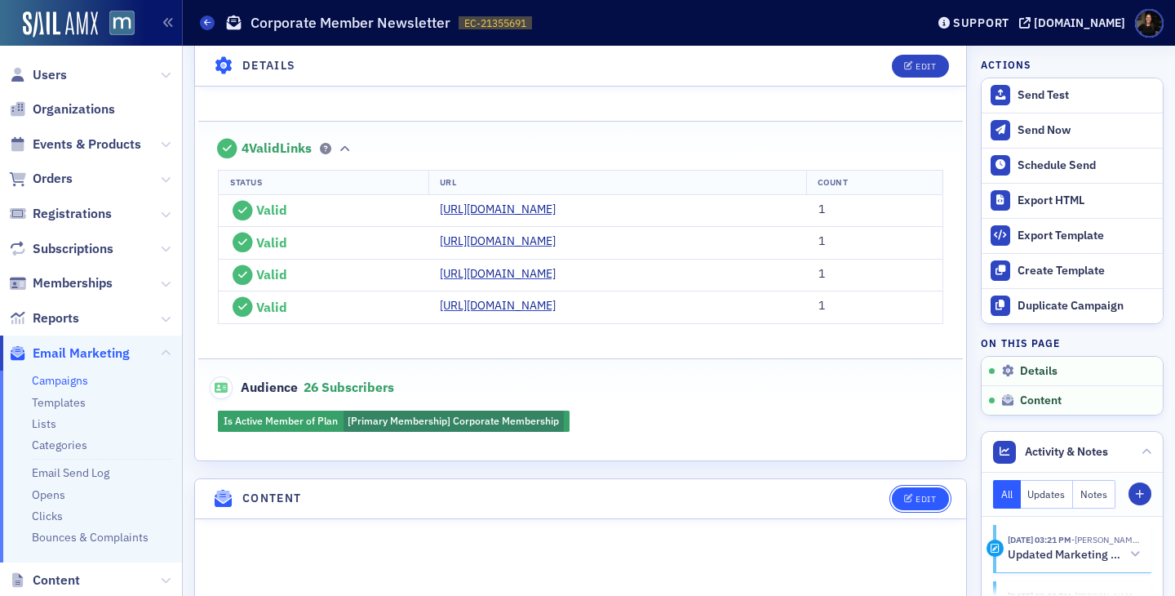
click at [931, 489] on button "Edit" at bounding box center [920, 498] width 56 height 23
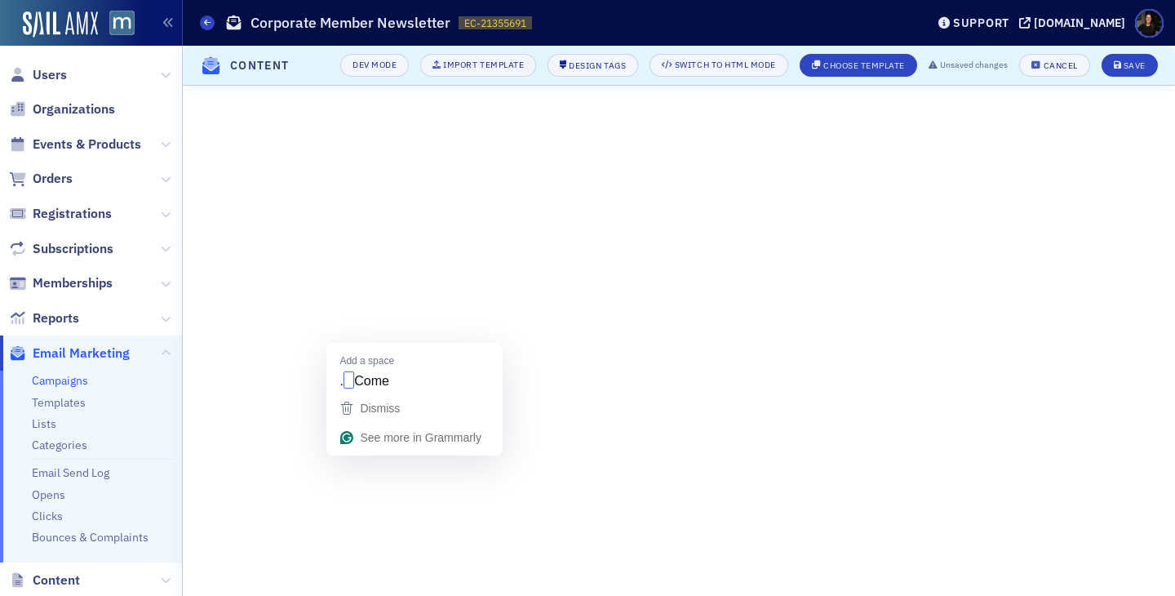
click at [351, 452] on div "Dismiss See more in Grammarly" at bounding box center [414, 424] width 176 height 62
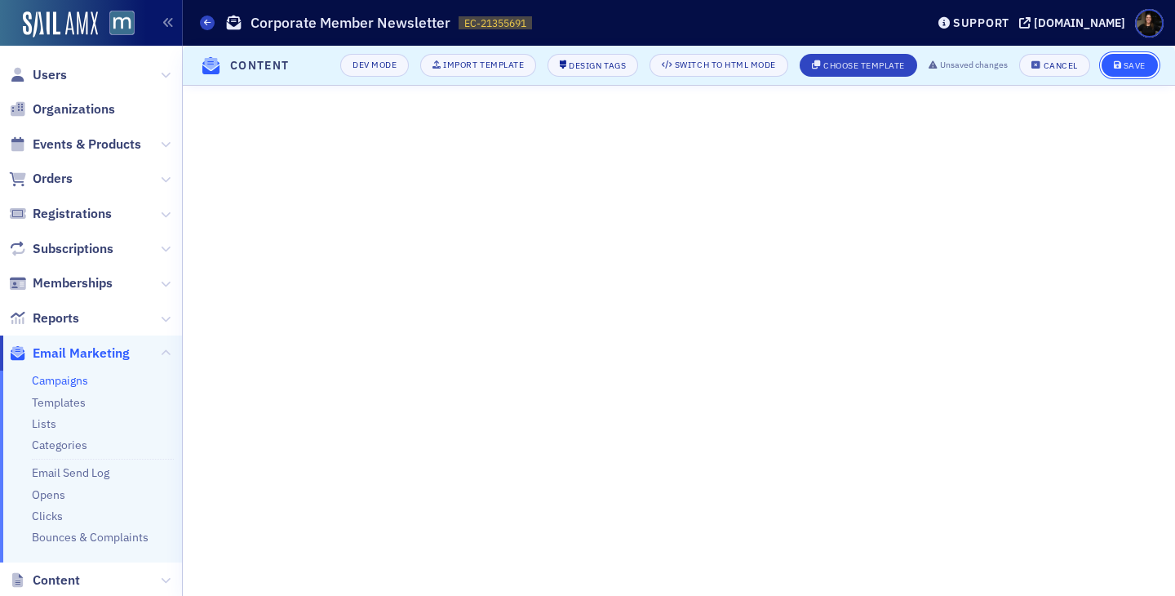
click at [1140, 69] on div "Save" at bounding box center [1134, 65] width 22 height 9
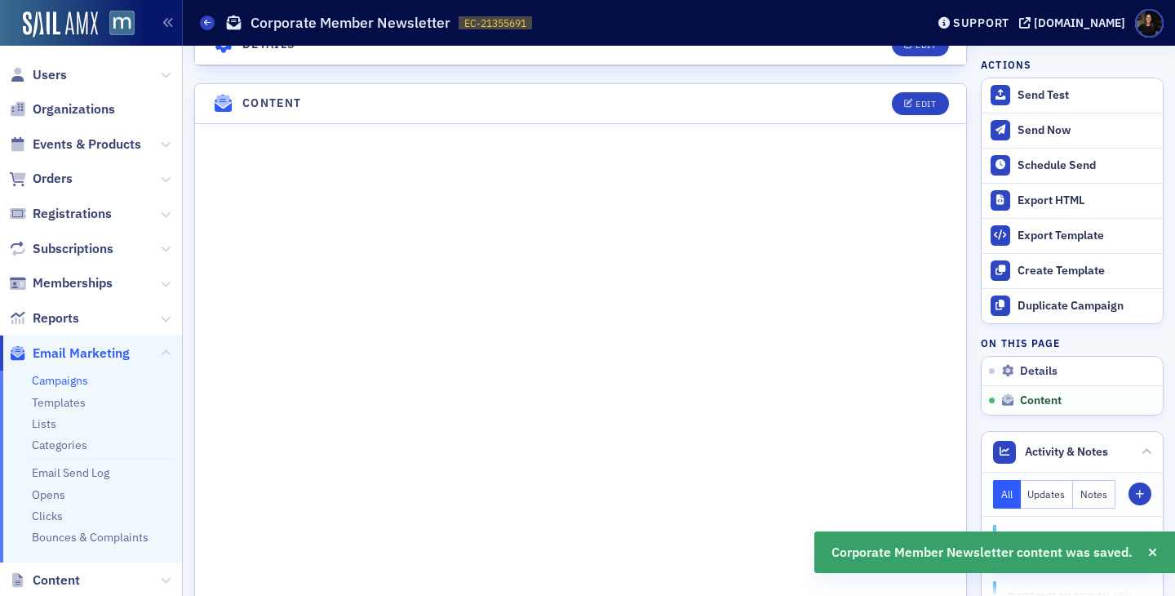
scroll to position [910, 0]
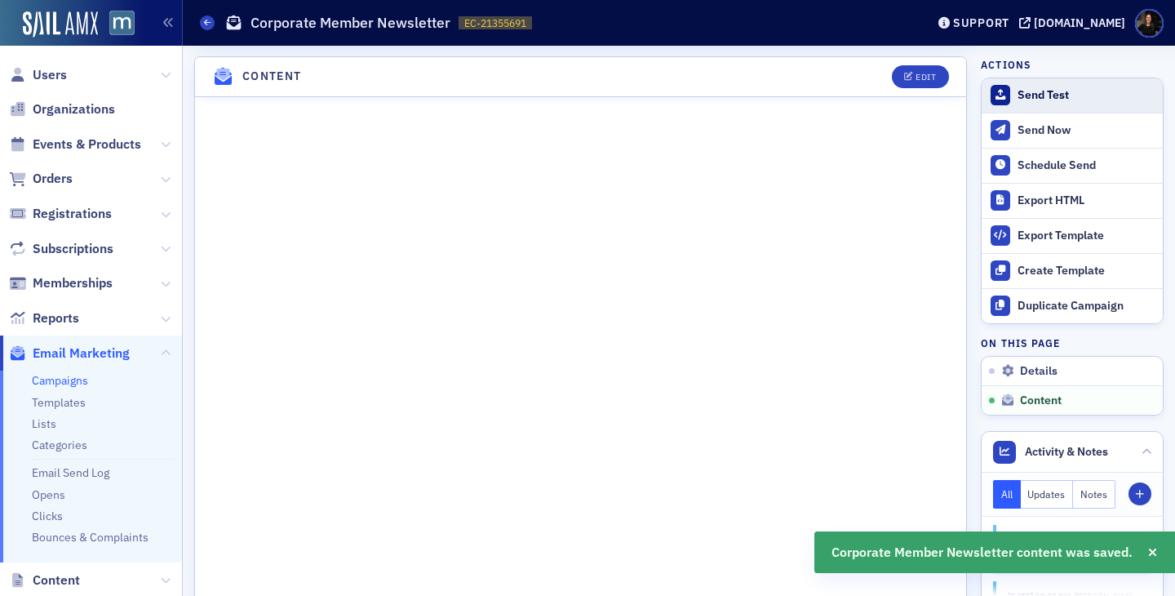
click at [1026, 86] on button "Send Test" at bounding box center [1072, 95] width 181 height 34
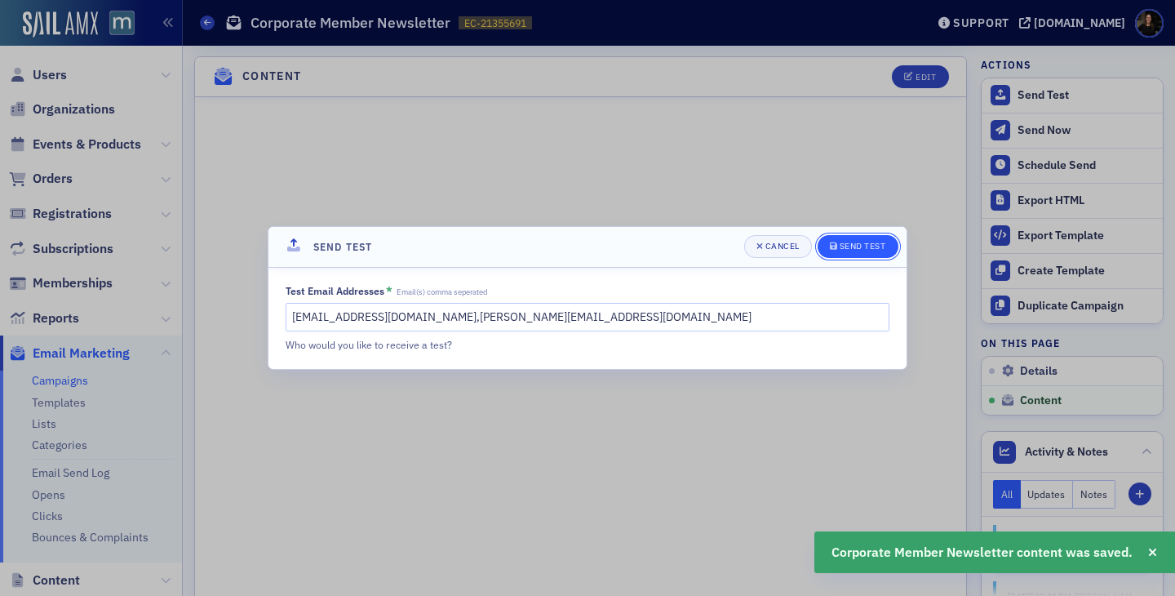
click at [856, 250] on div "Send Test" at bounding box center [863, 246] width 47 height 9
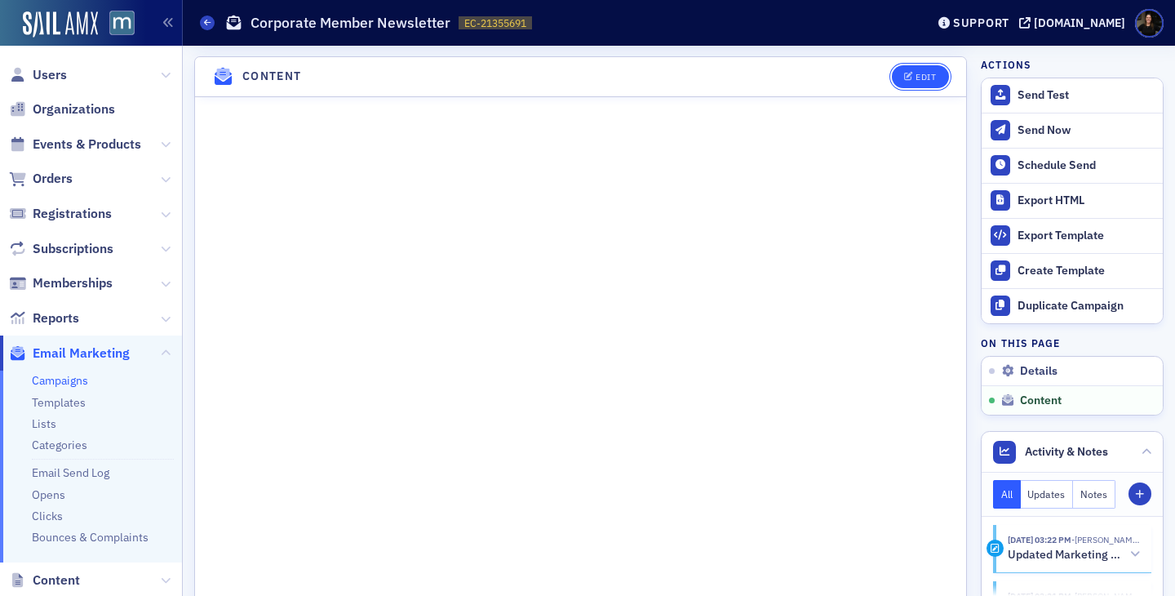
click at [937, 77] on button "Edit" at bounding box center [920, 76] width 56 height 23
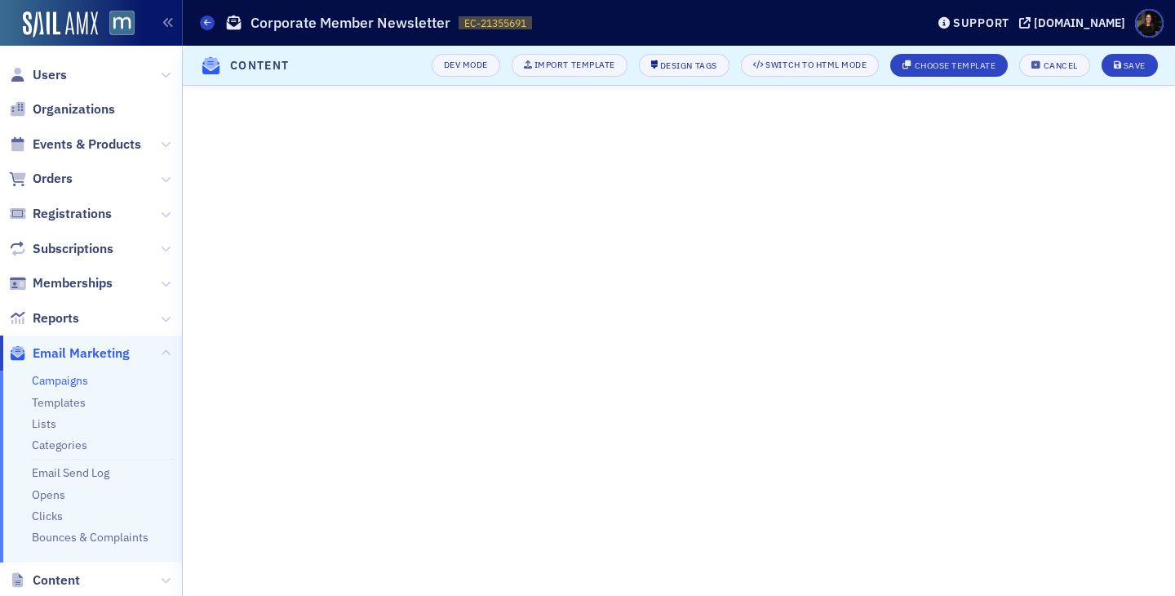
scroll to position [379, 0]
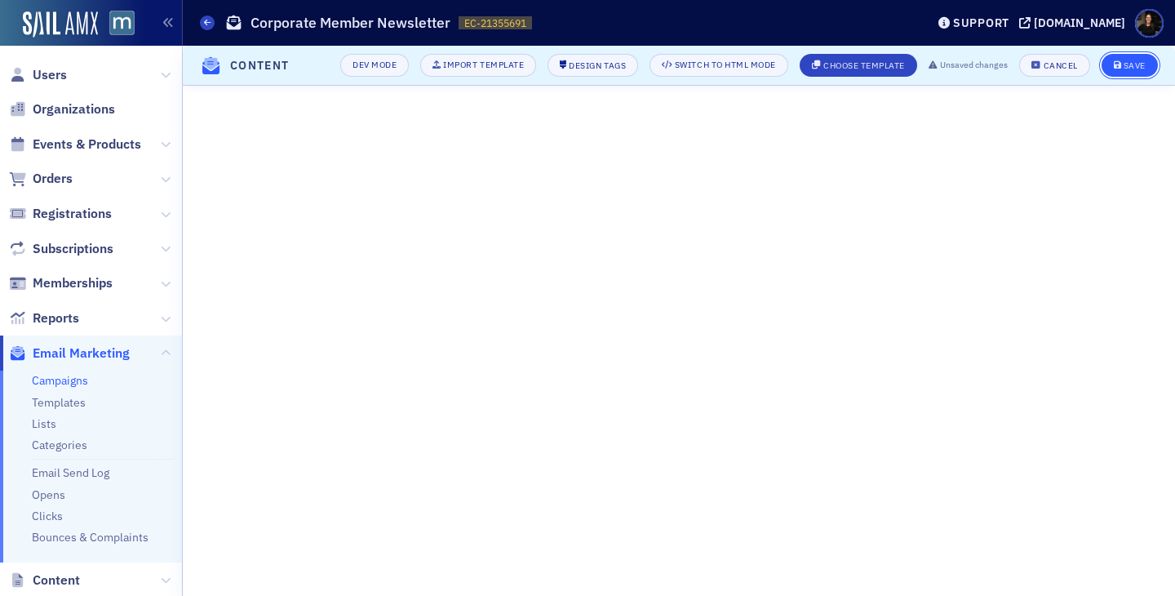
click at [1118, 55] on button "Save" at bounding box center [1129, 65] width 56 height 23
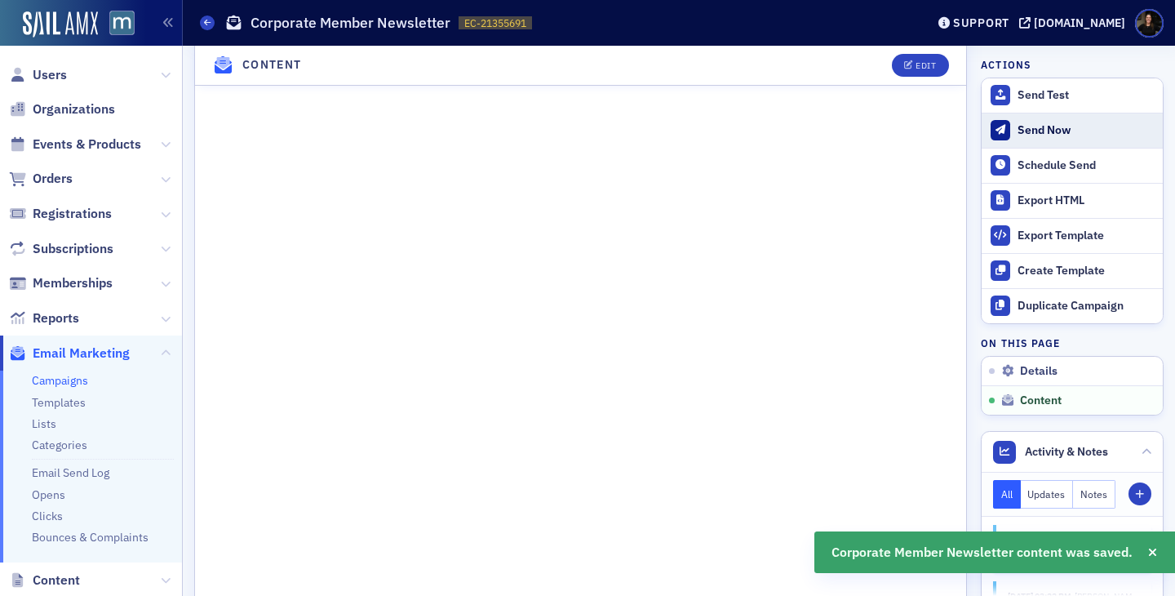
scroll to position [1220, 0]
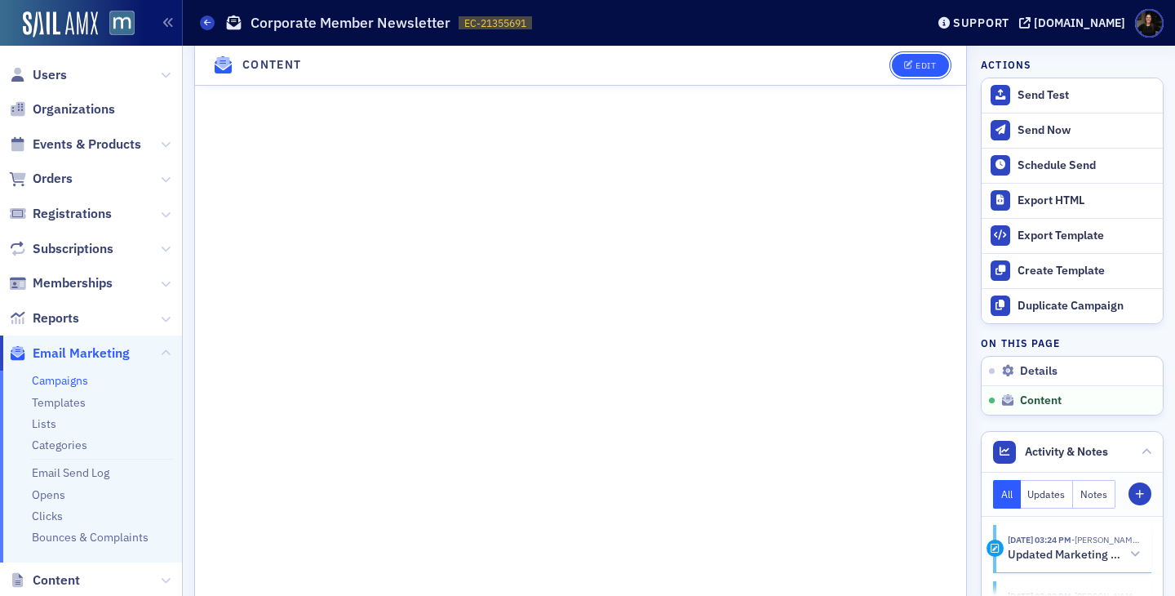
click at [926, 55] on button "Edit" at bounding box center [920, 65] width 56 height 23
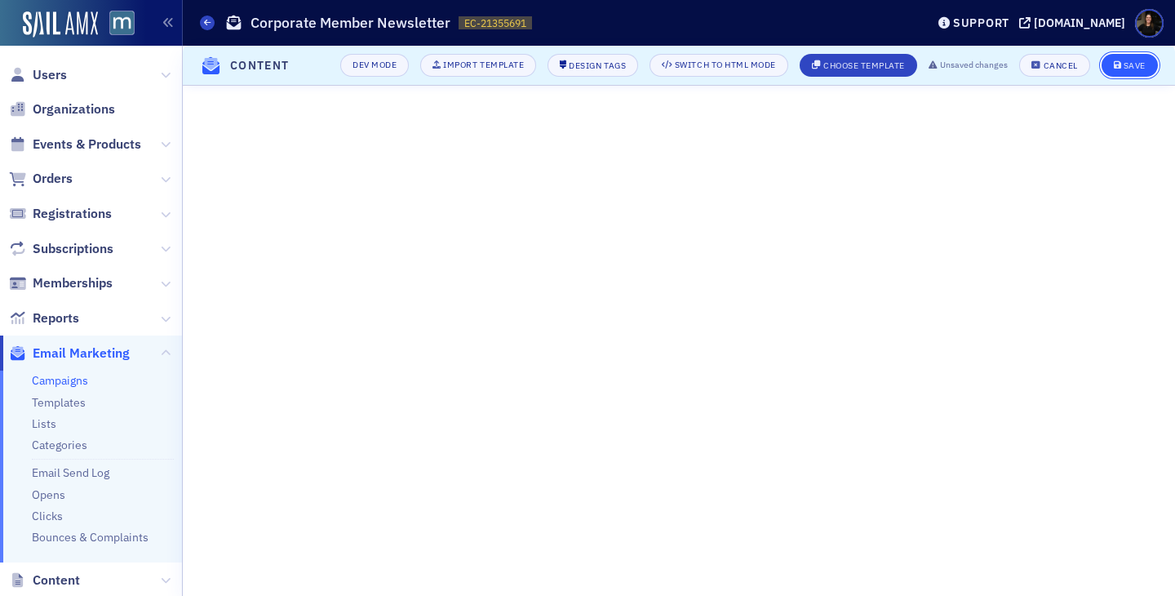
click at [1136, 55] on button "Save" at bounding box center [1129, 65] width 56 height 23
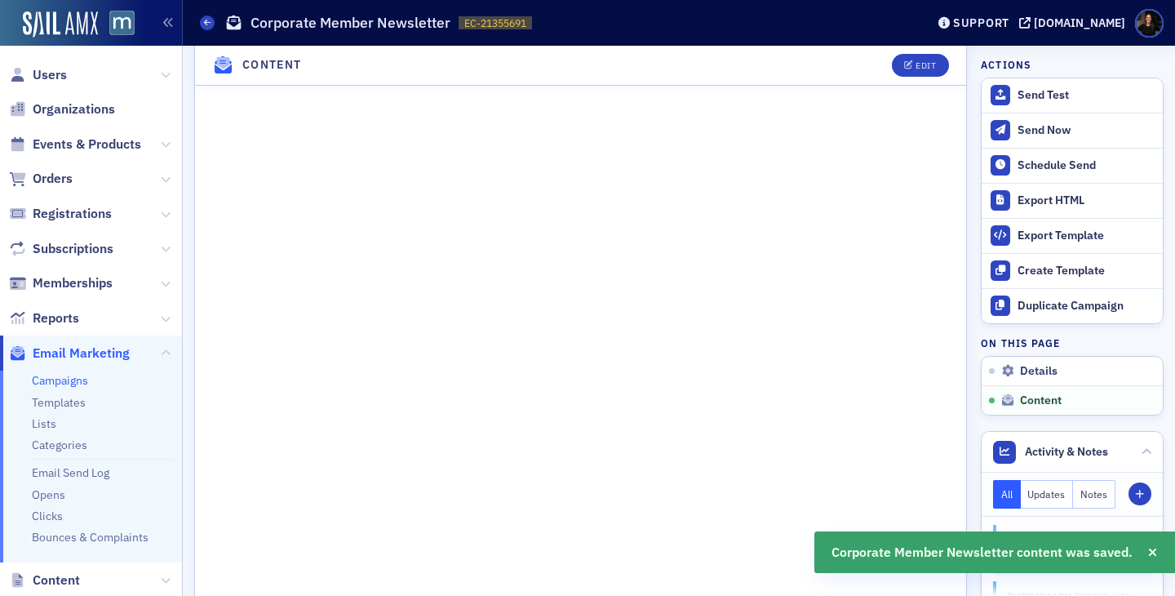
scroll to position [1417, 0]
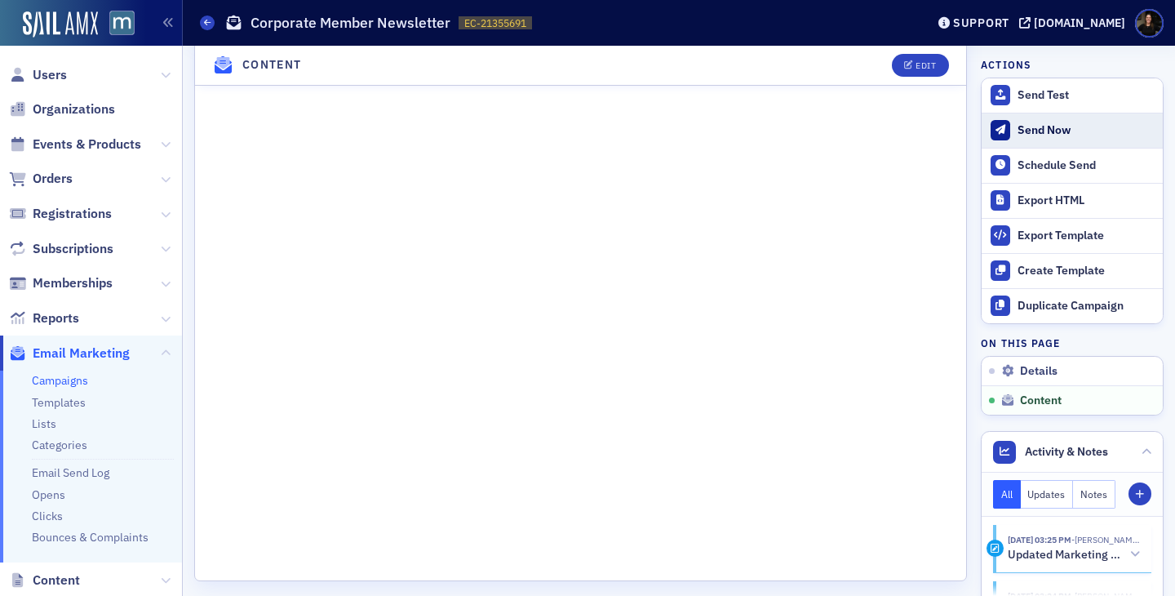
click at [1044, 132] on div "Send Now" at bounding box center [1085, 130] width 137 height 15
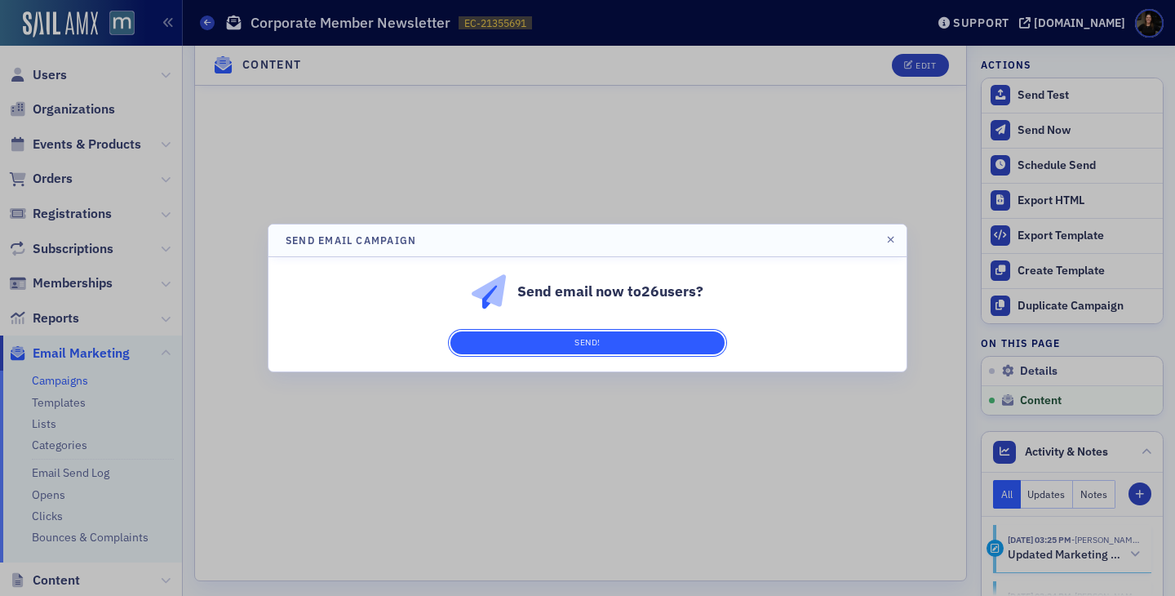
click at [649, 342] on button "Send!" at bounding box center [587, 342] width 274 height 23
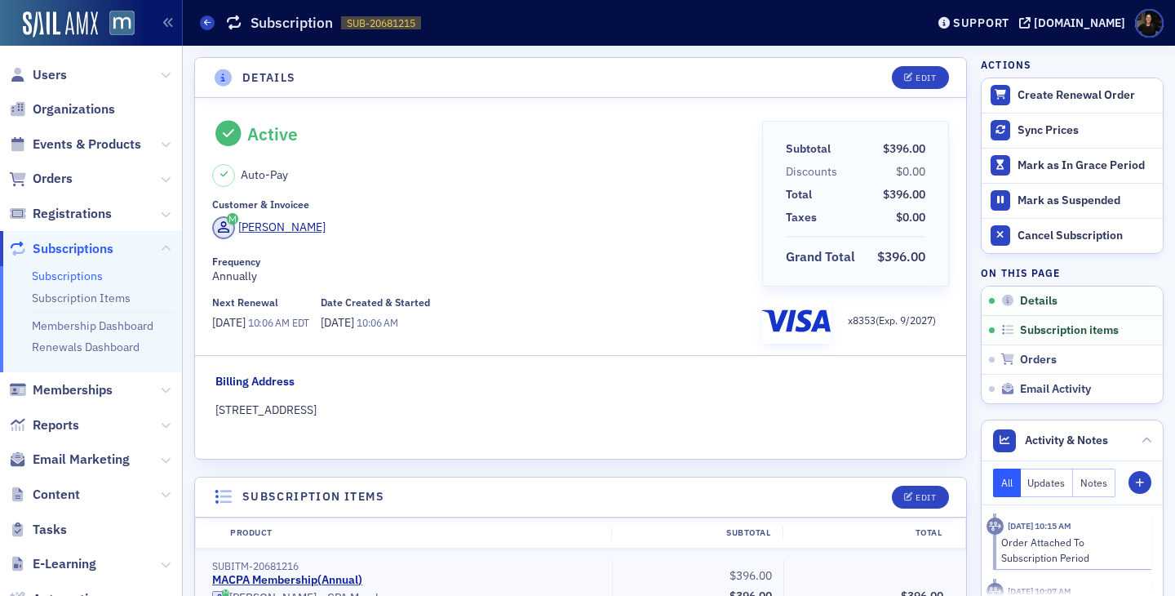
click at [51, 242] on span "Subscriptions" at bounding box center [73, 249] width 81 height 18
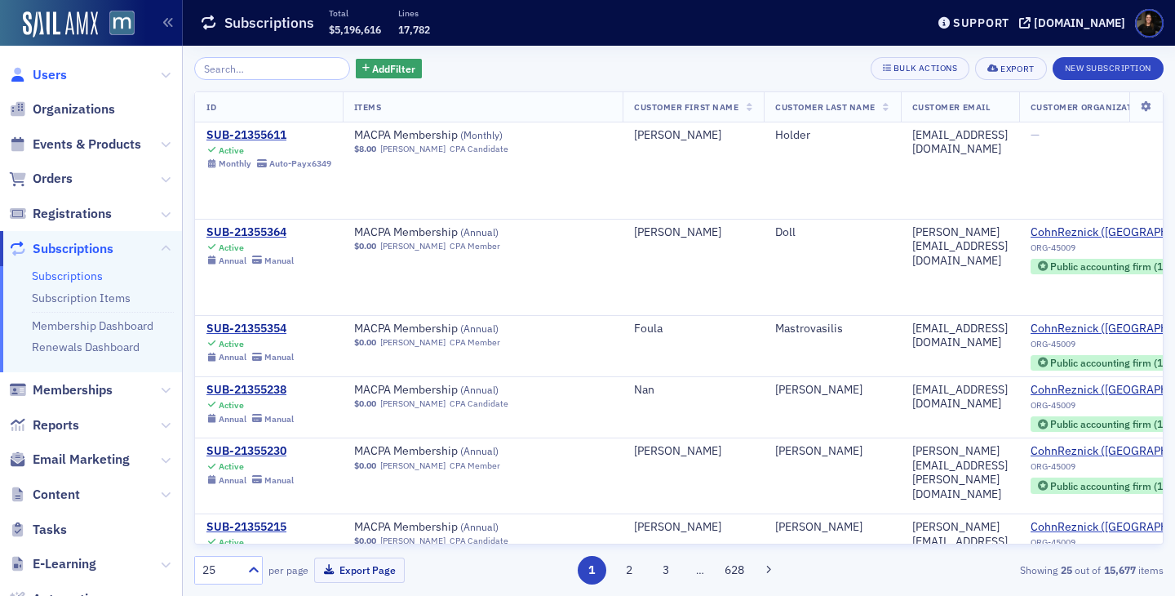
click at [50, 68] on span "Users" at bounding box center [50, 75] width 34 height 18
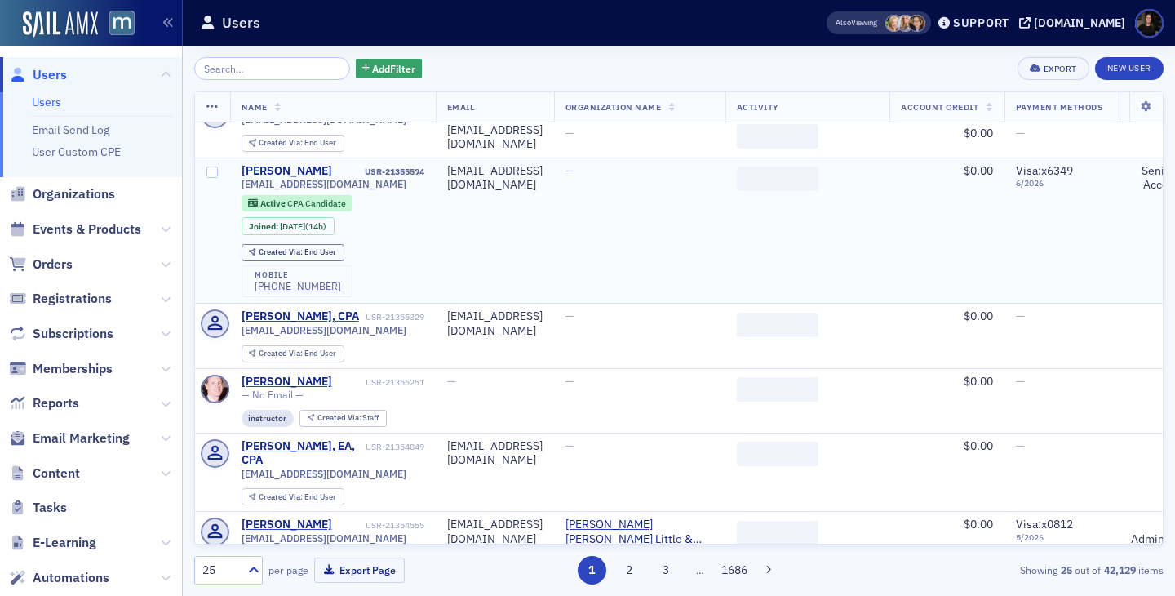
scroll to position [31, 0]
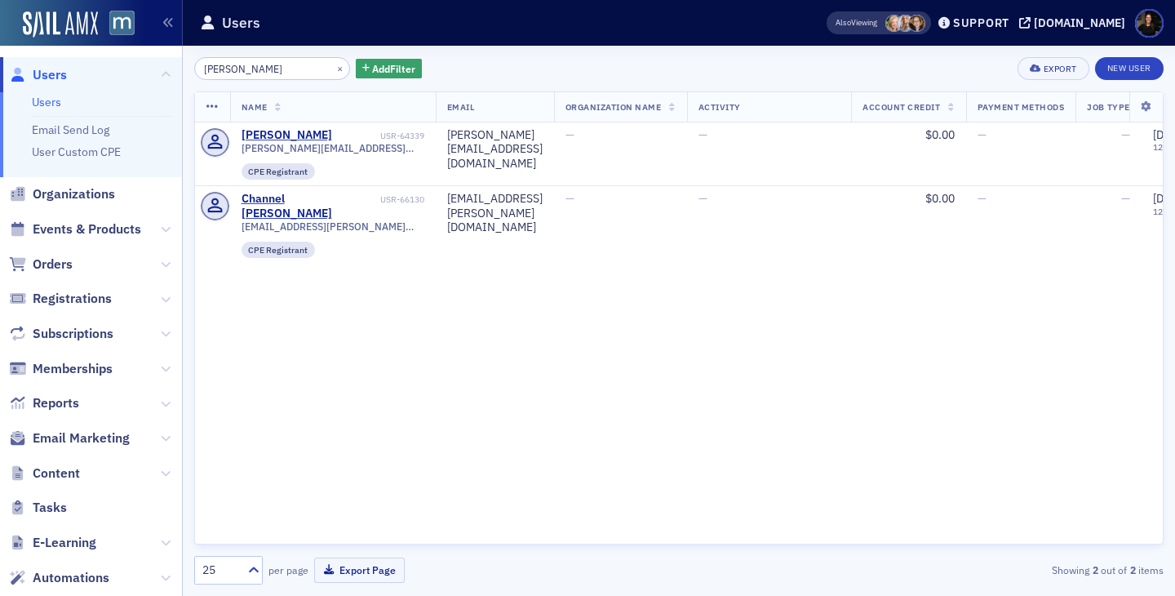
click at [215, 73] on input "hannel" at bounding box center [272, 68] width 156 height 23
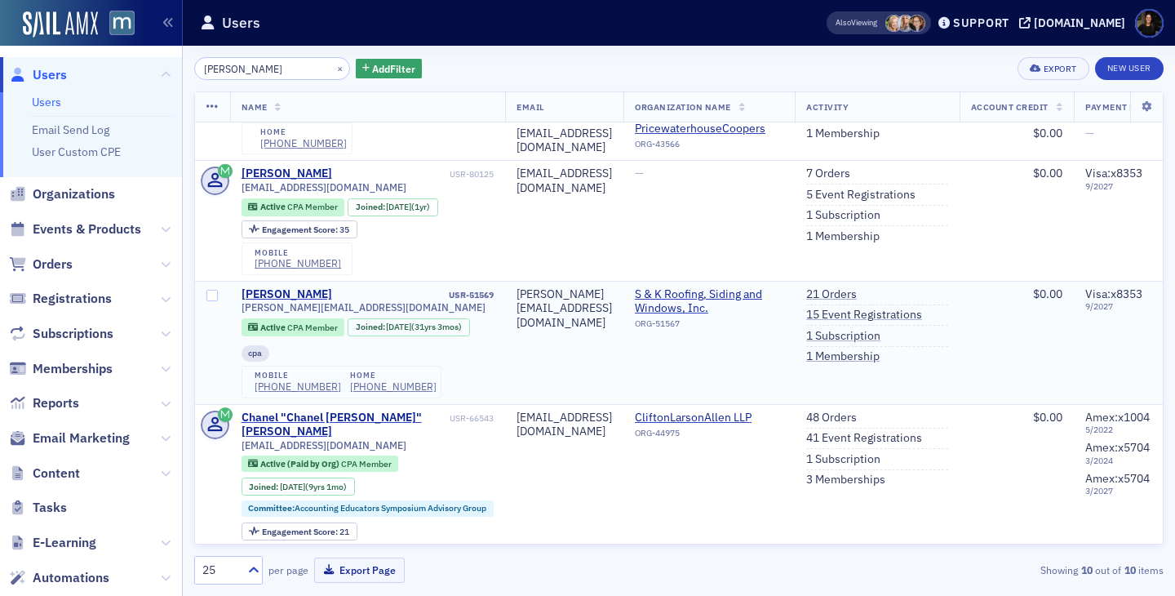
scroll to position [88, 0]
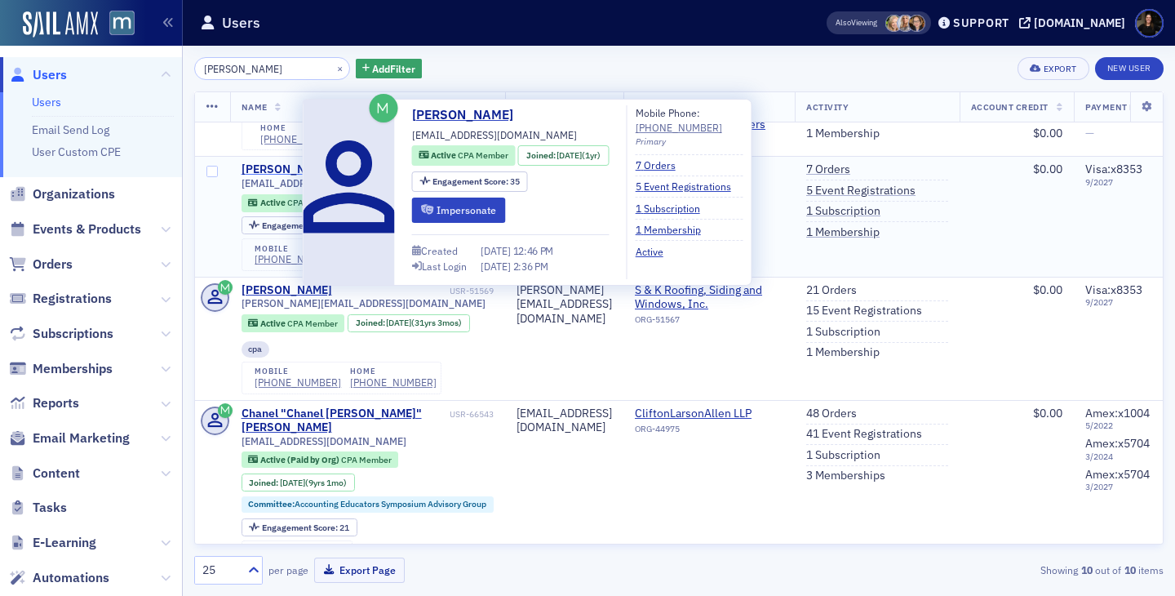
type input "hanel"
click at [279, 177] on div "Scott Hanel" at bounding box center [287, 169] width 91 height 15
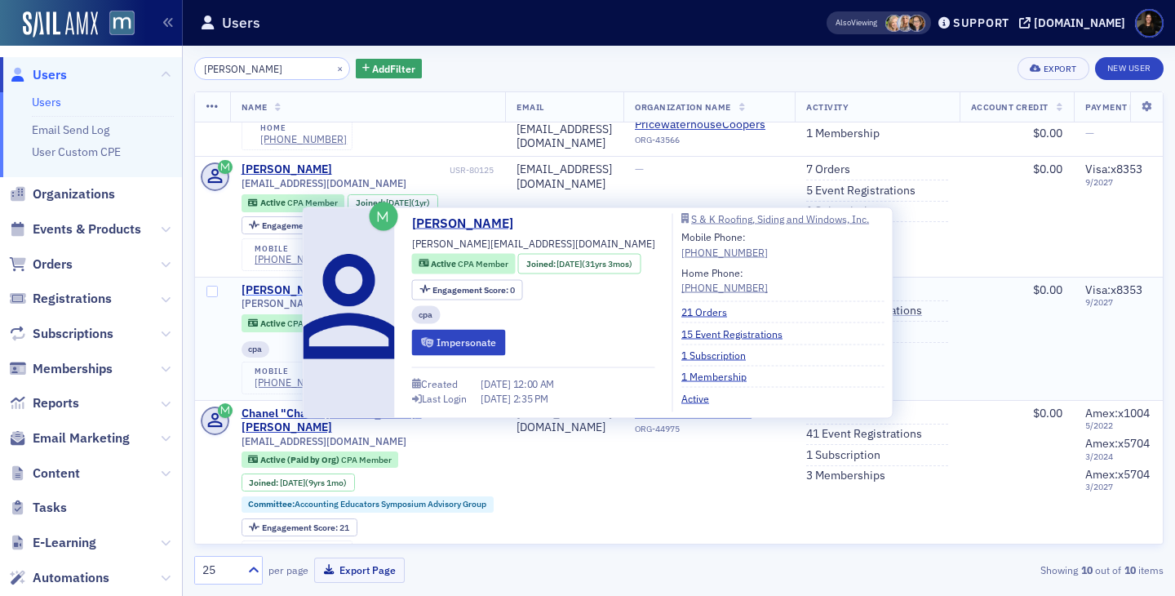
click at [284, 298] on div "Scott Hanel" at bounding box center [287, 290] width 91 height 15
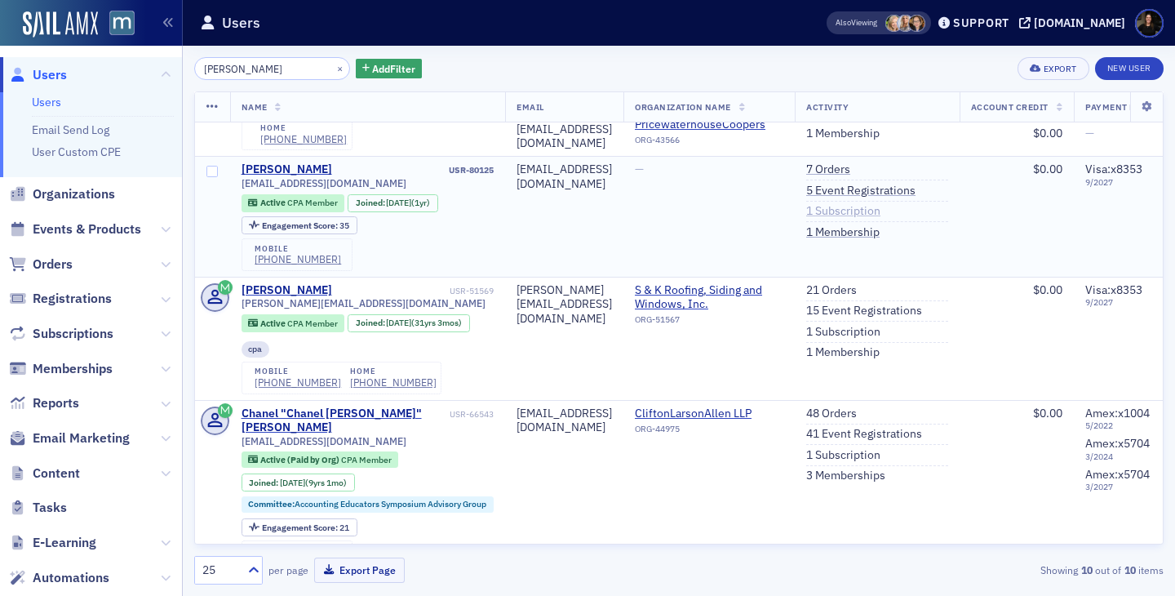
click at [880, 219] on link "1 Subscription" at bounding box center [843, 211] width 74 height 15
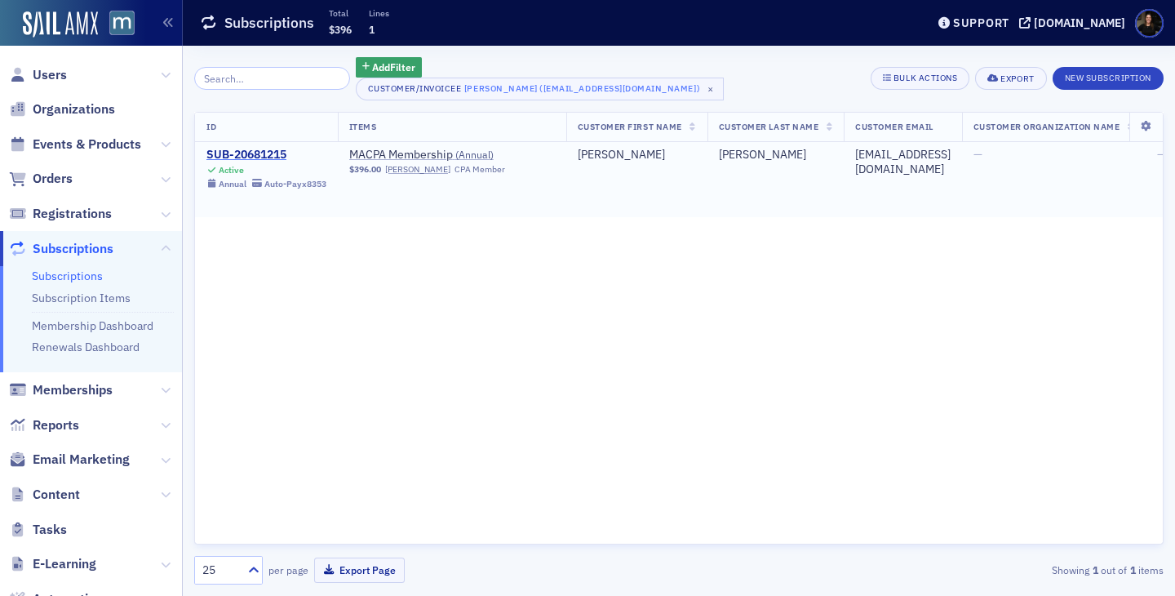
click at [246, 156] on div "SUB-20681215" at bounding box center [266, 155] width 120 height 15
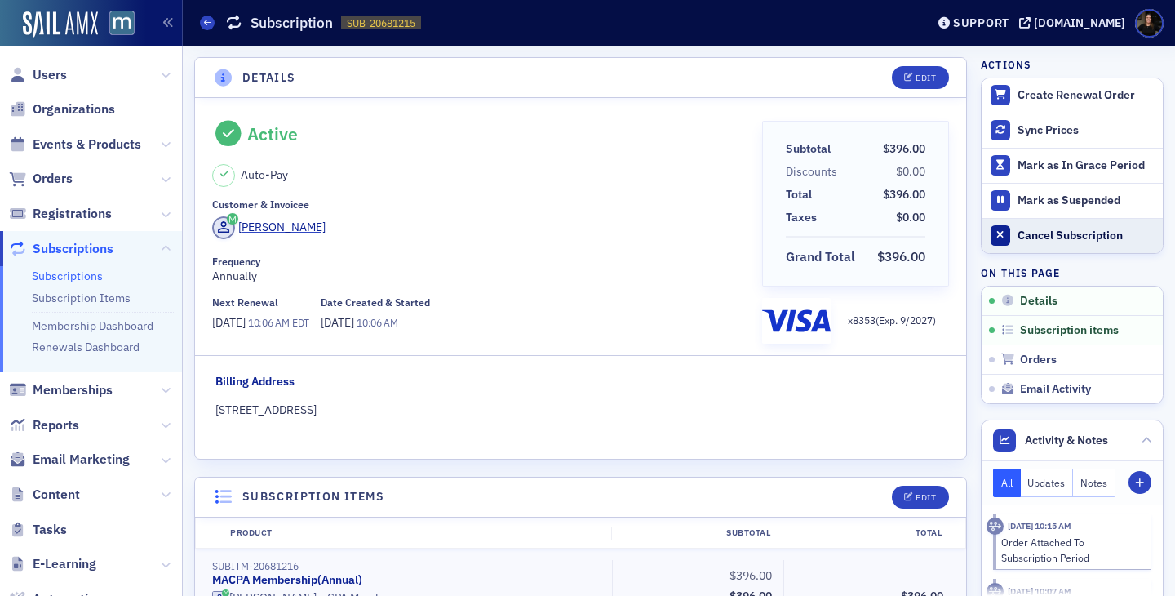
click at [1061, 237] on div "Cancel Subscription" at bounding box center [1085, 235] width 137 height 15
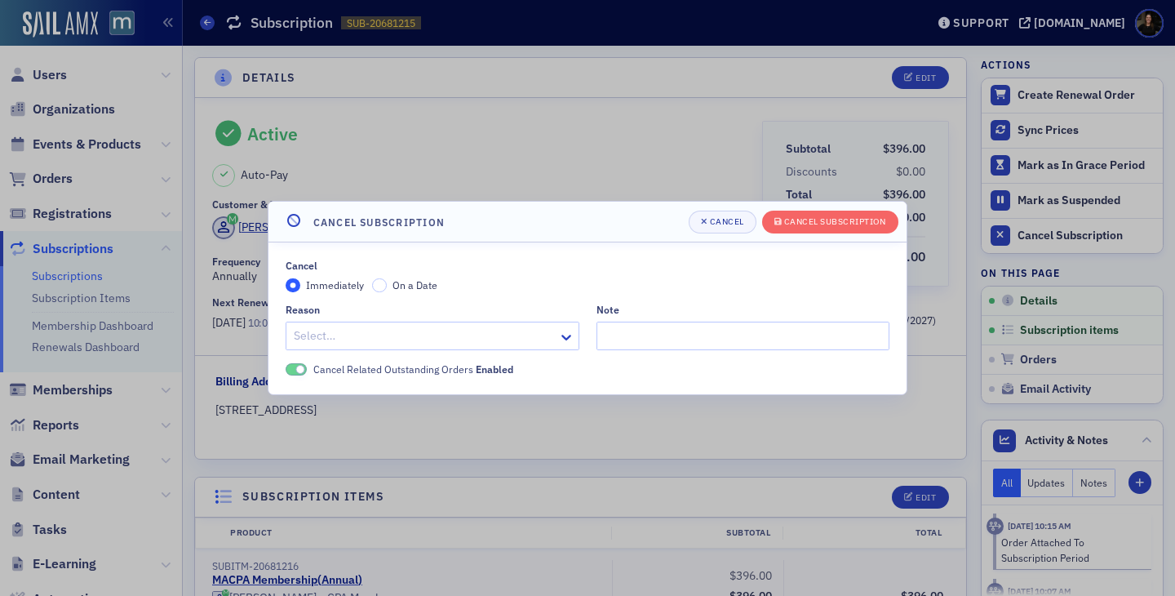
click at [419, 349] on div "Select…" at bounding box center [433, 335] width 294 height 29
type input "duplica"
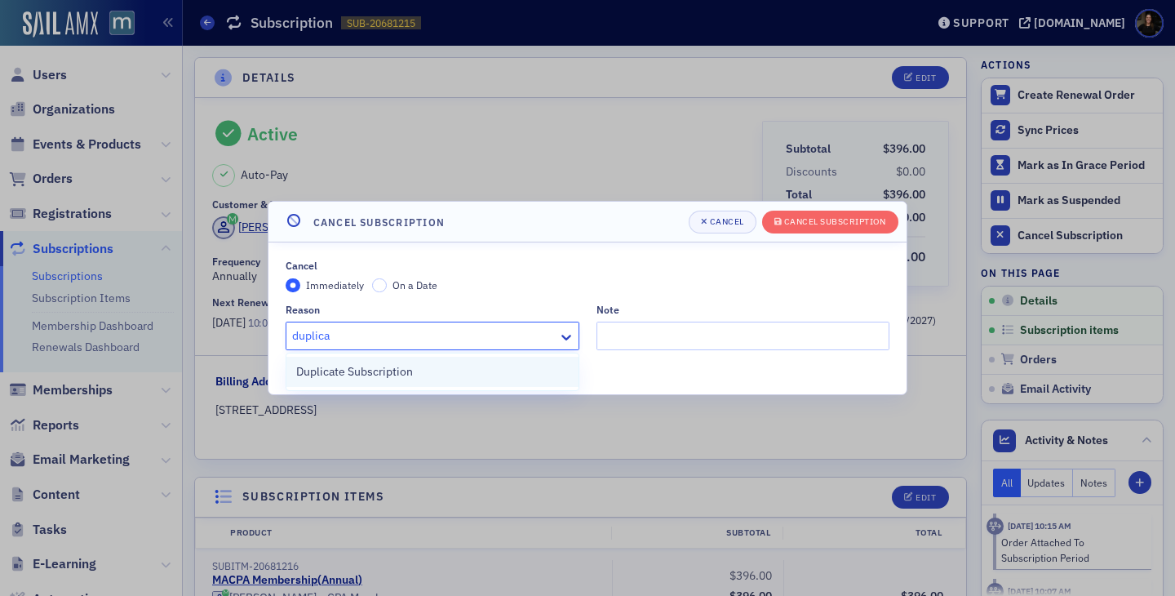
click at [387, 379] on span "Duplicate Subscription" at bounding box center [354, 371] width 117 height 17
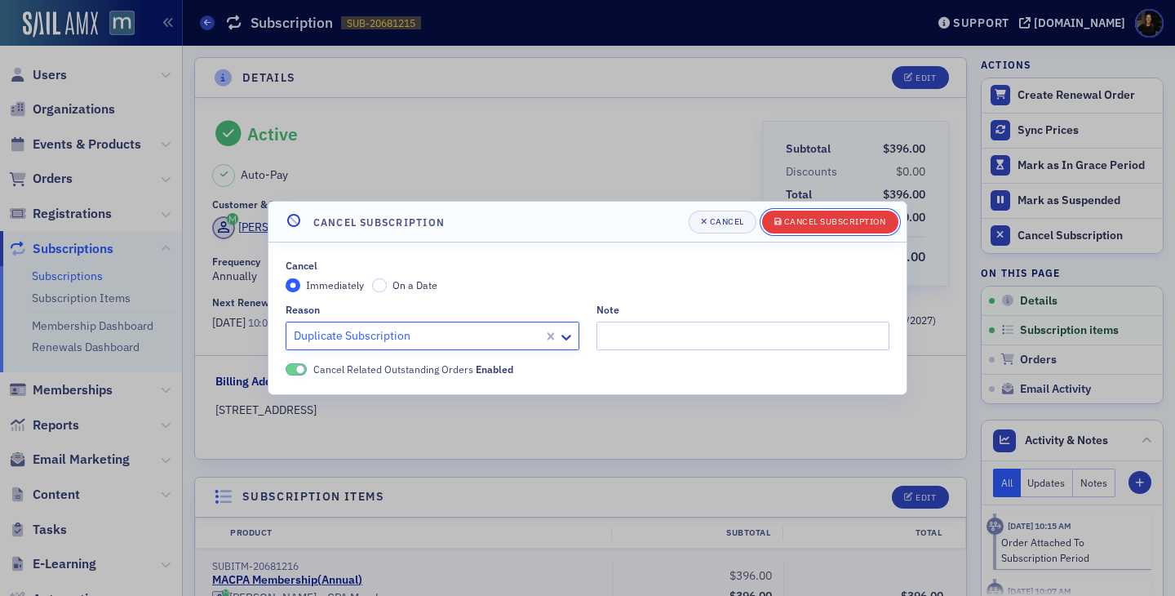
click at [870, 226] on div "Cancel Subscription" at bounding box center [835, 221] width 102 height 9
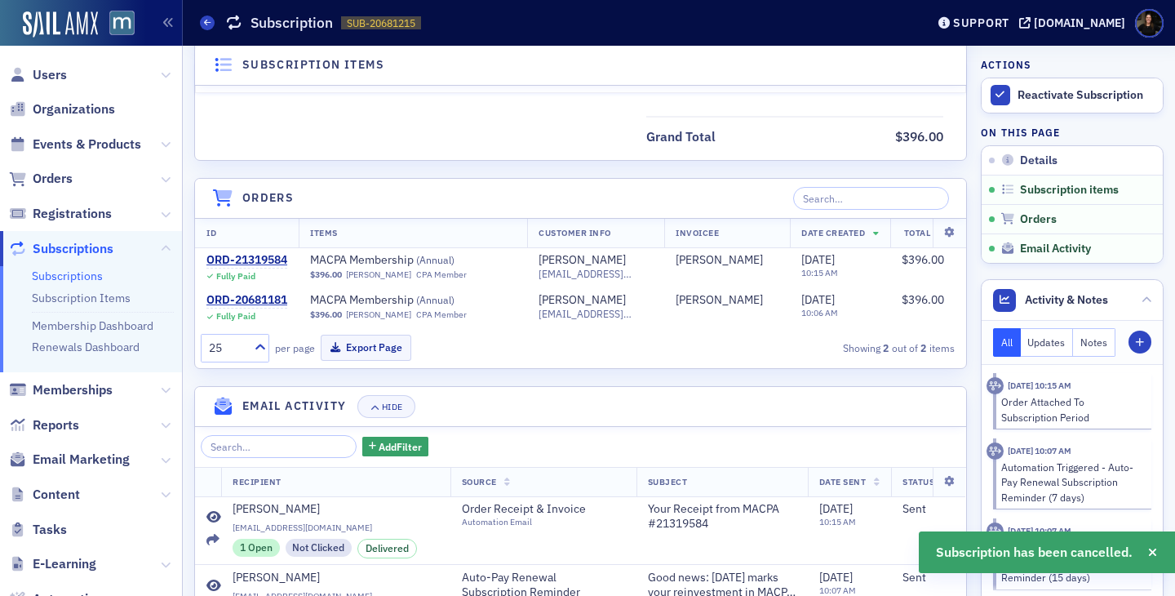
scroll to position [409, 0]
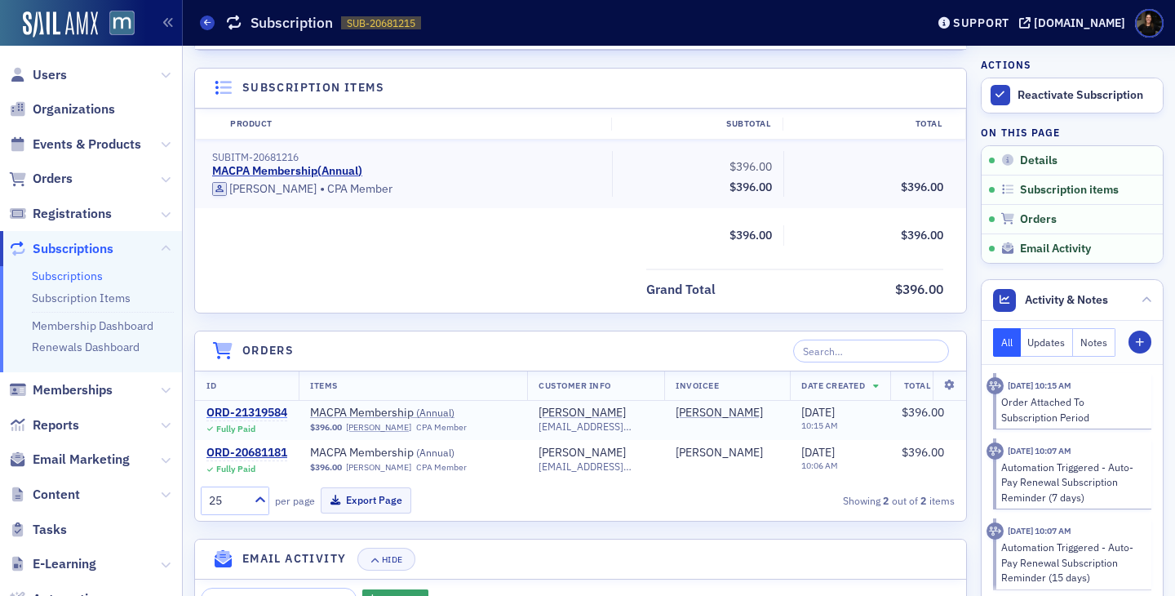
click at [250, 417] on div "ORD-21319584" at bounding box center [246, 412] width 81 height 15
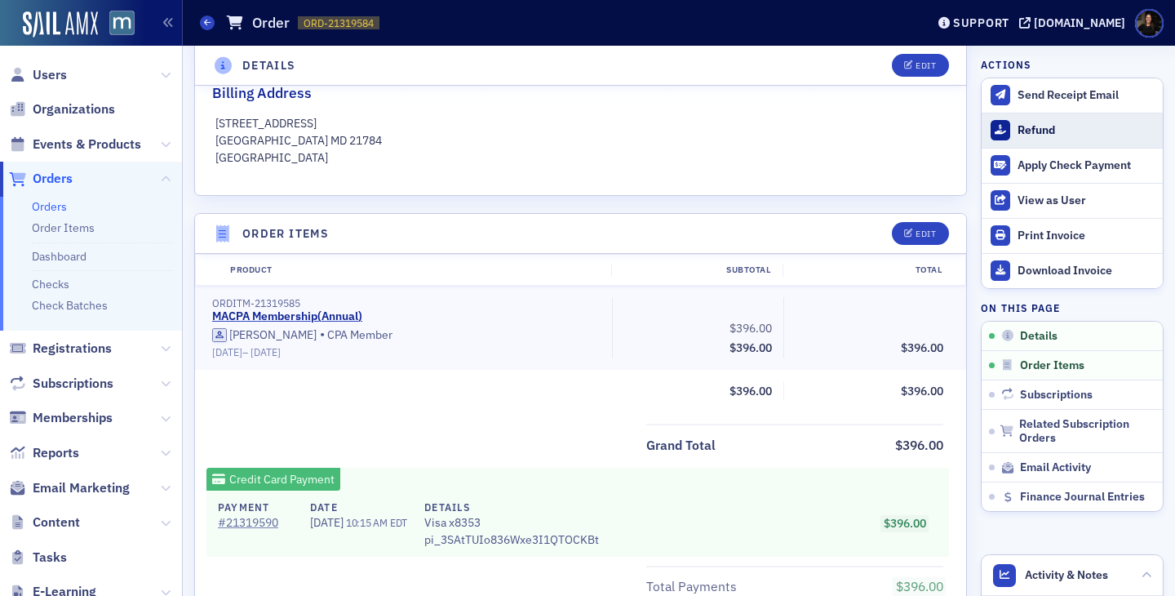
click at [1041, 123] on div "Refund" at bounding box center [1085, 130] width 137 height 15
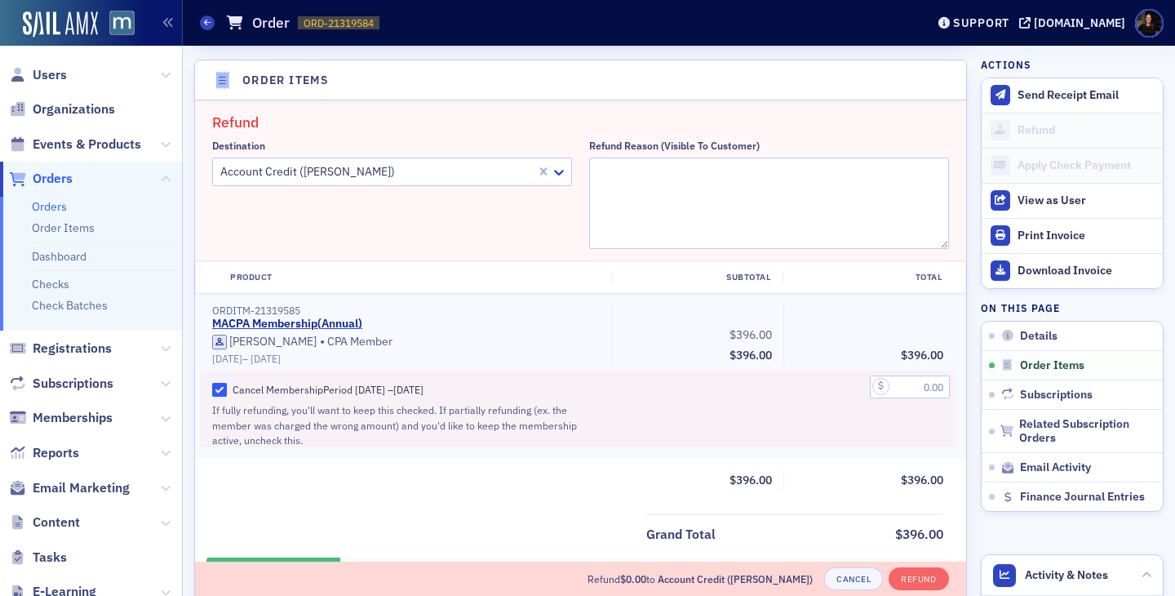
scroll to position [568, 0]
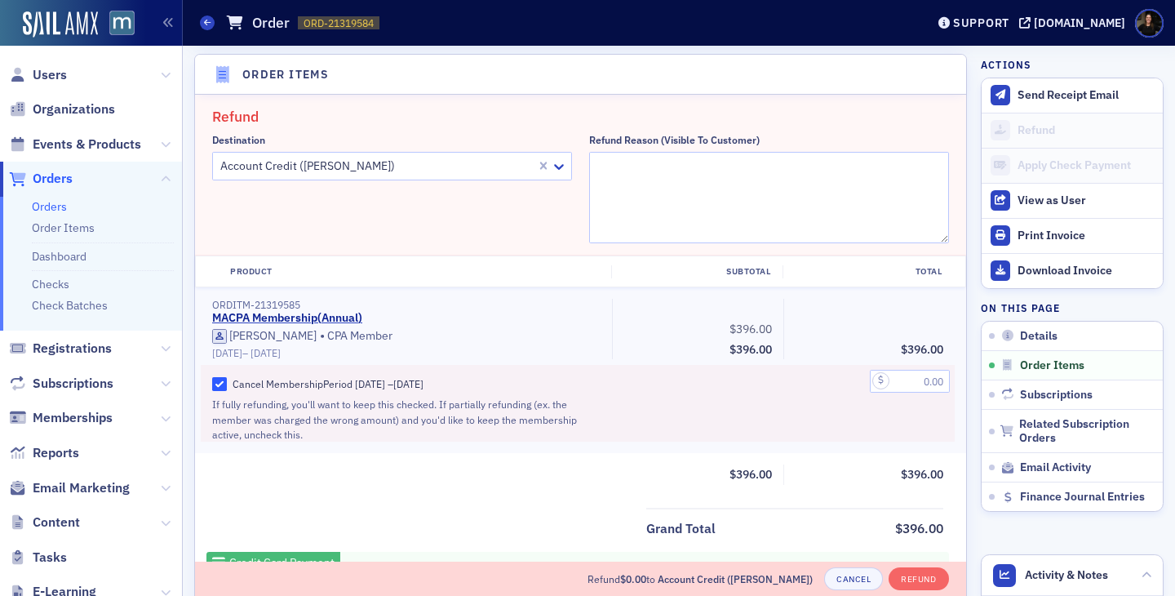
click at [399, 167] on div at bounding box center [377, 166] width 316 height 20
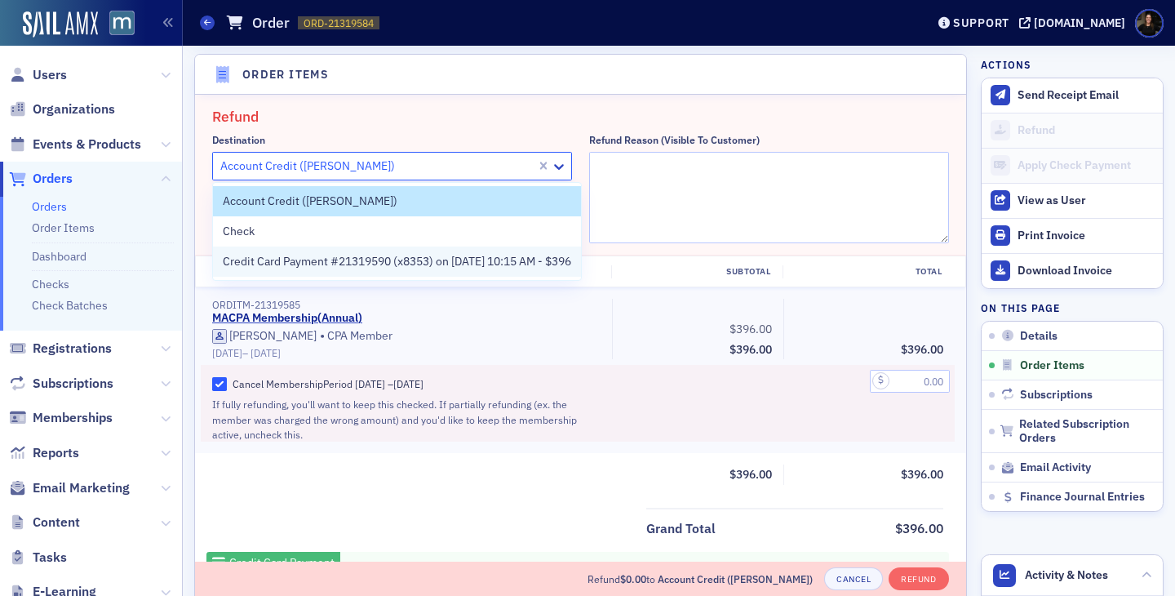
click at [390, 262] on span "Credit Card Payment #21319590 (x8353) on 9/24/2025 10:15 AM - $396" at bounding box center [397, 261] width 348 height 17
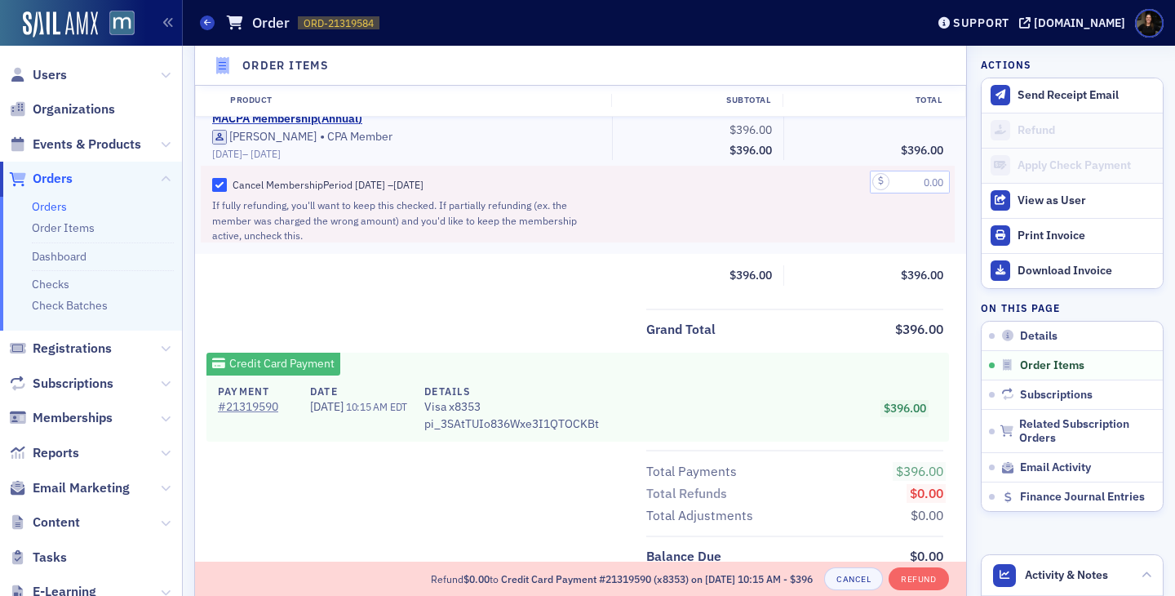
scroll to position [778, 0]
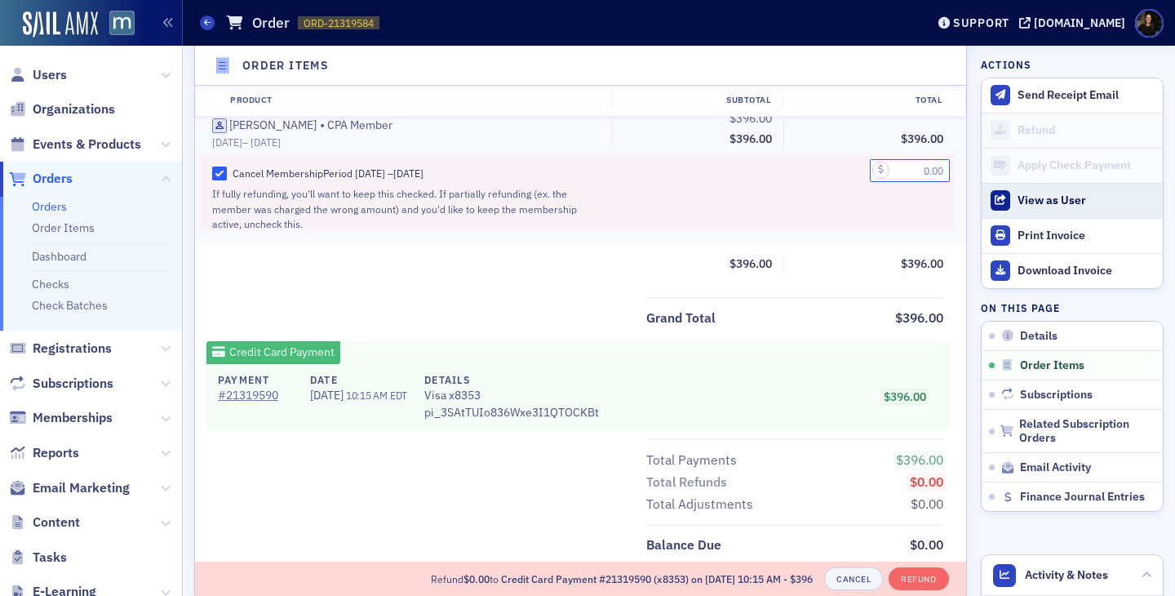
drag, startPoint x: 906, startPoint y: 162, endPoint x: 1046, endPoint y: 186, distance: 141.6
click at [1046, 186] on div "Details Edit Fully Paid Customer & Invoicee Scott Hanel Date Created 9/24/2025 …" at bounding box center [678, 274] width 969 height 2014
type input "396.00"
click at [859, 294] on div "Refund Destination Credit Card Payment #21319590 (x8353) on 9/24/2025 10:15 AM …" at bounding box center [580, 257] width 771 height 746
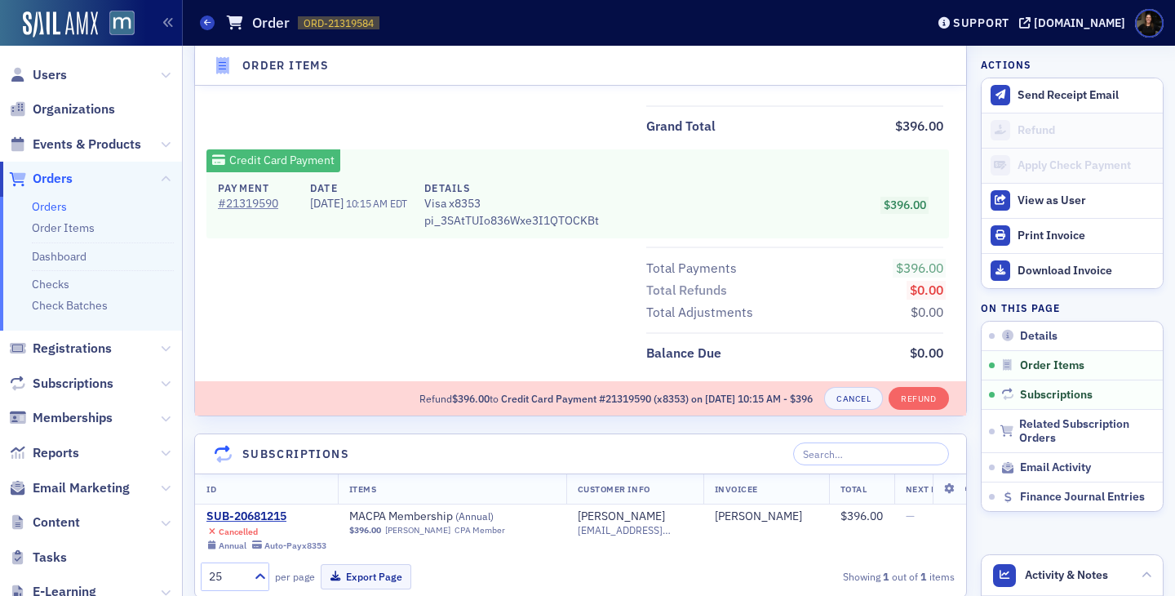
scroll to position [974, 0]
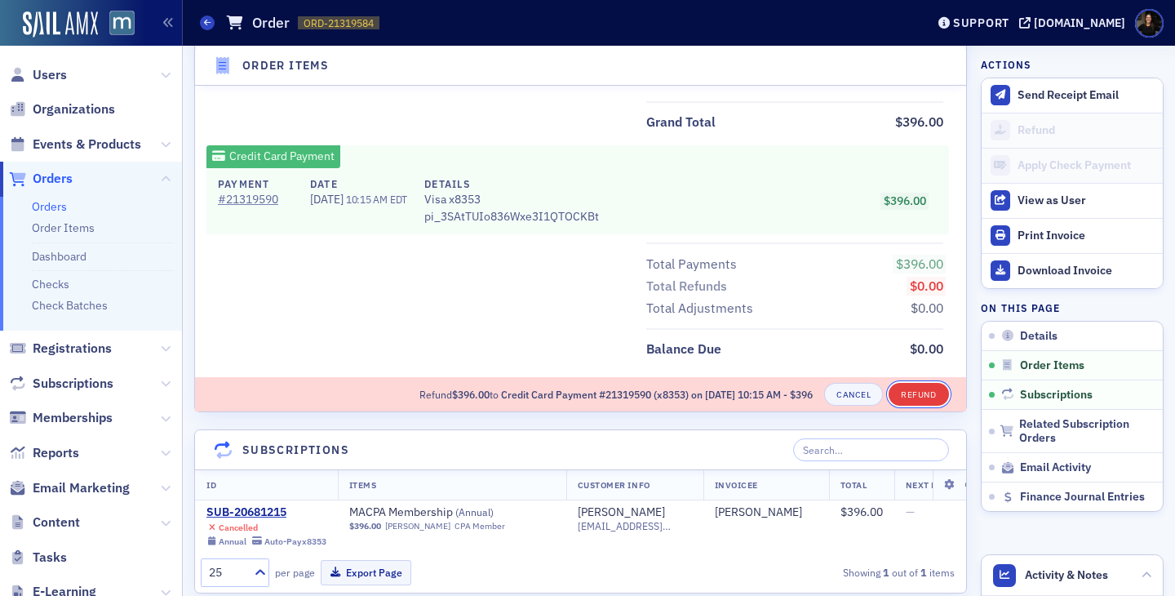
click at [922, 391] on button "Refund" at bounding box center [918, 394] width 60 height 23
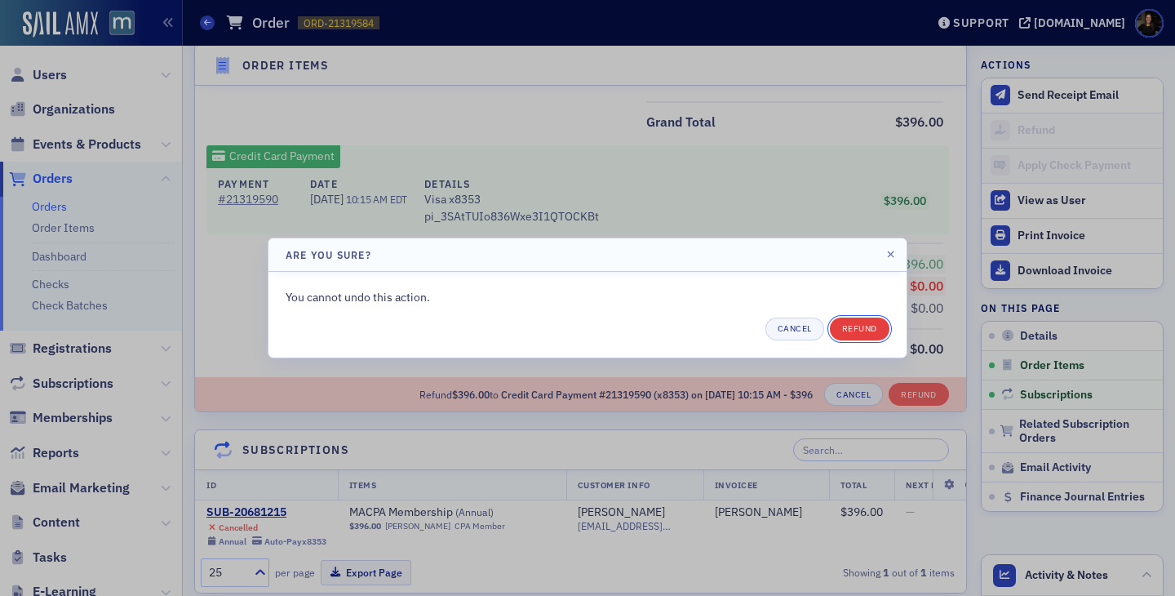
click at [860, 326] on button "Refund" at bounding box center [860, 328] width 60 height 23
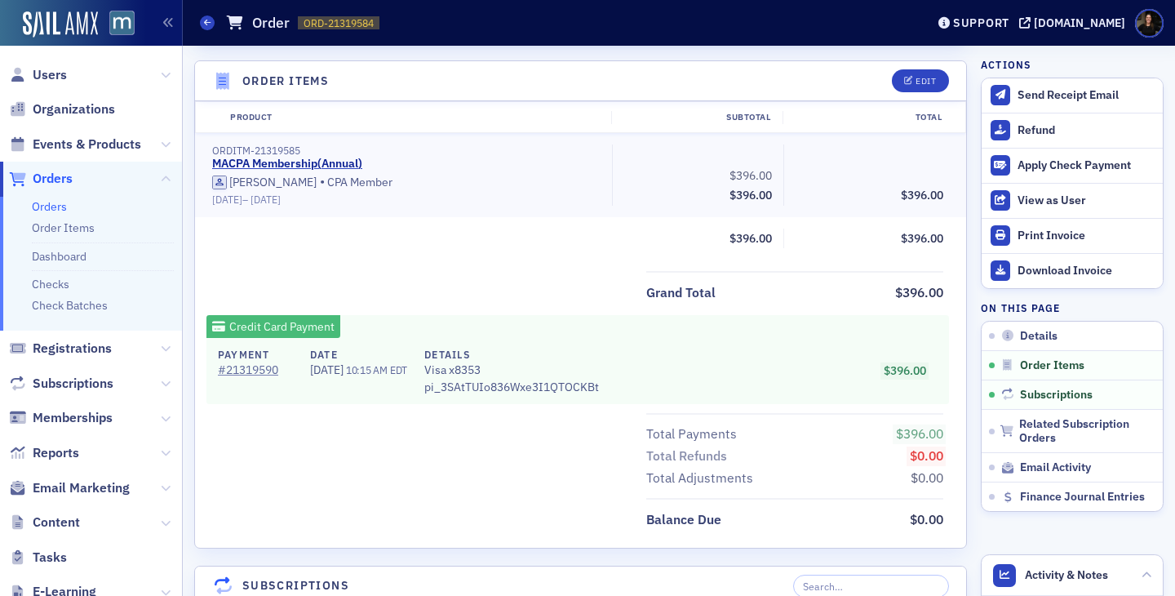
scroll to position [339, 0]
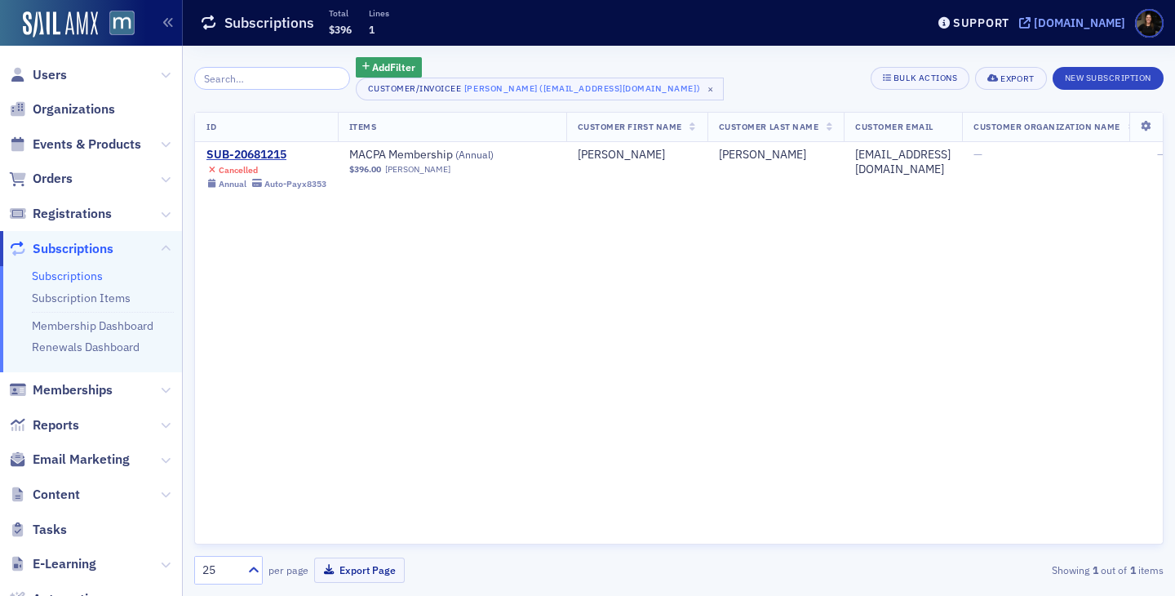
click at [1084, 24] on div "[DOMAIN_NAME]" at bounding box center [1079, 23] width 91 height 15
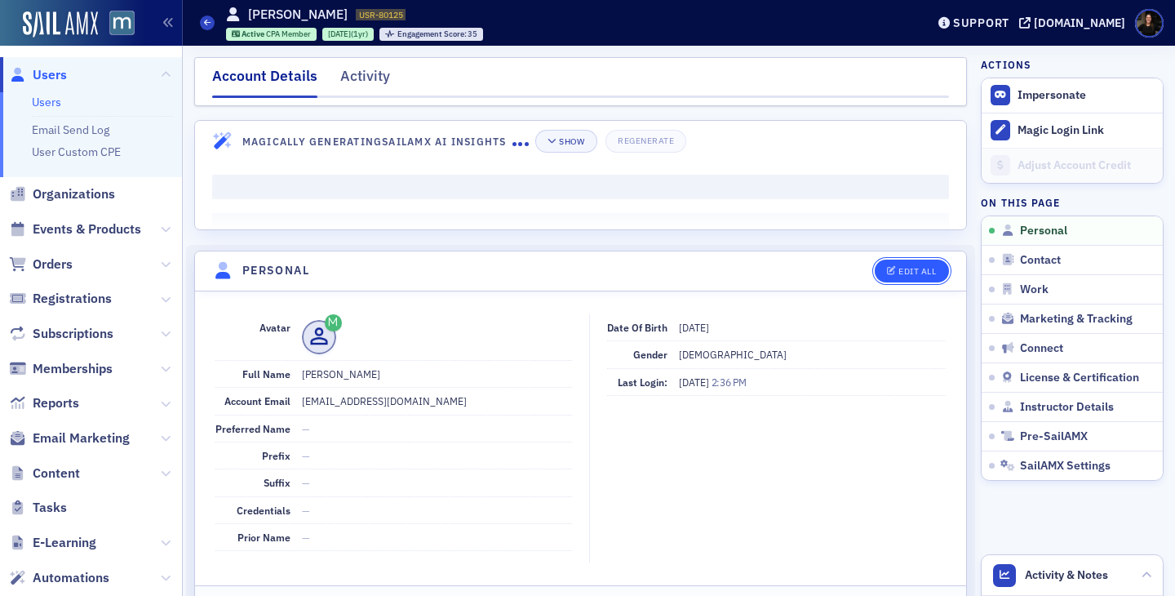
click at [924, 264] on button "Edit All" at bounding box center [911, 270] width 73 height 23
select select "US"
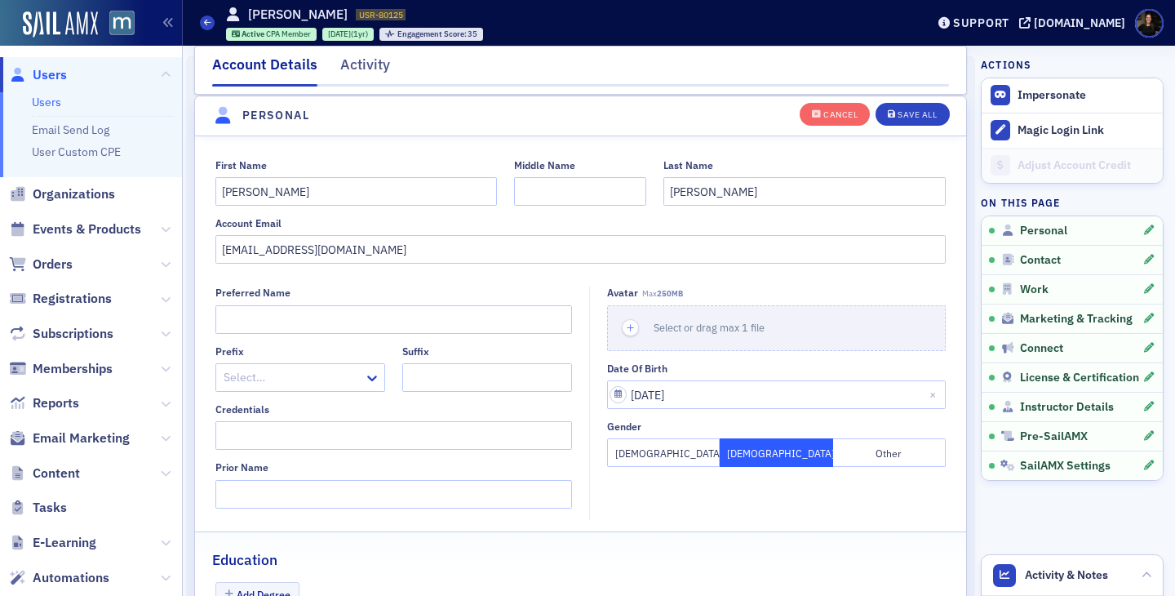
scroll to position [190, 0]
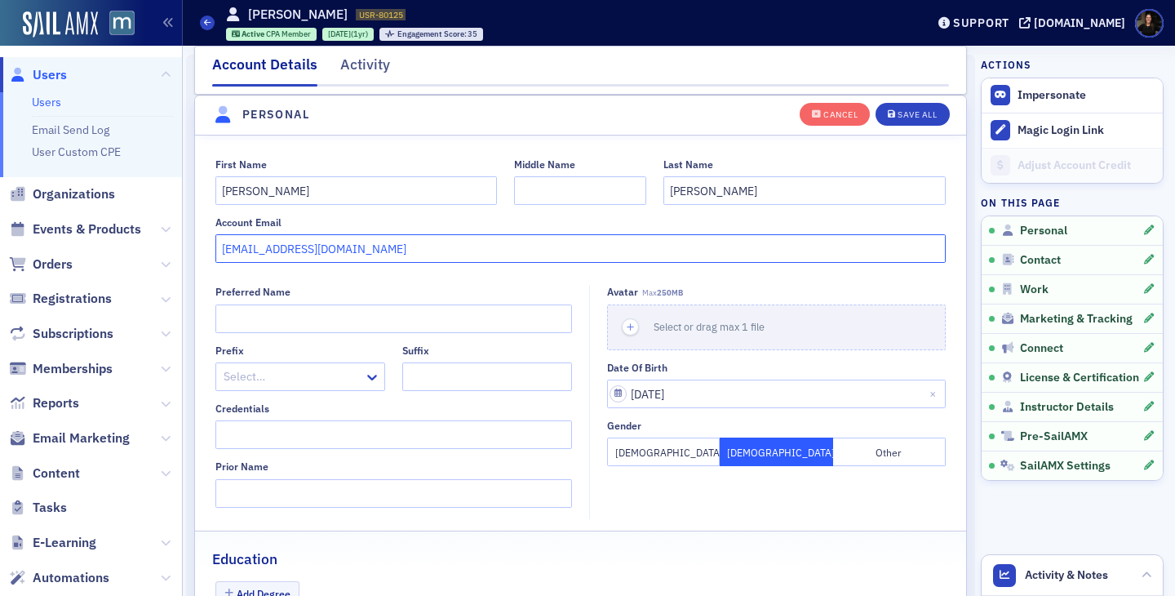
click at [353, 249] on input "[EMAIL_ADDRESS][DOMAIN_NAME]" at bounding box center [580, 248] width 731 height 29
click at [259, 246] on input "[EMAIL_ADDRESS][DOMAIN_NAME]" at bounding box center [580, 248] width 731 height 29
click at [266, 250] on input "[EMAIL_ADDRESS][DOMAIN_NAME]" at bounding box center [580, 248] width 731 height 29
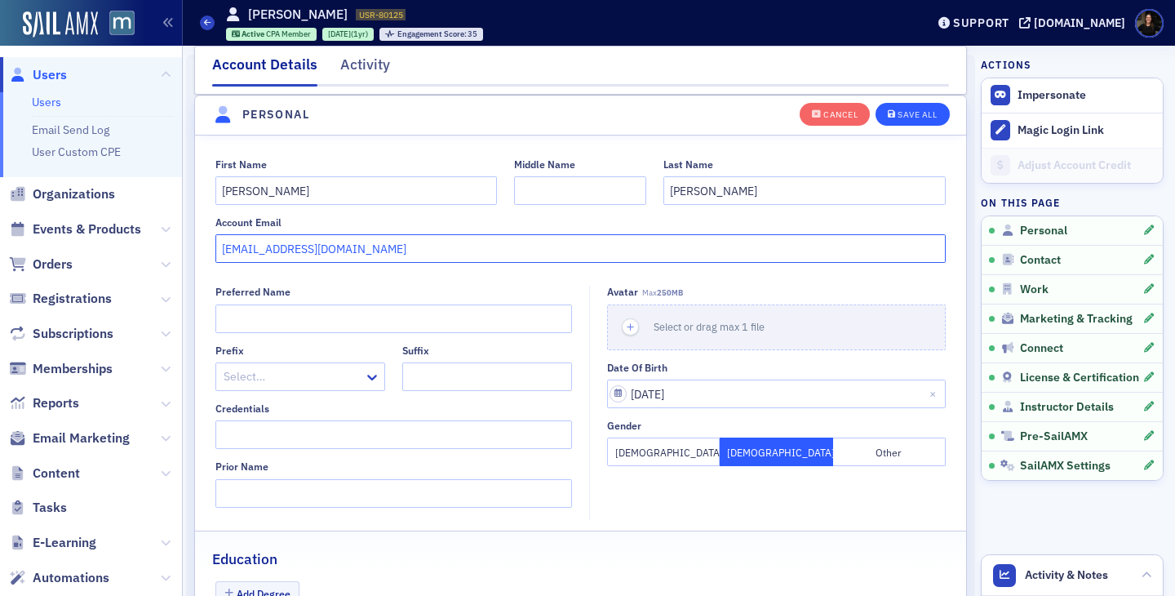
type input "sahanel119@gmail.com"
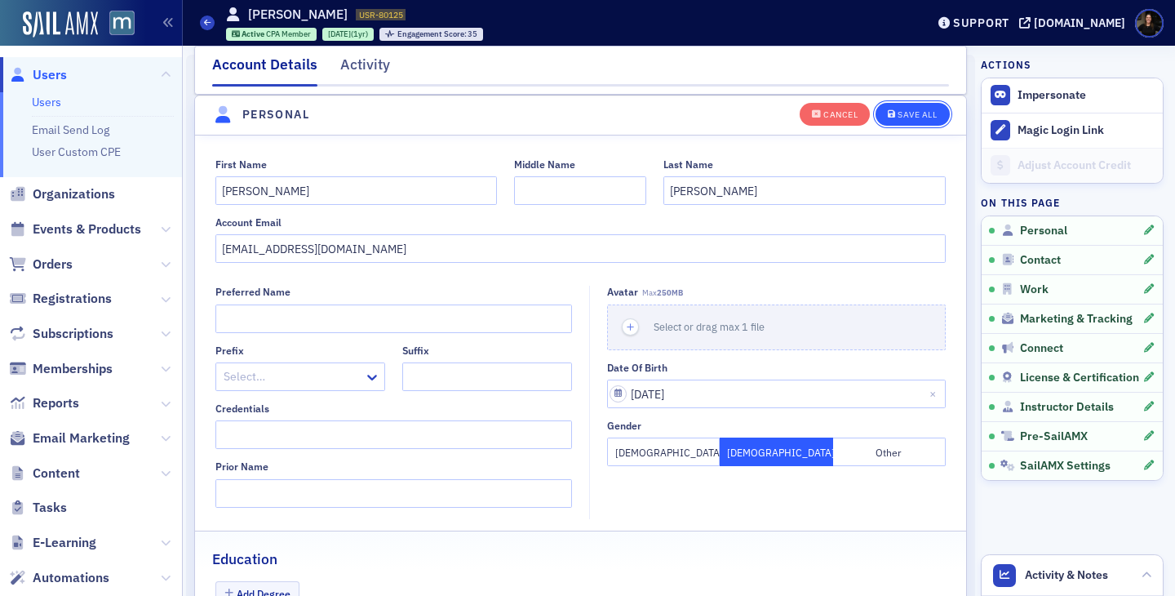
click at [897, 113] on div "Save All" at bounding box center [916, 114] width 39 height 9
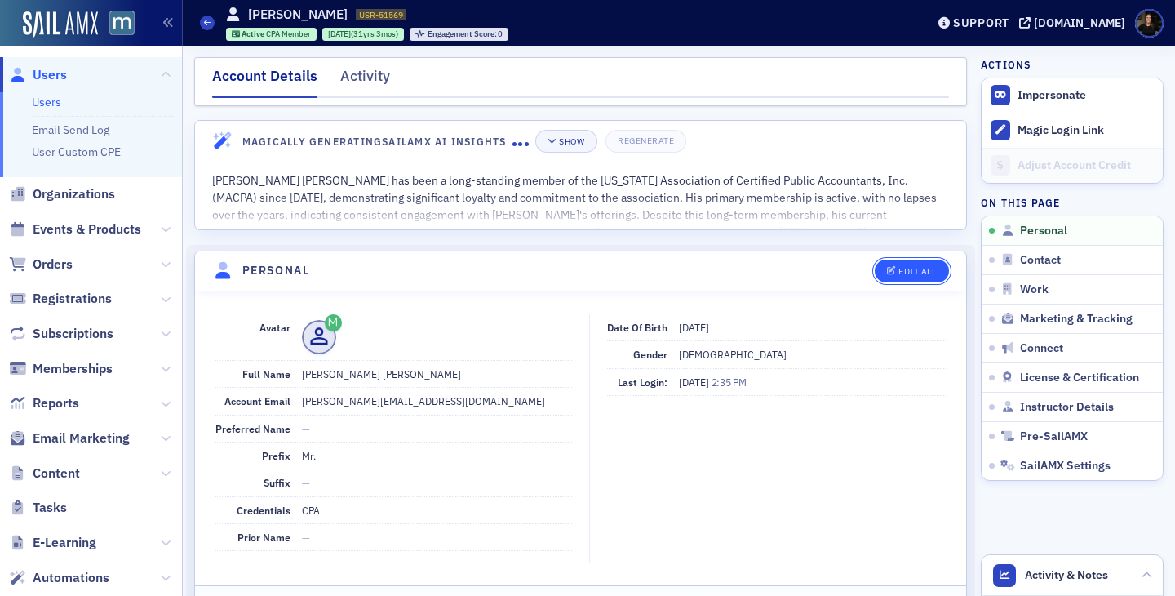
click at [914, 260] on button "Edit All" at bounding box center [911, 270] width 73 height 23
select select "US"
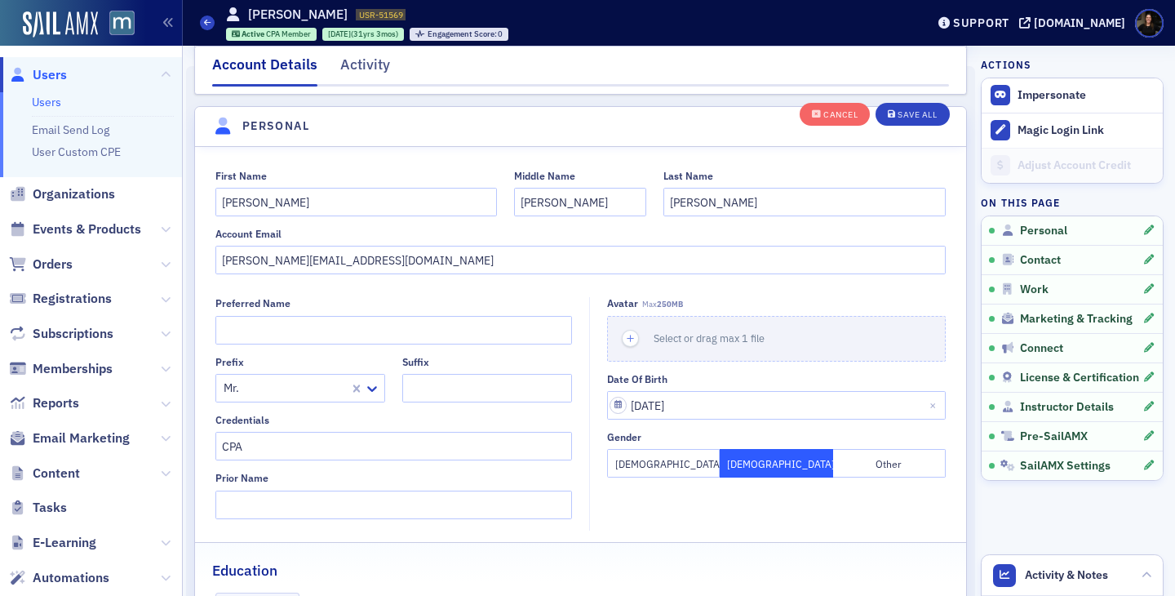
scroll to position [190, 0]
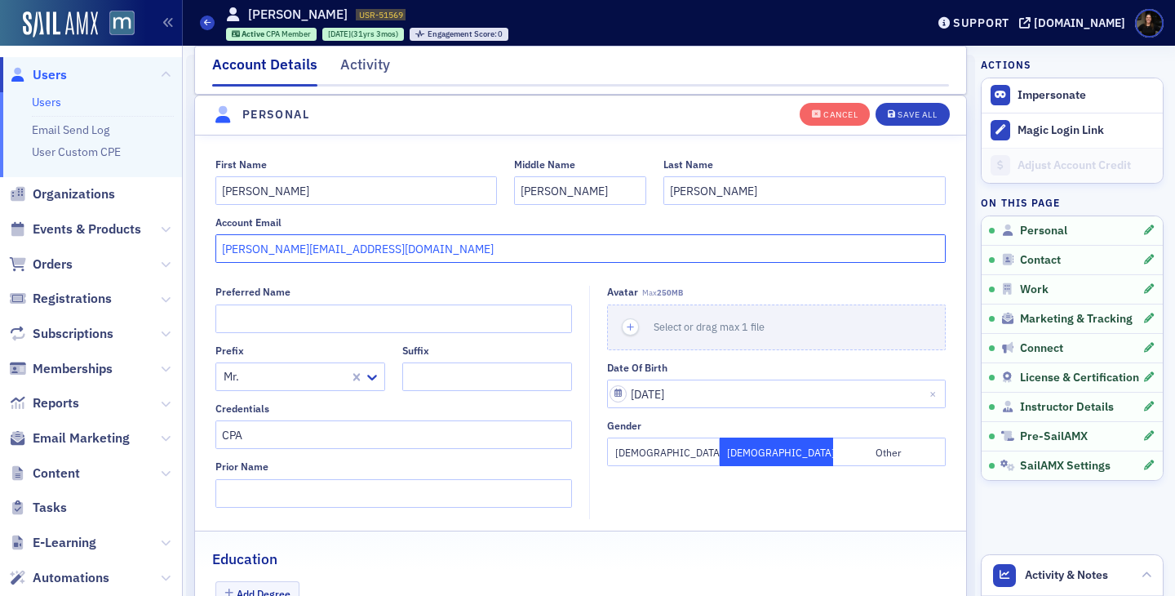
click at [348, 251] on input "scott@skroofing.com" at bounding box center [580, 248] width 731 height 29
paste input "ahanel19@gmail"
type input "sahanel19@gmail.com"
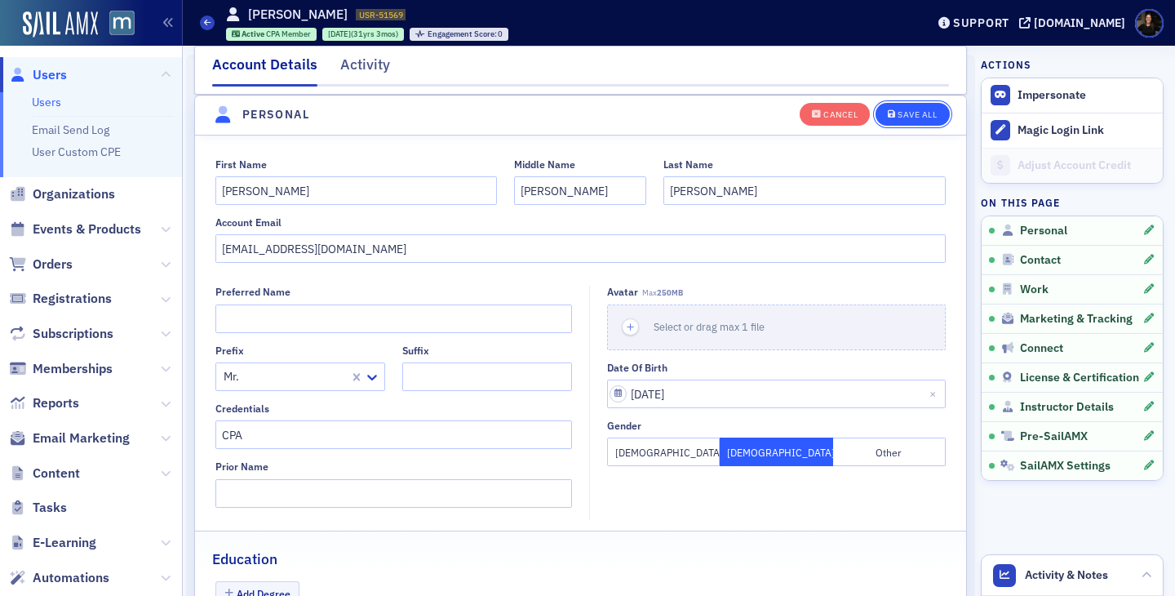
click at [895, 113] on span "Save All" at bounding box center [912, 114] width 49 height 9
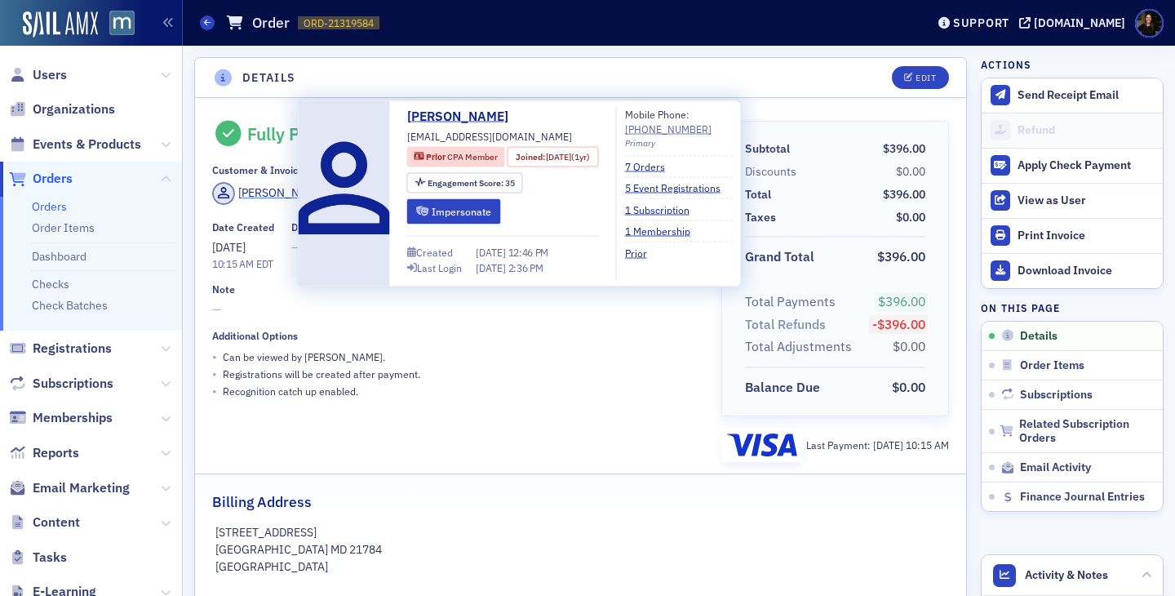
click at [255, 195] on div "[PERSON_NAME]" at bounding box center [281, 192] width 87 height 17
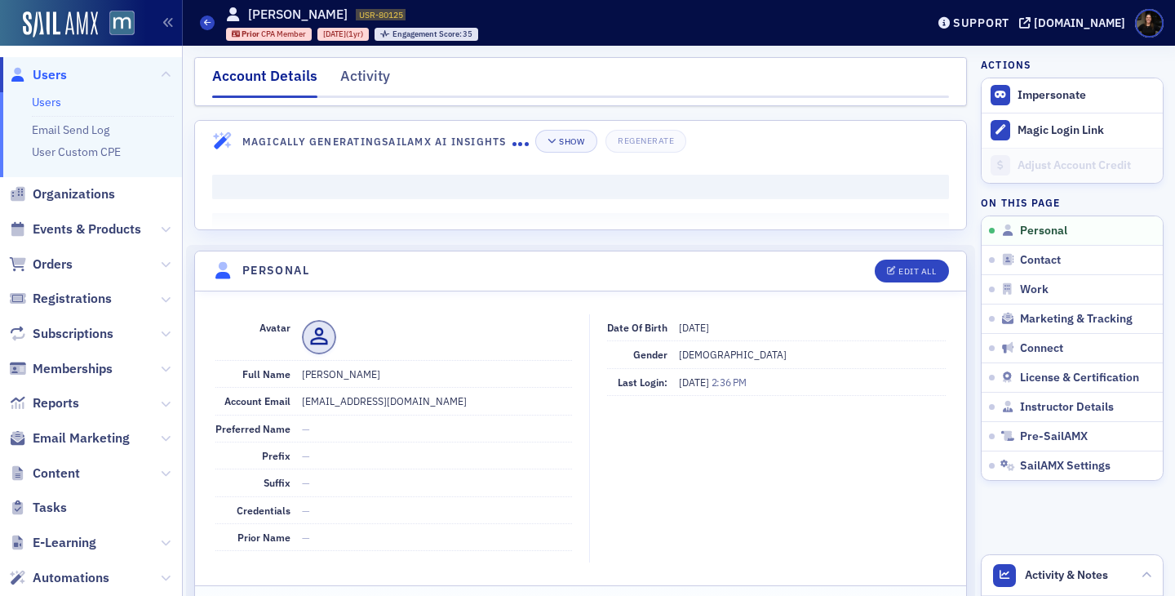
click at [51, 78] on span "Users" at bounding box center [50, 75] width 34 height 18
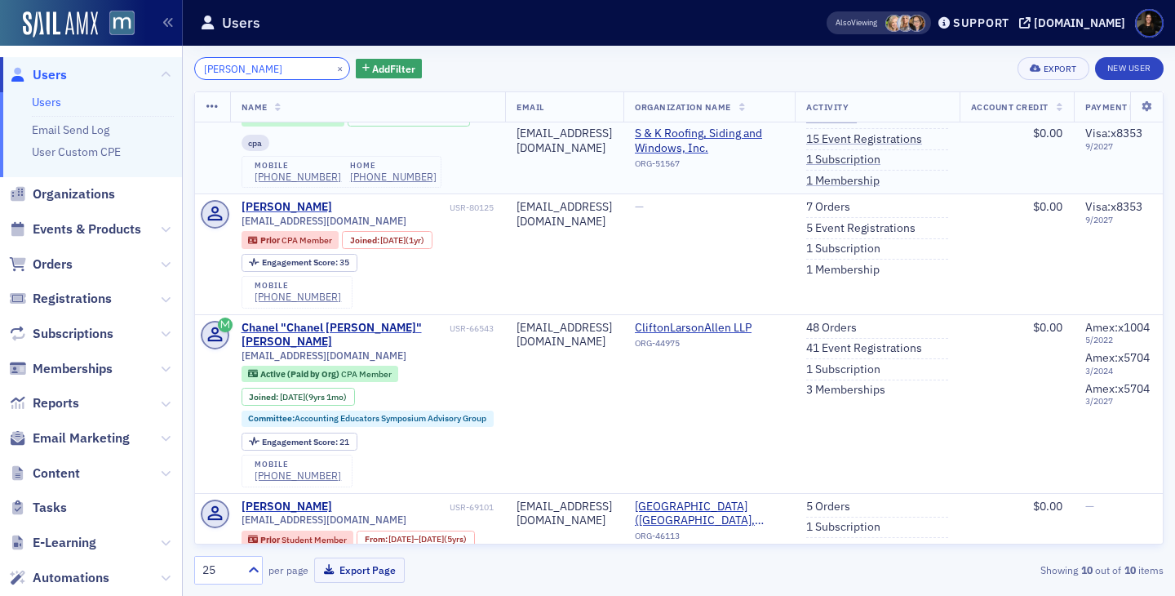
scroll to position [176, 0]
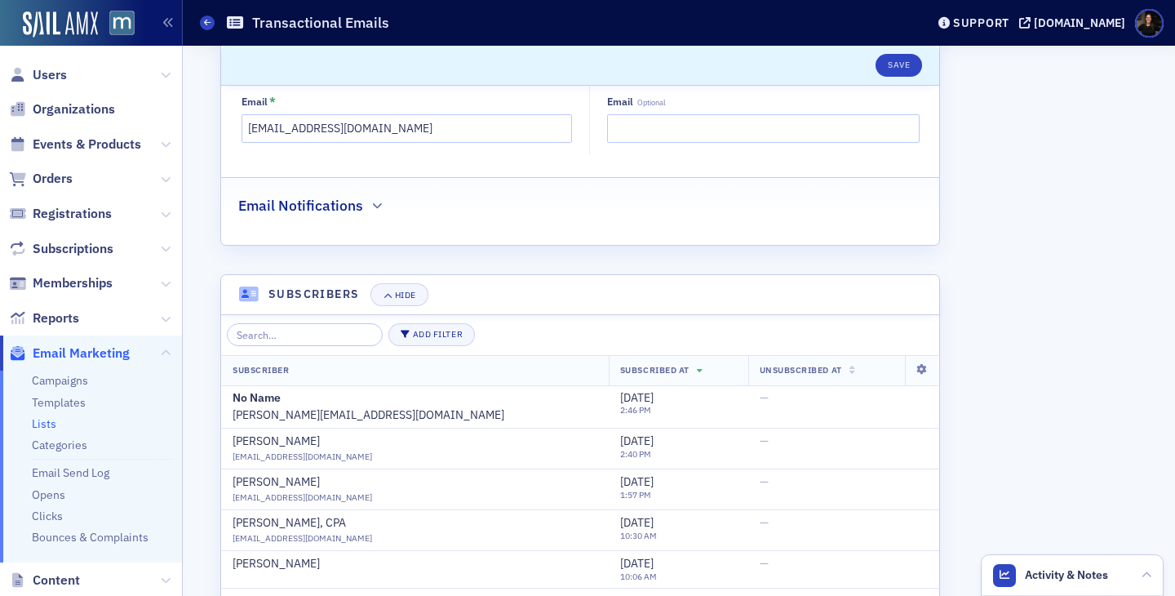
scroll to position [350, 0]
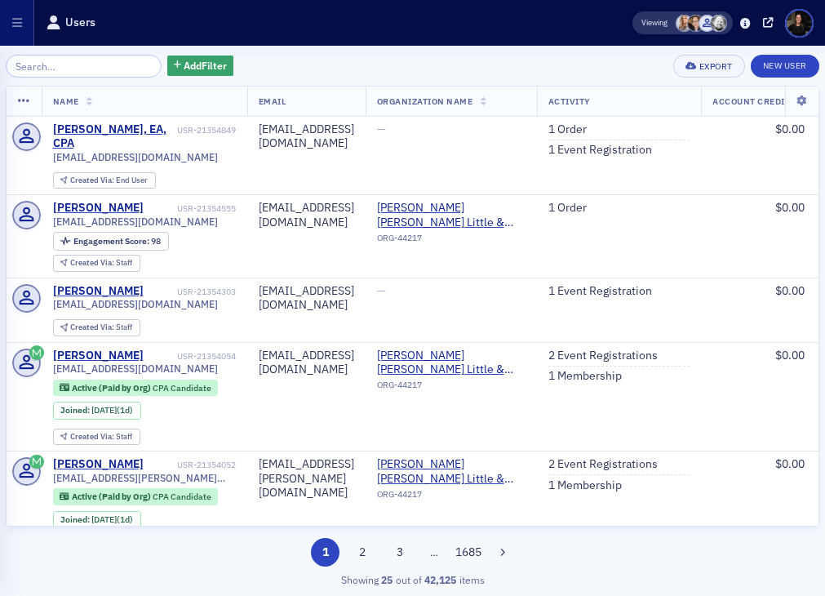
scroll to position [370, 0]
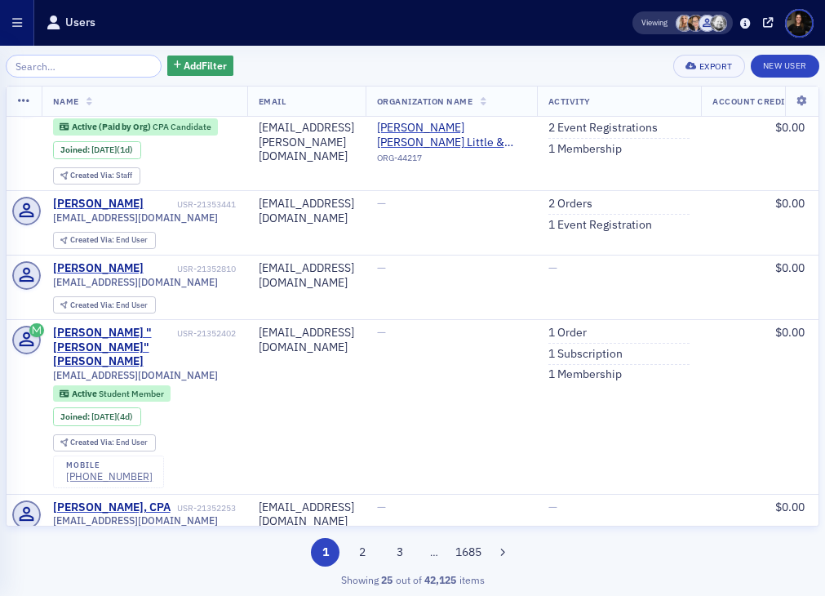
click at [24, 24] on button "button" at bounding box center [17, 23] width 34 height 46
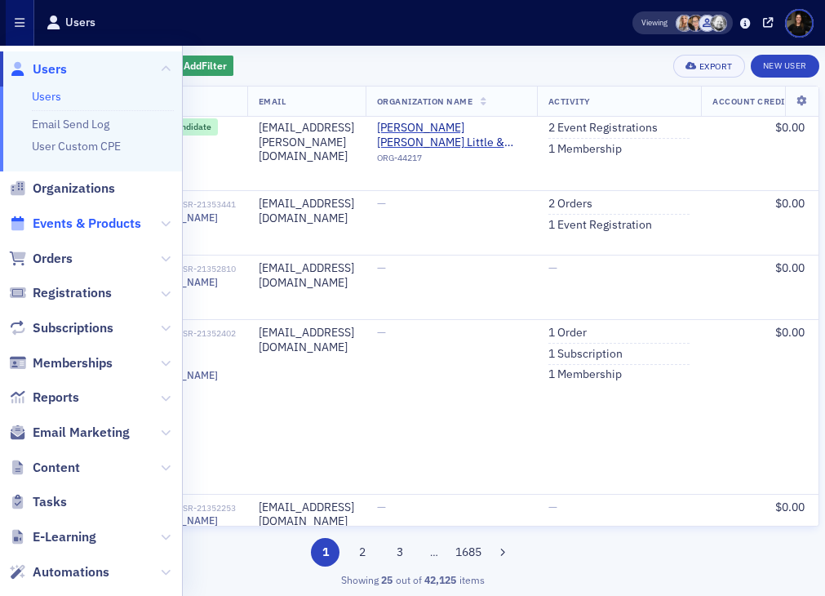
click at [55, 221] on span "Events & Products" at bounding box center [87, 224] width 109 height 18
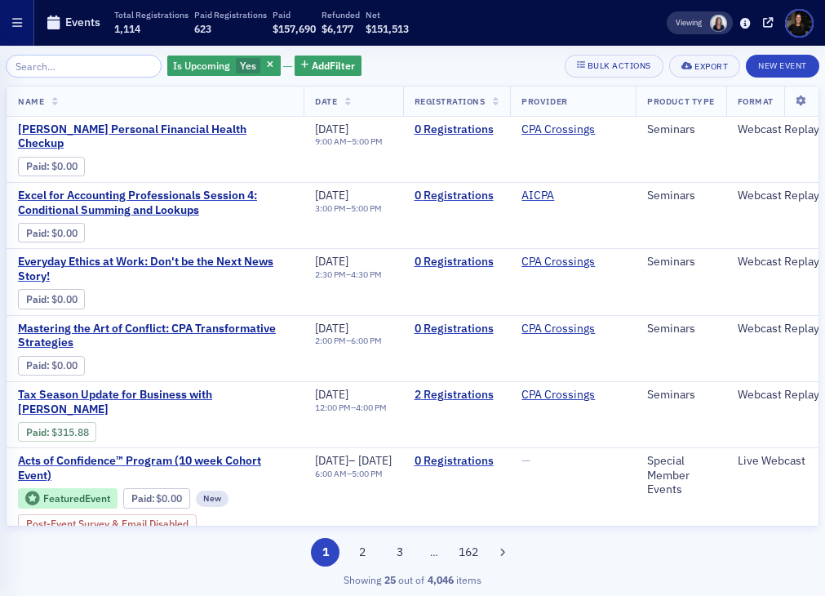
click at [31, 31] on button "button" at bounding box center [17, 23] width 34 height 46
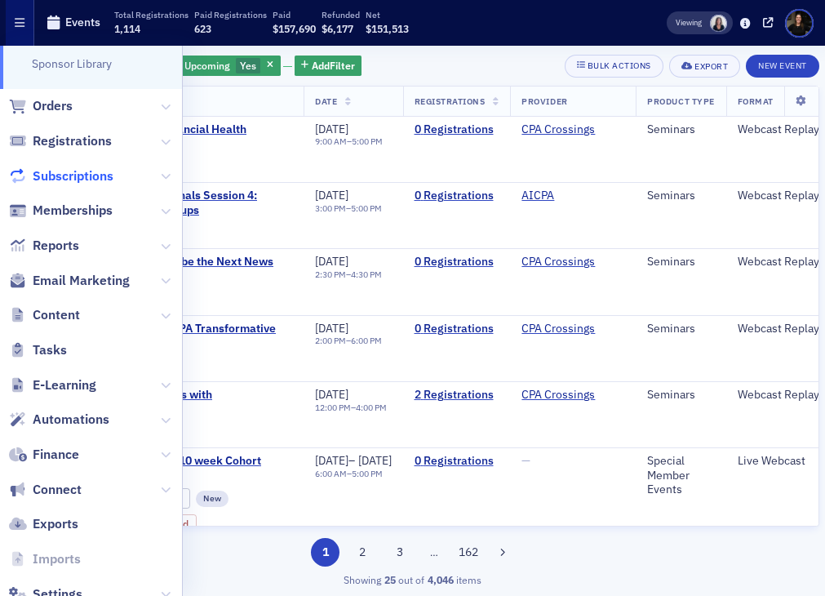
scroll to position [318, 0]
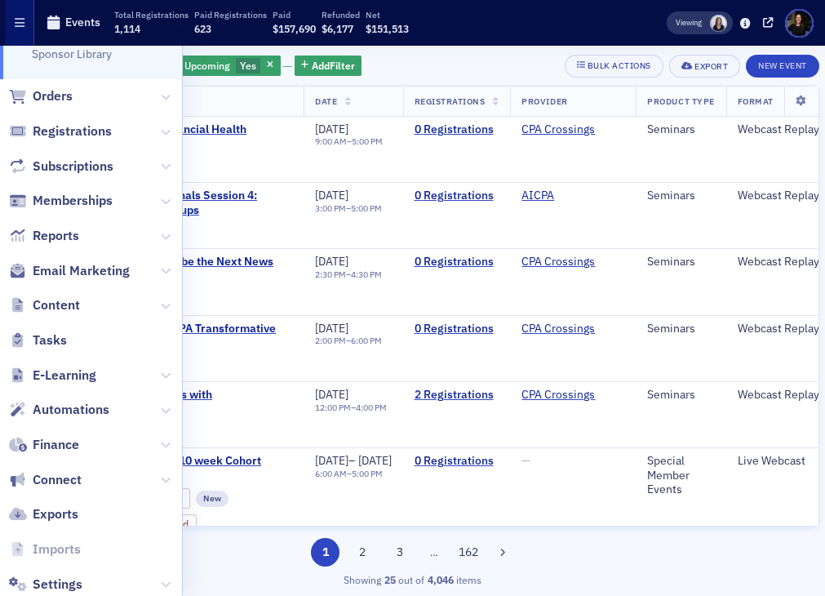
click at [64, 259] on span "Email Marketing" at bounding box center [91, 270] width 182 height 35
click at [65, 270] on span "Email Marketing" at bounding box center [81, 271] width 97 height 18
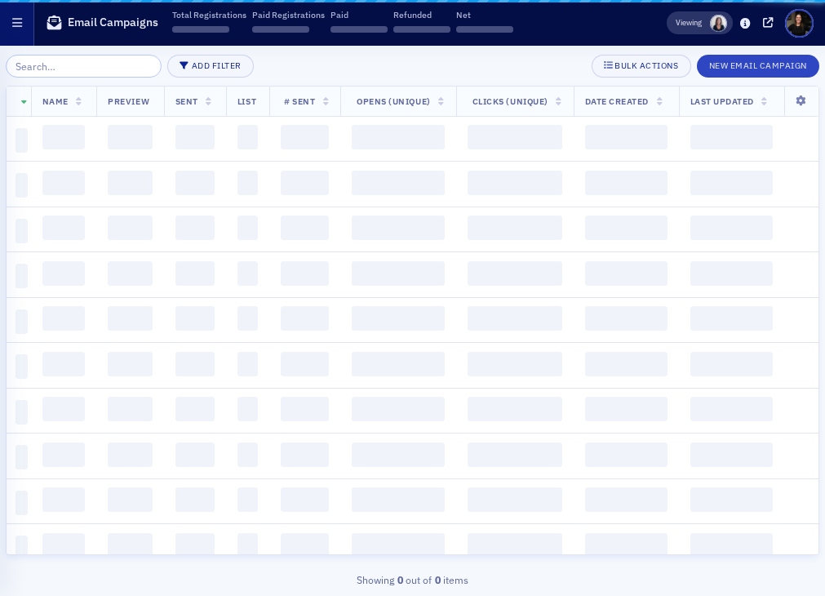
scroll to position [308, 0]
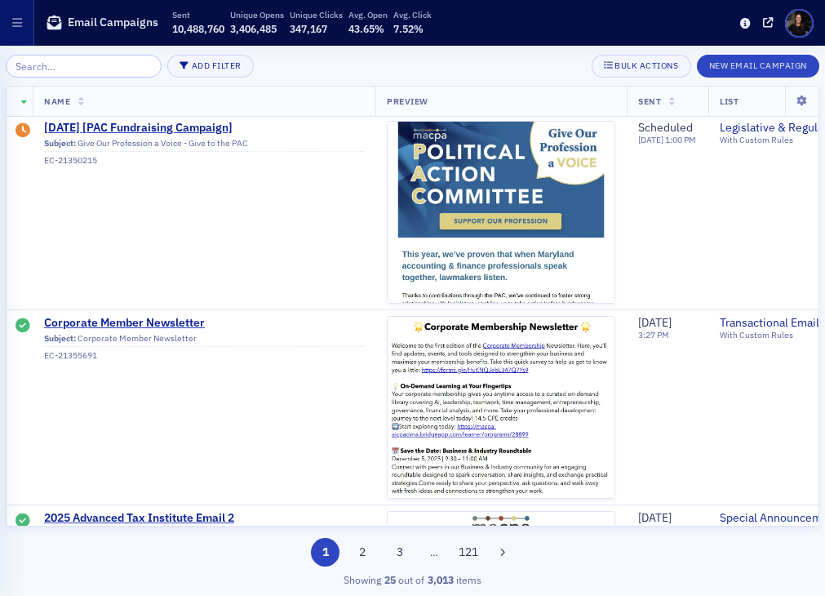
scroll to position [596, 0]
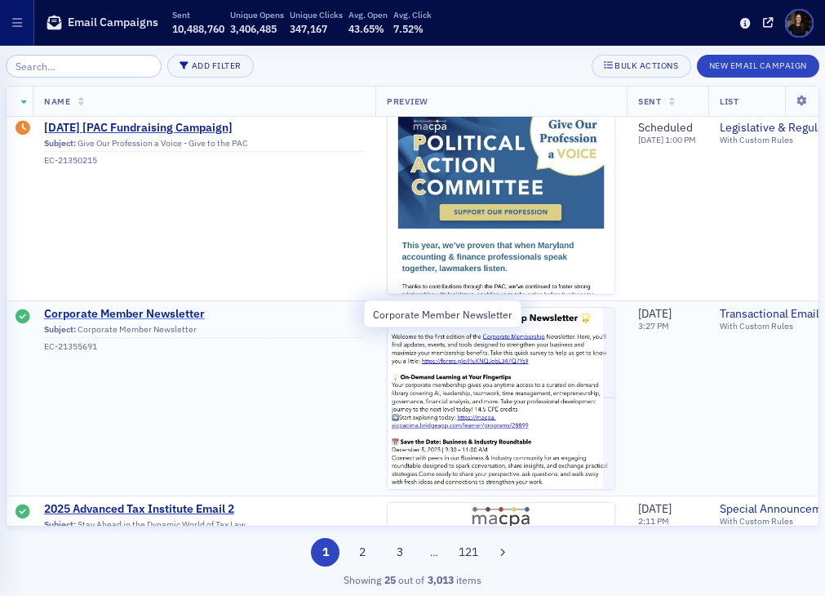
click at [159, 314] on span "Corporate Member Newsletter" at bounding box center [204, 314] width 320 height 15
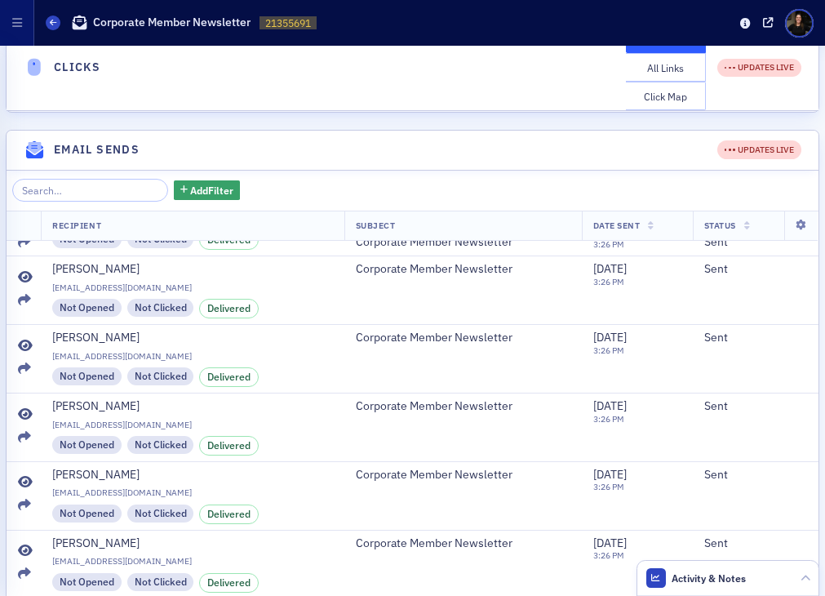
scroll to position [704, 0]
